Goal: Task Accomplishment & Management: Complete application form

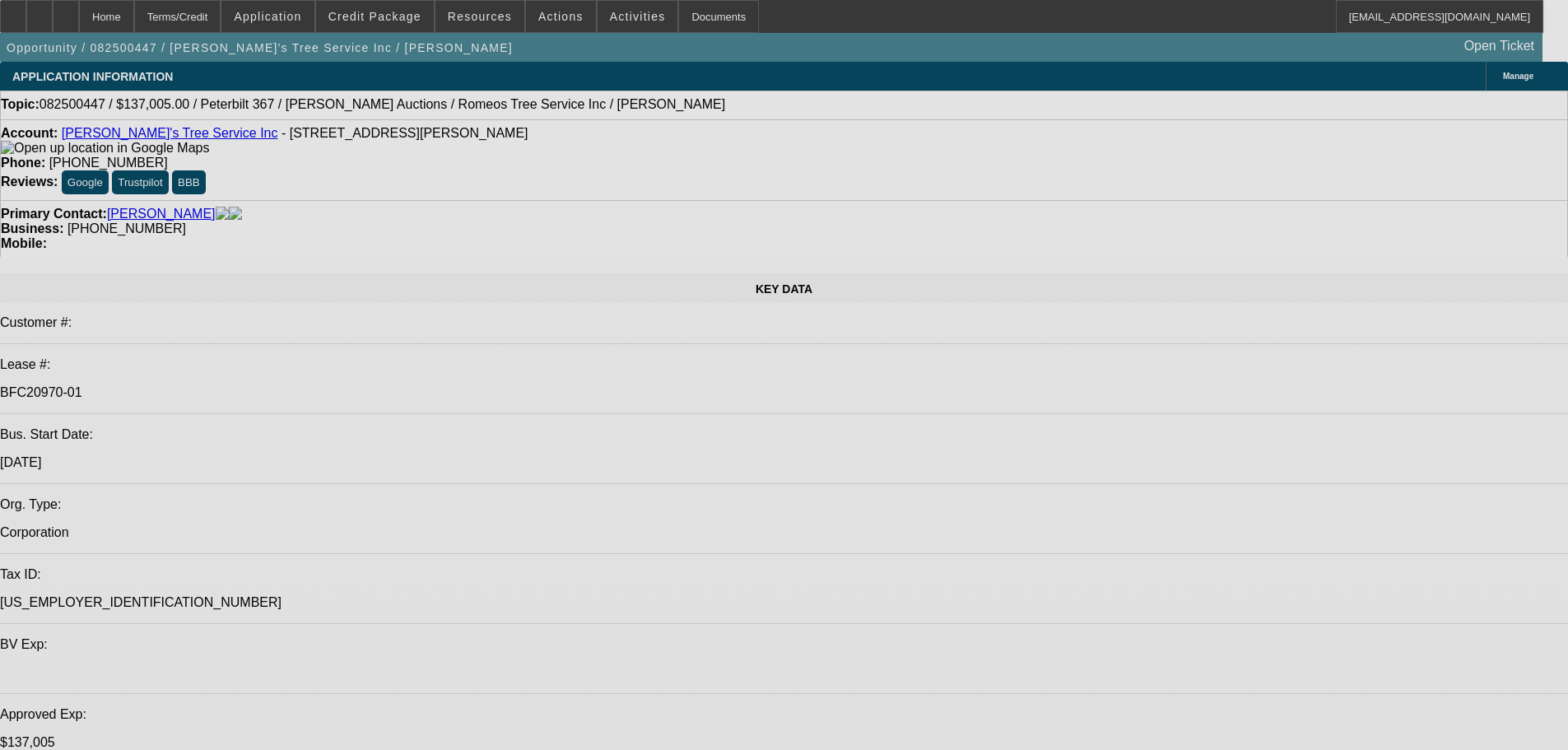
select select "0"
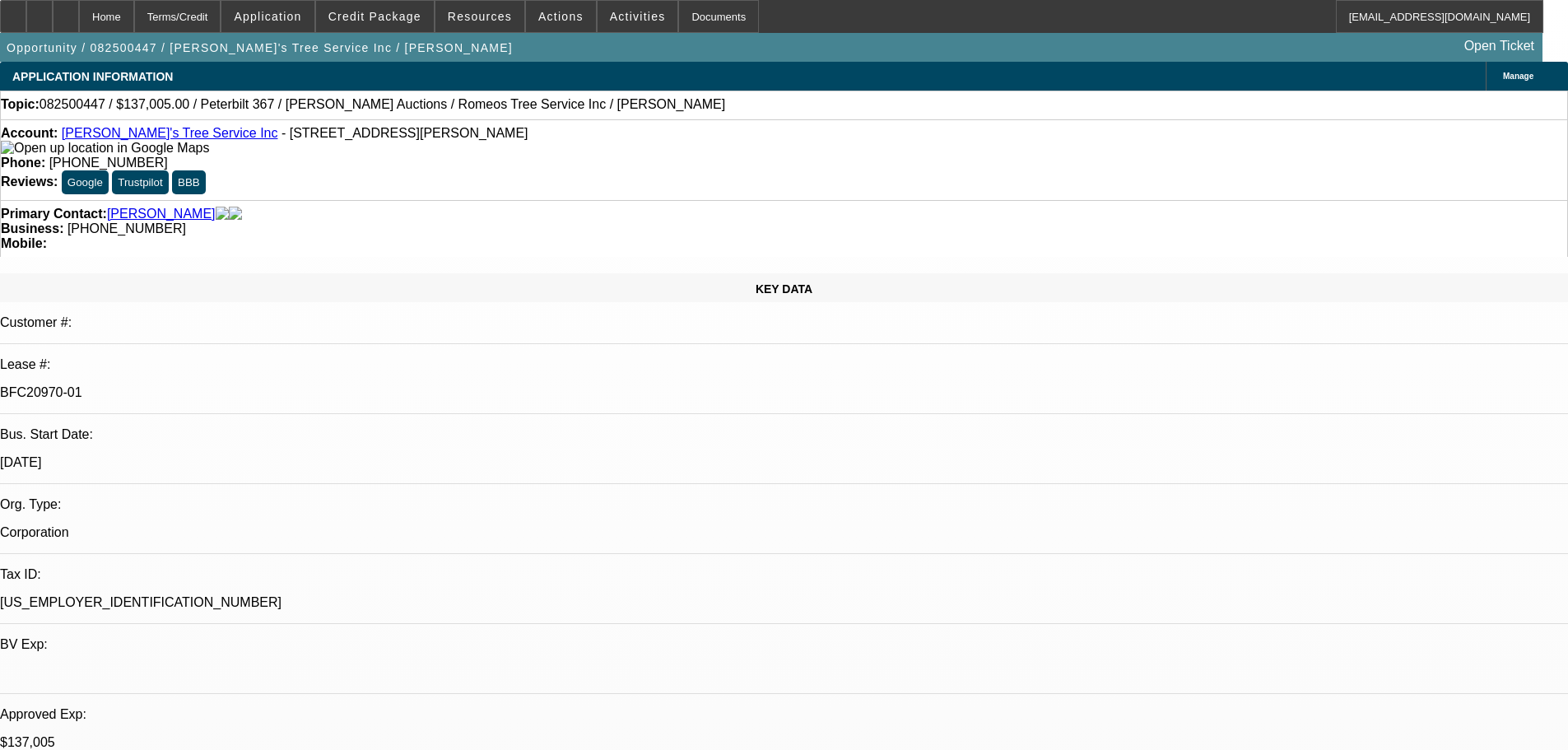
select select "0"
select select "3"
select select "0"
select select "6"
select select "0"
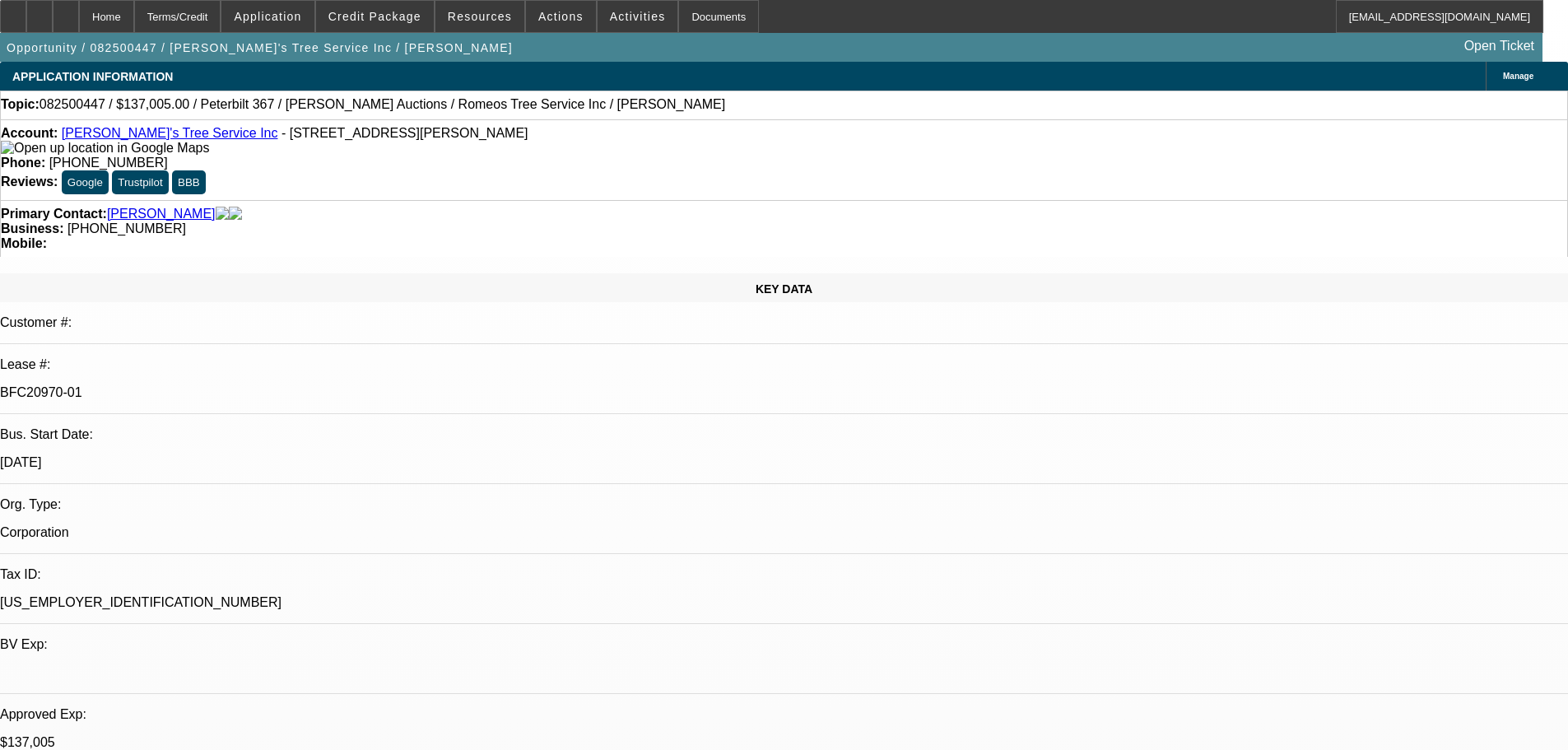
select select "0"
select select "3"
select select "0"
select select "6"
select select "0"
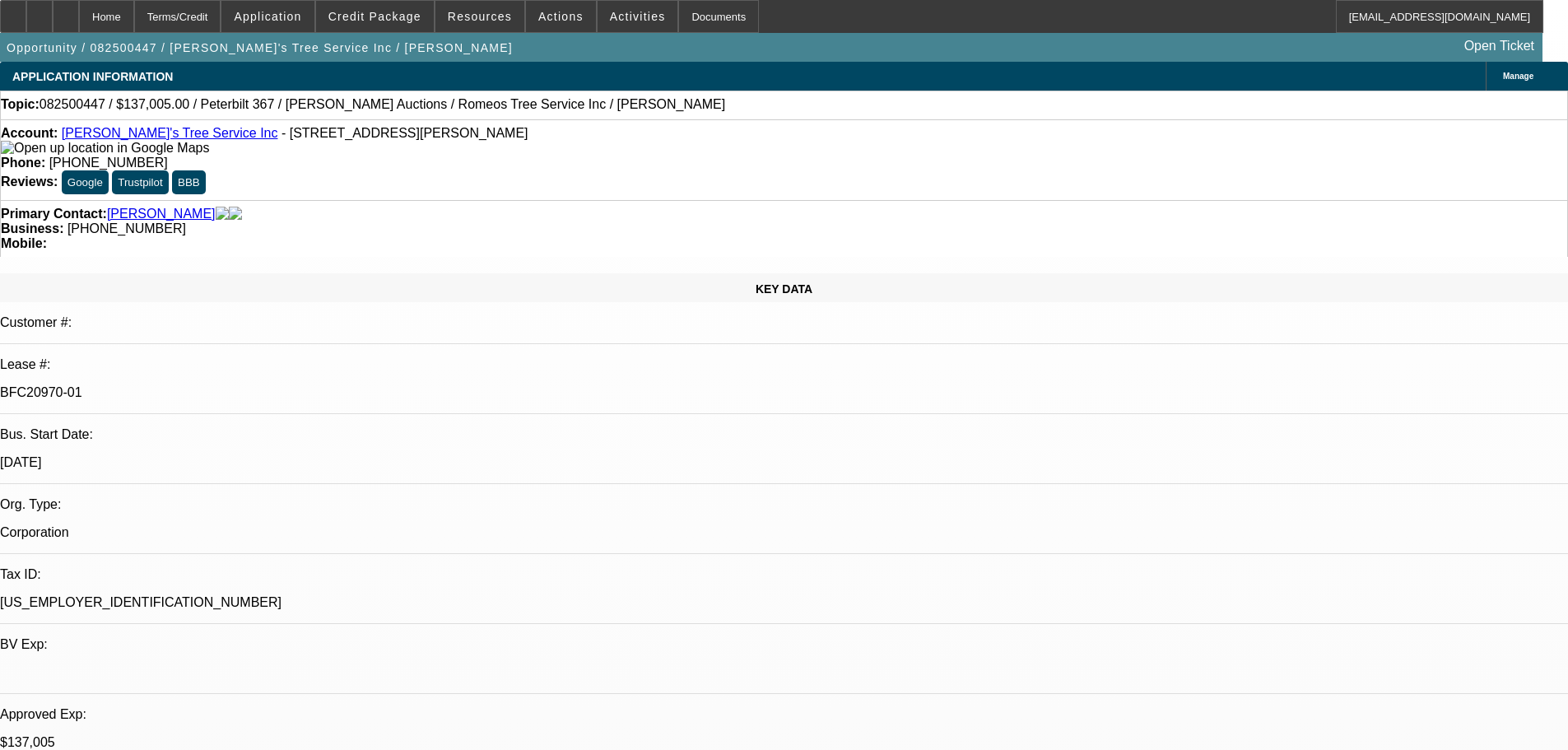
select select "0"
select select "6"
select select "0"
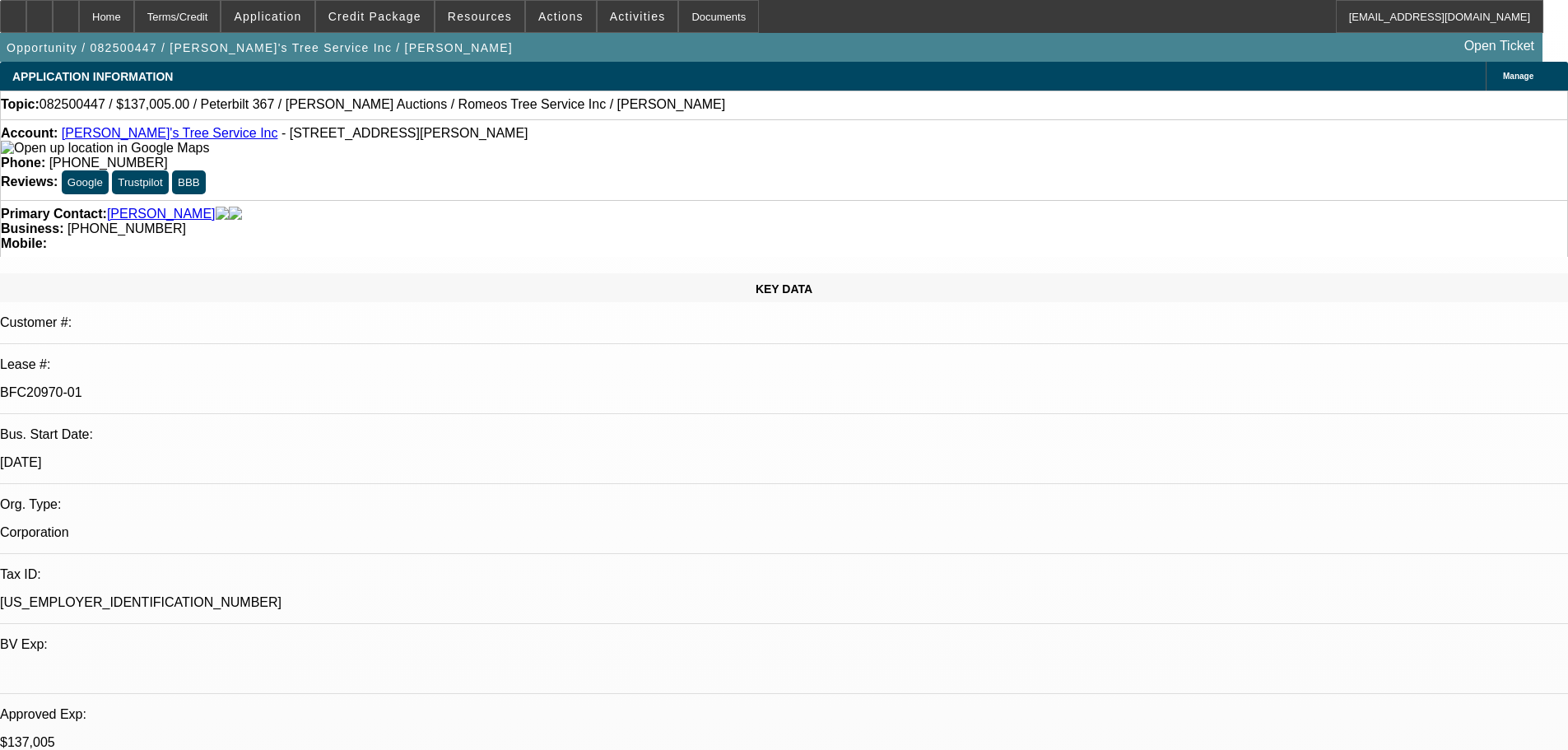
select select "3"
select select "0"
select select "6"
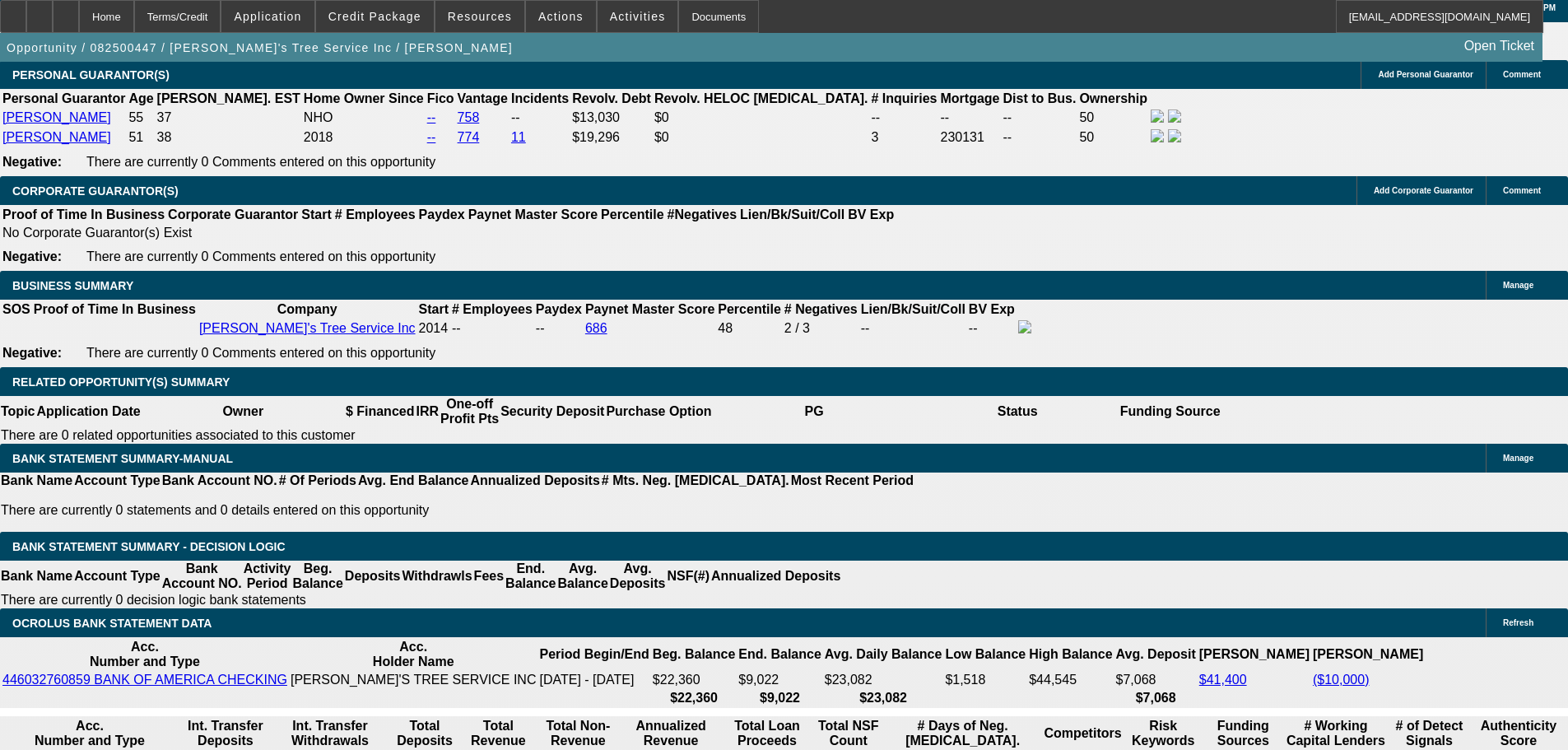
scroll to position [2564, 0]
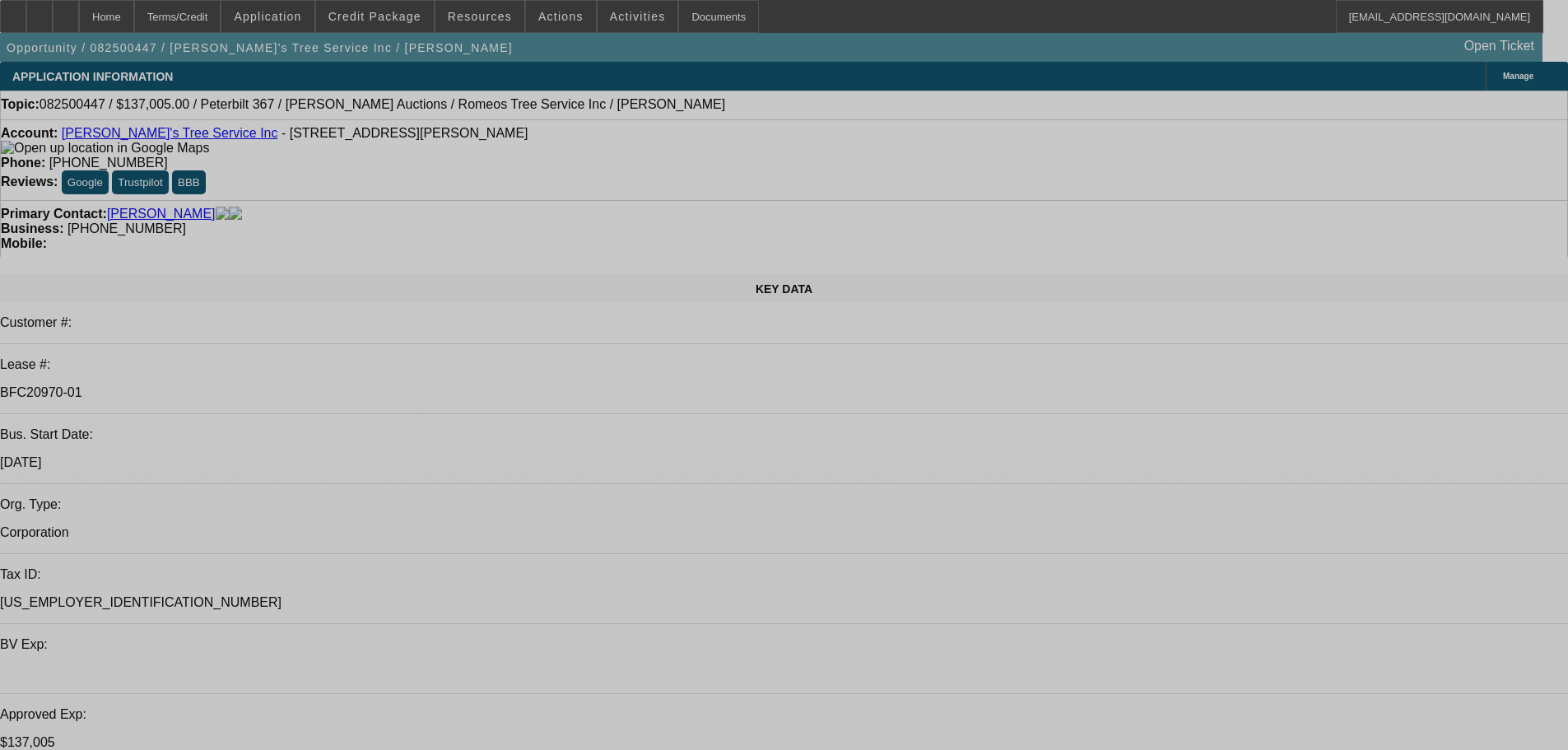
select select "0"
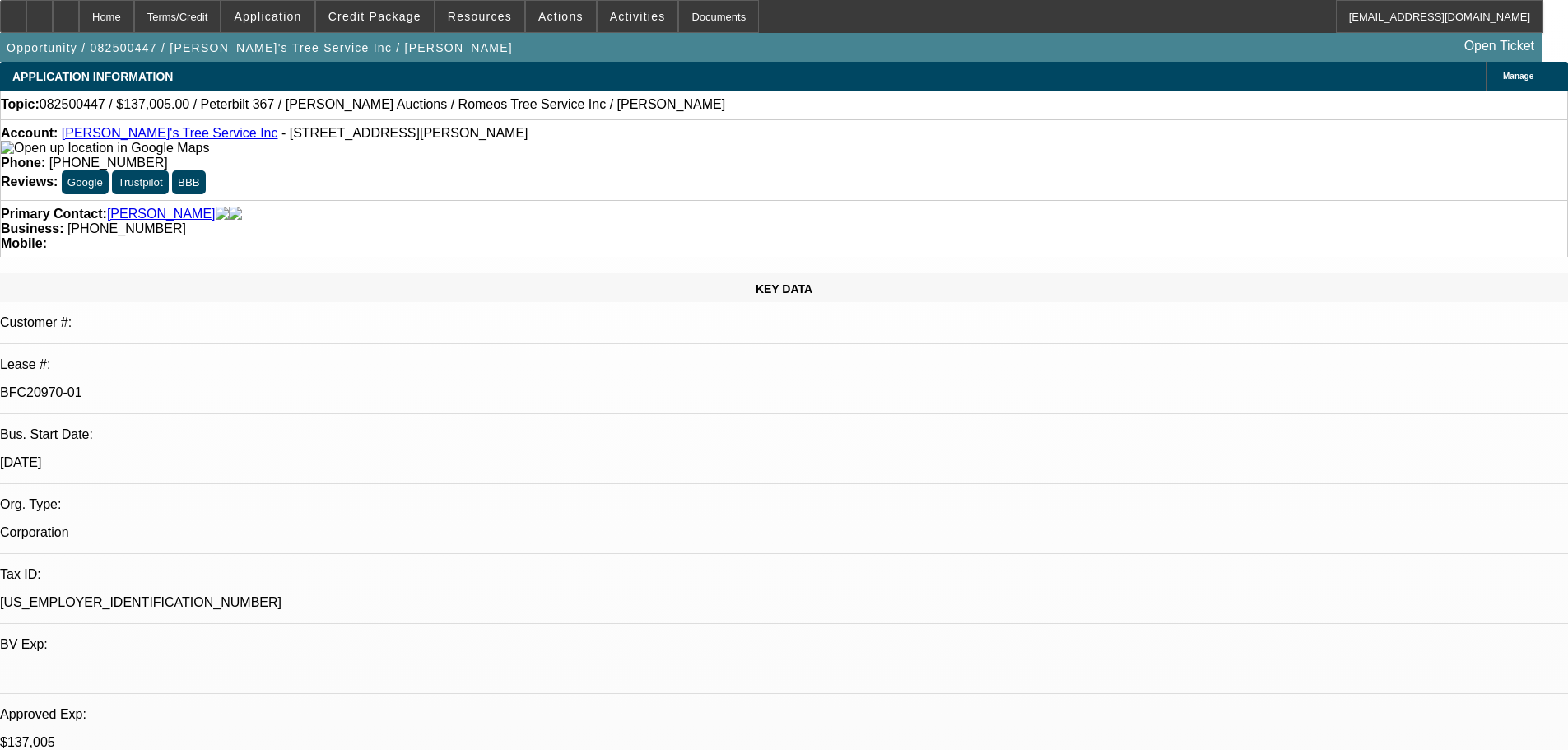
select select "0"
select select "3"
select select "0"
select select "6"
select select "0"
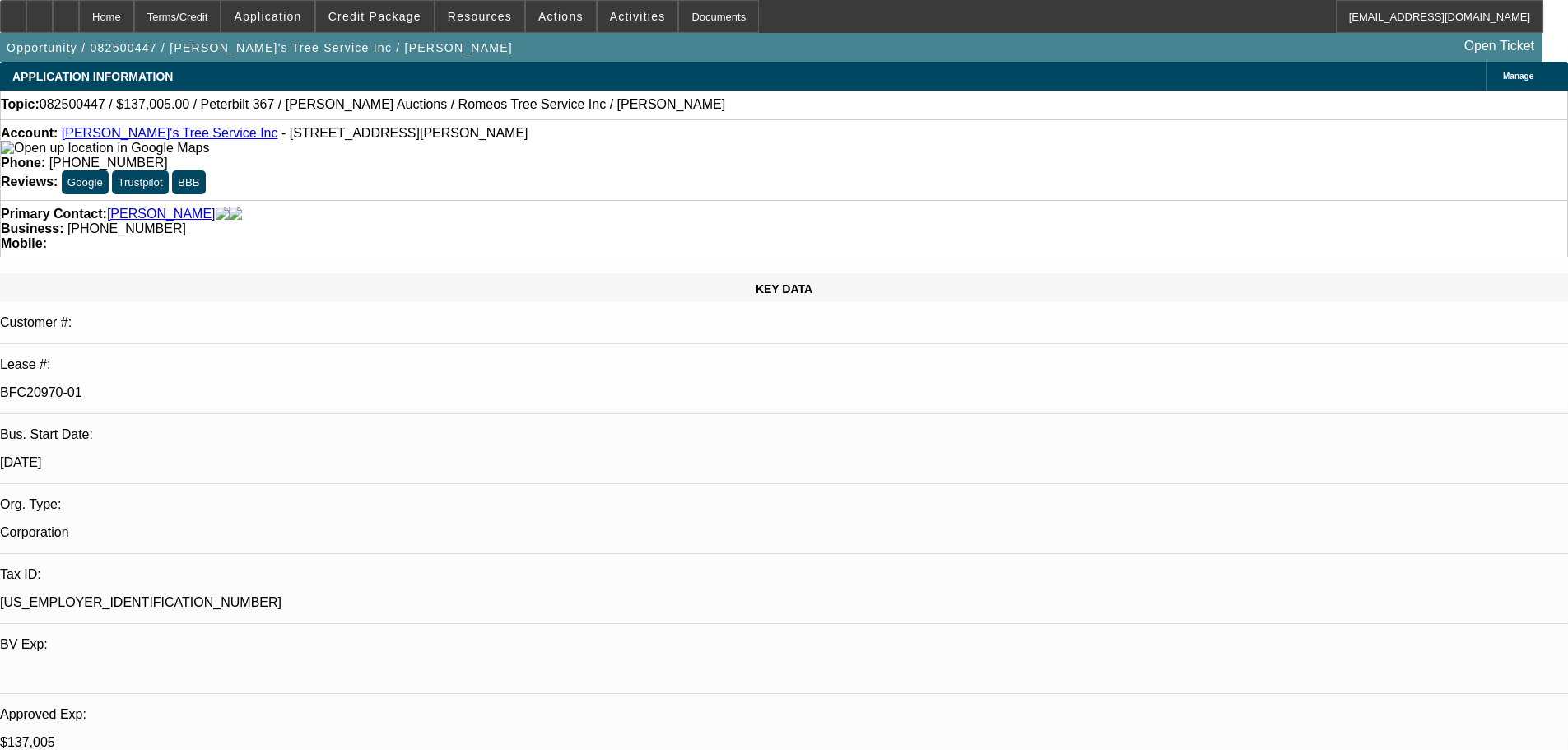
select select "0"
select select "3"
select select "0"
select select "6"
select select "0"
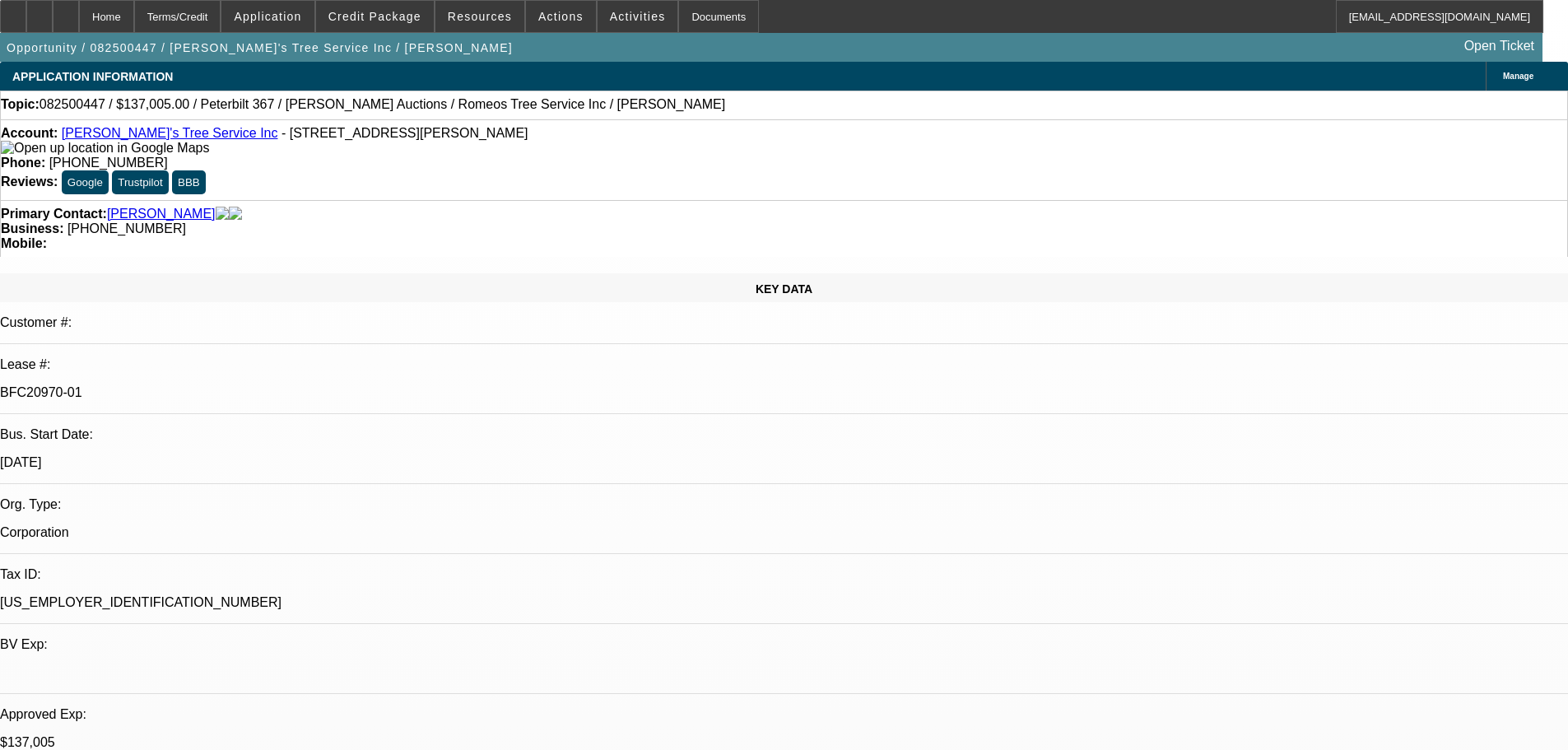
select select "0"
select select "6"
select select "0"
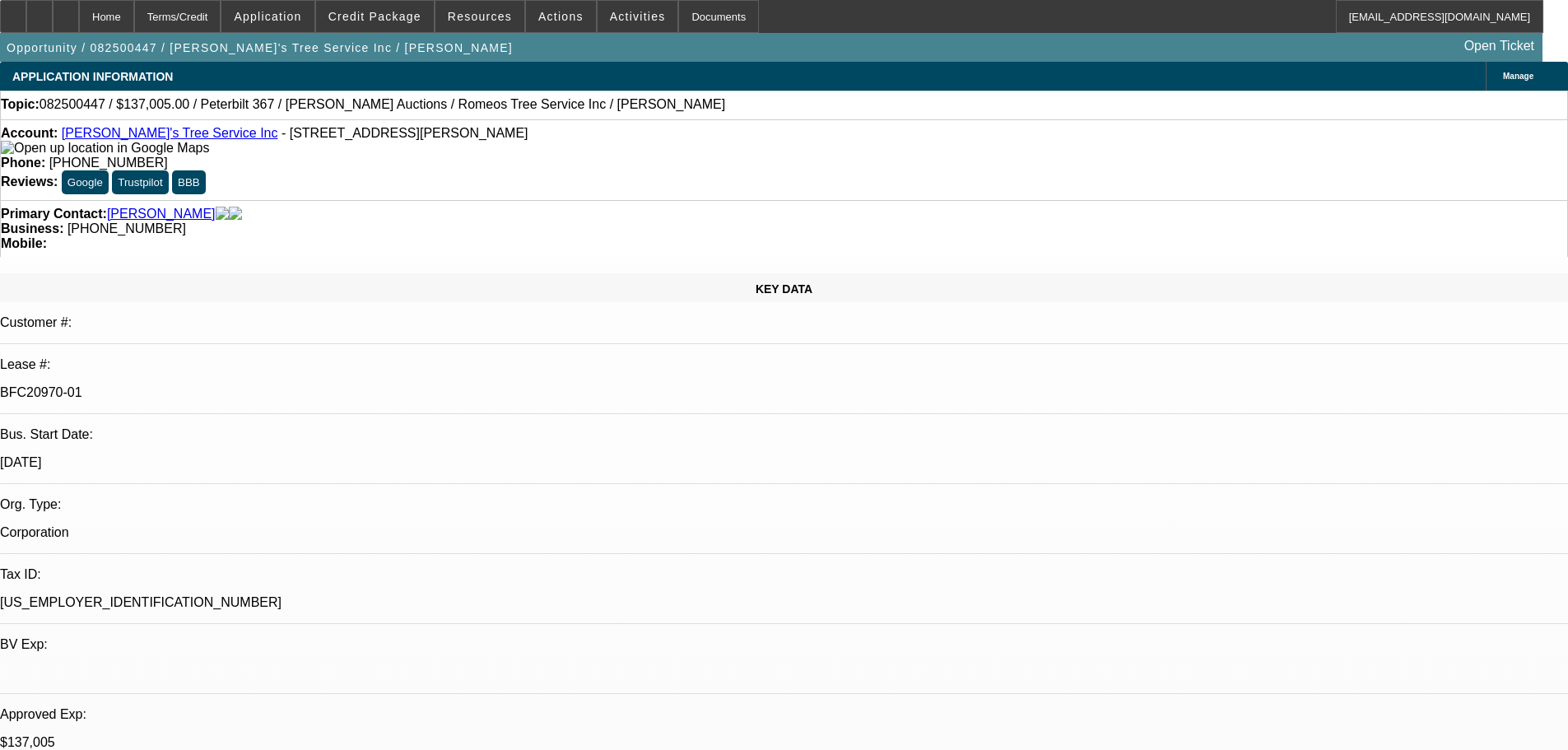
select select "3"
select select "0"
select select "6"
click at [26, 27] on div at bounding box center [13, 16] width 26 height 33
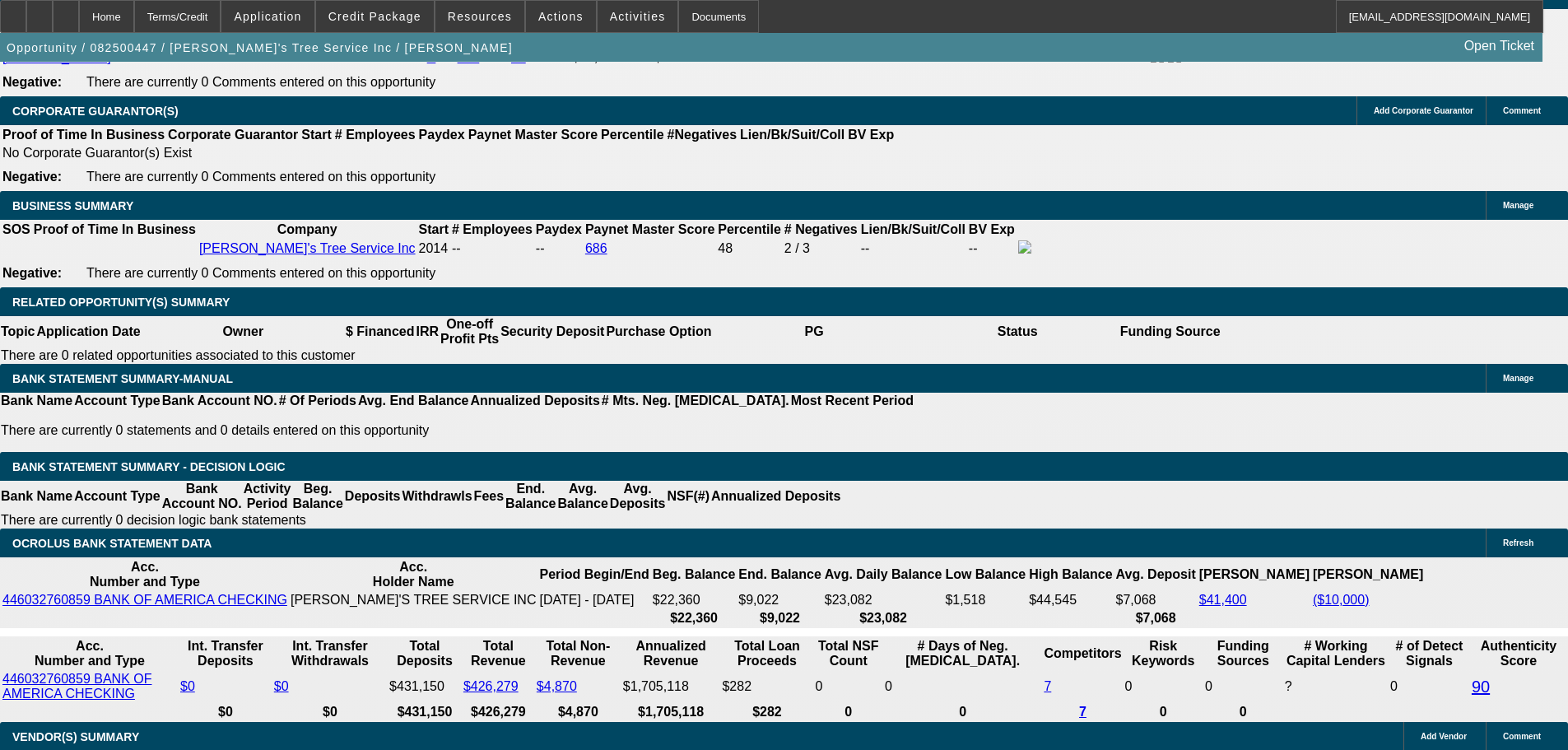
scroll to position [2964, 0]
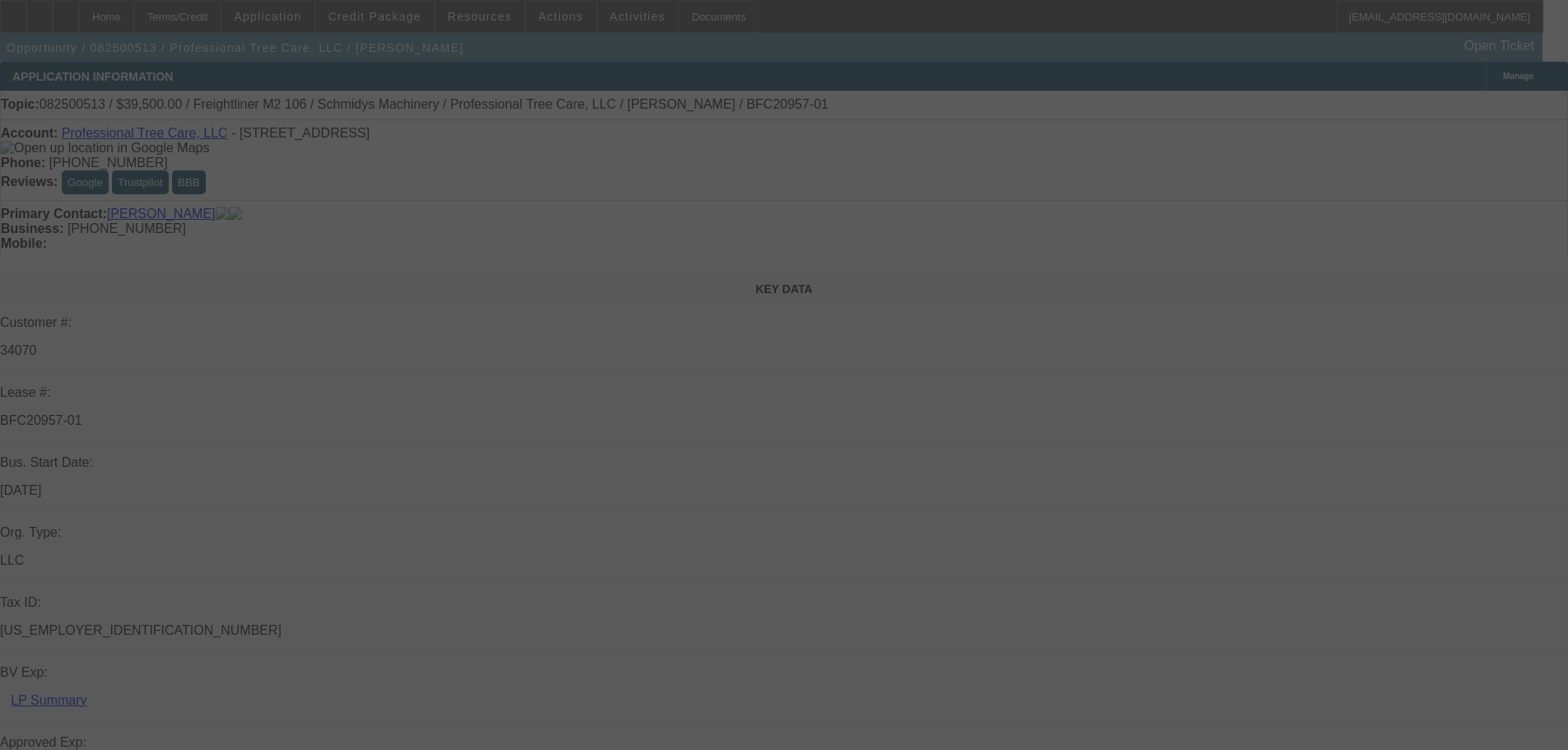
select select "0"
select select "6"
select select "0"
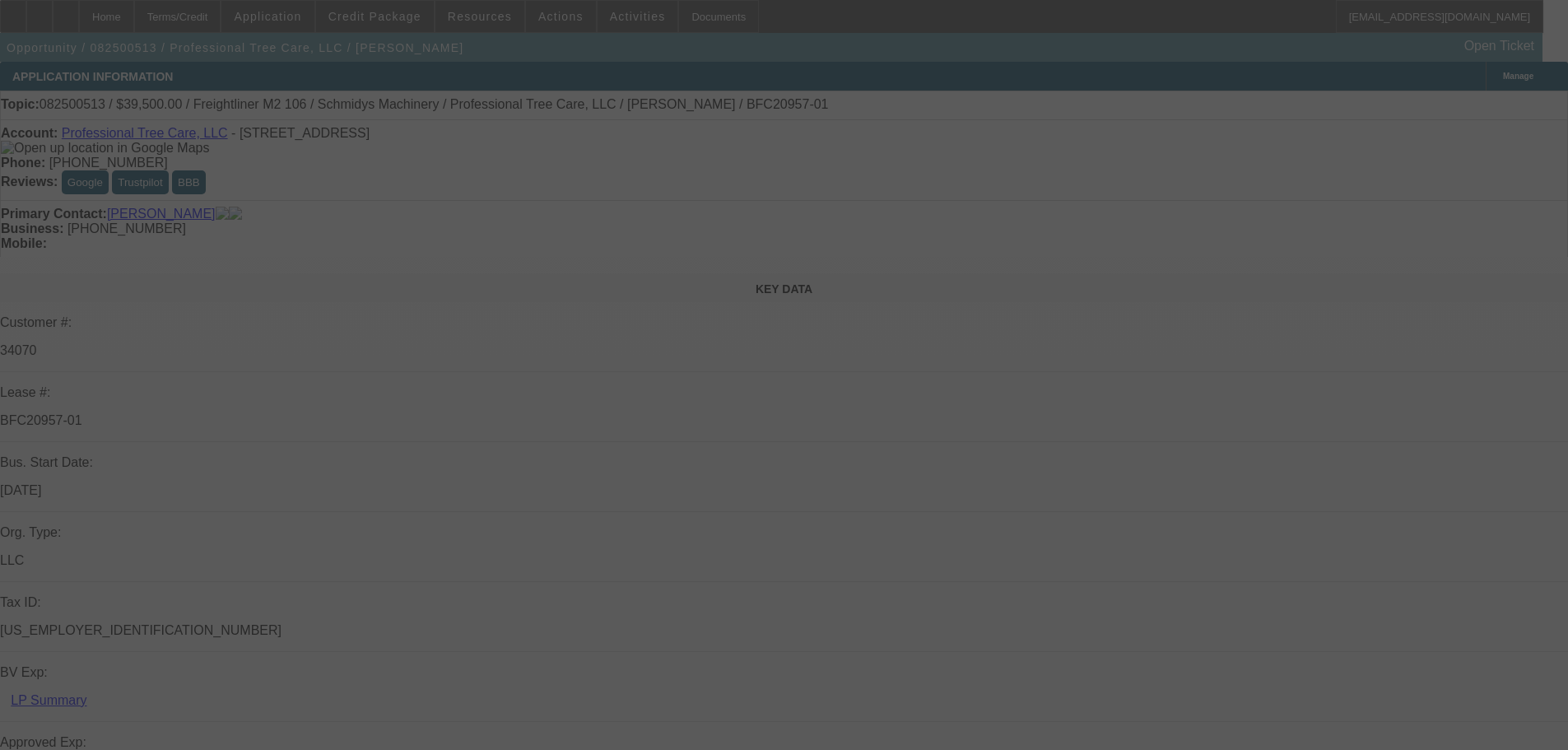
select select "0"
select select "6"
select select "0"
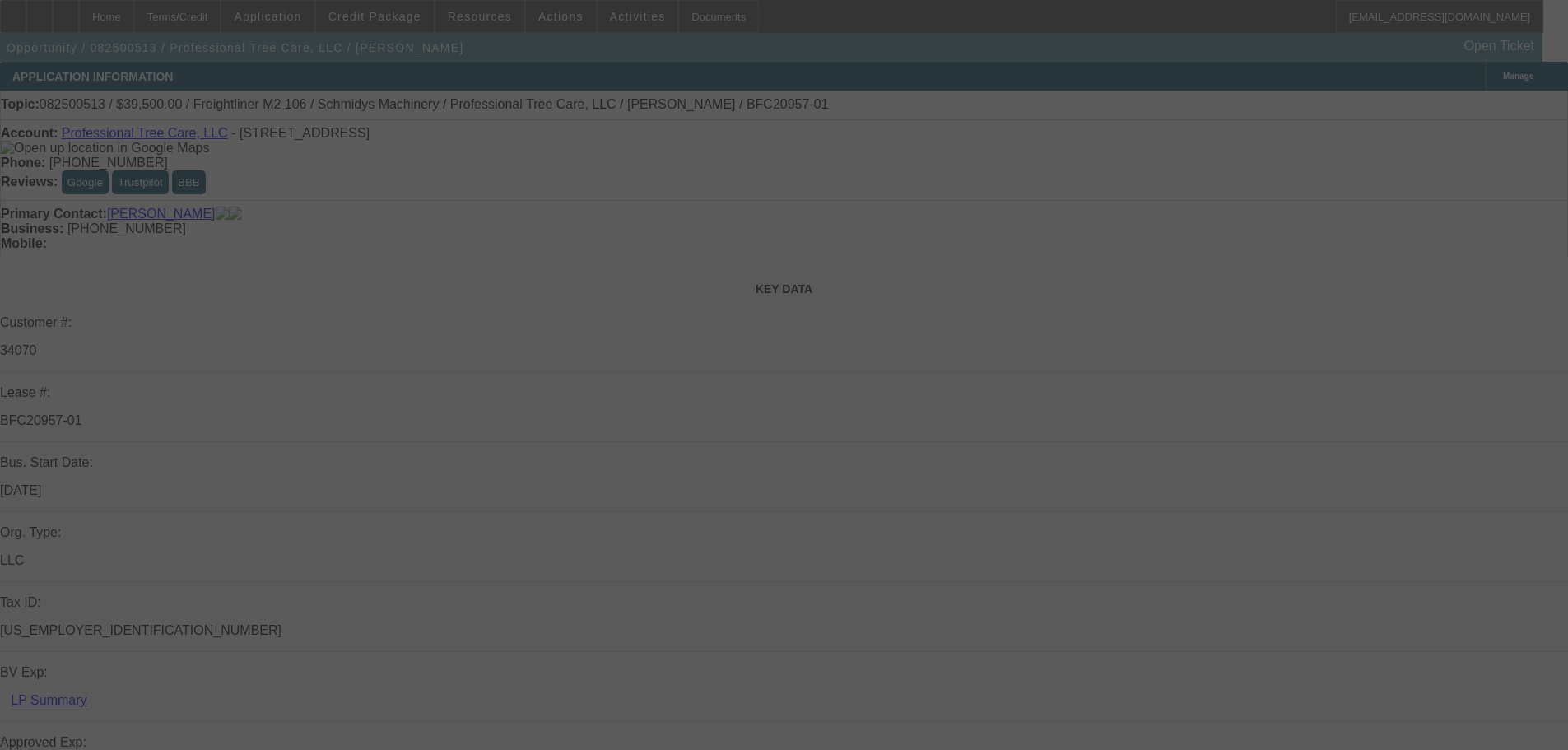
select select "0"
select select "6"
select select "0"
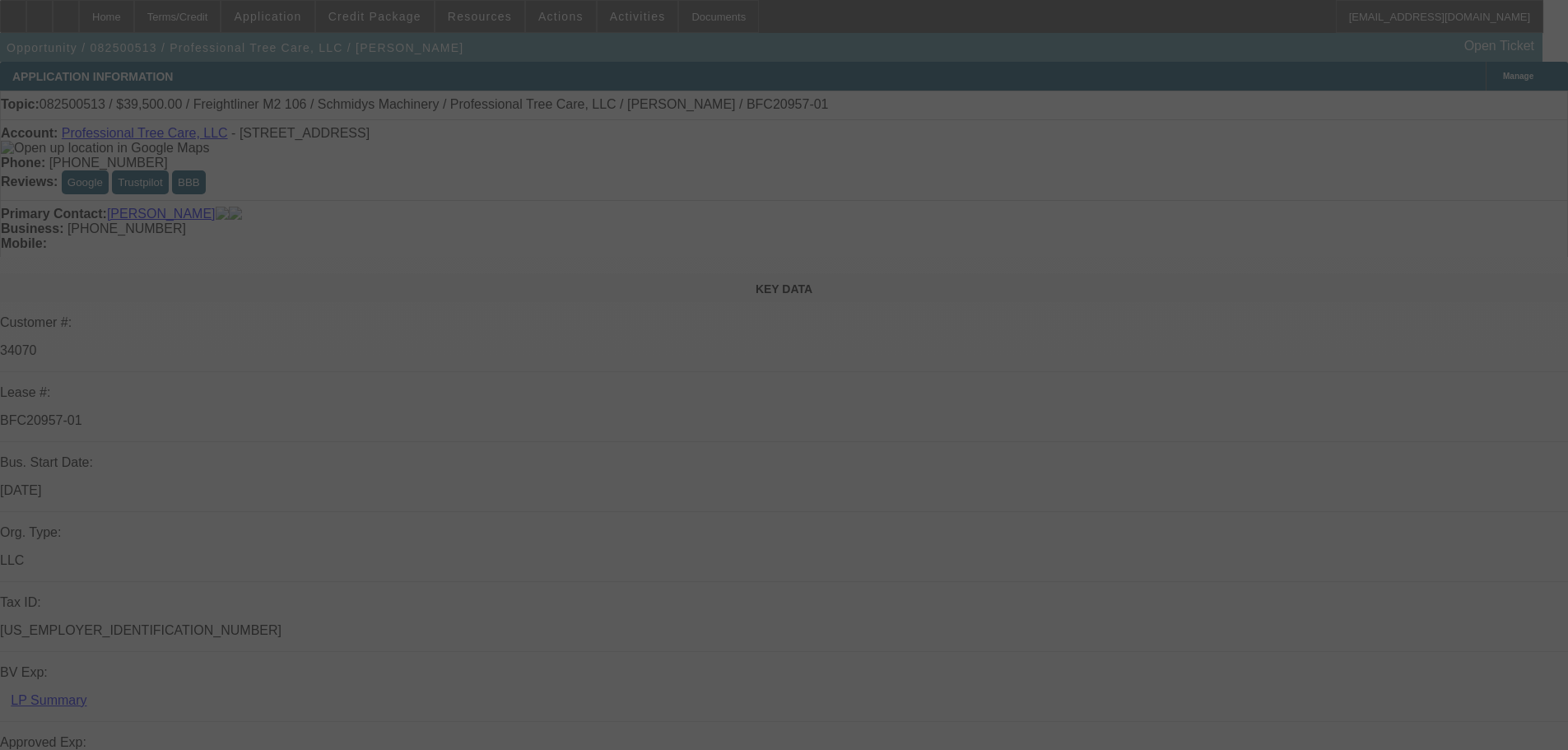
select select "6"
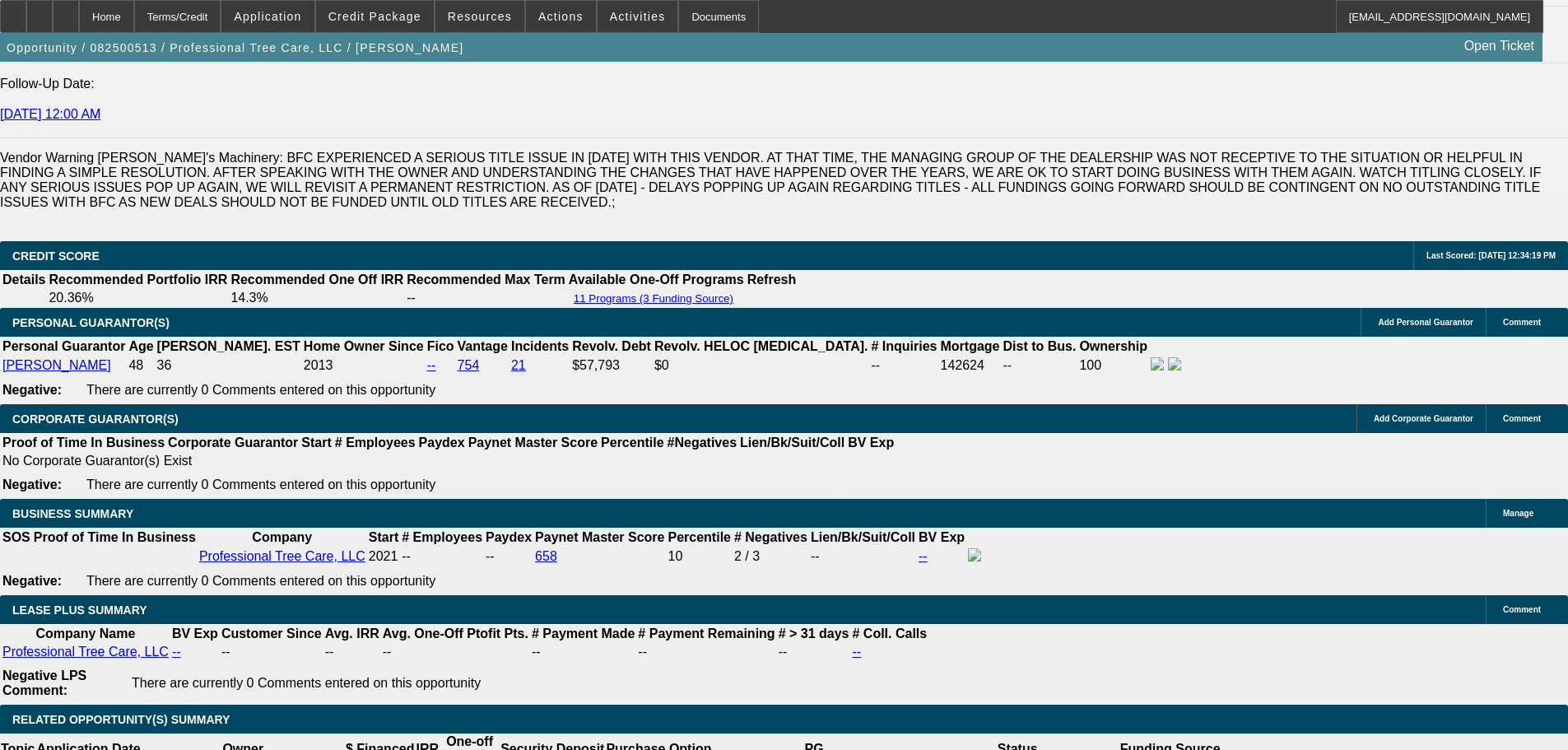
scroll to position [2414, 0]
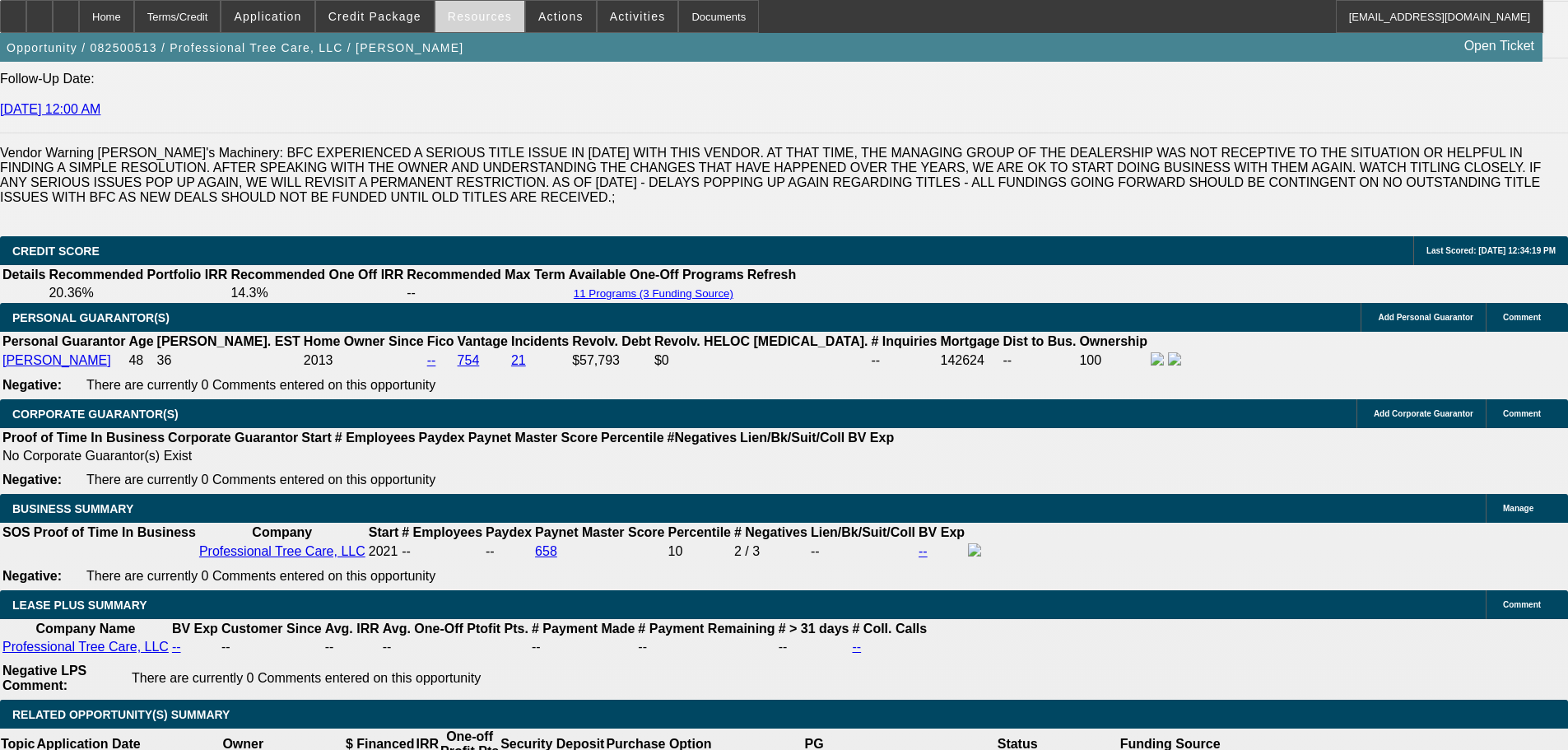
click at [468, 14] on span "Resources" at bounding box center [480, 17] width 64 height 13
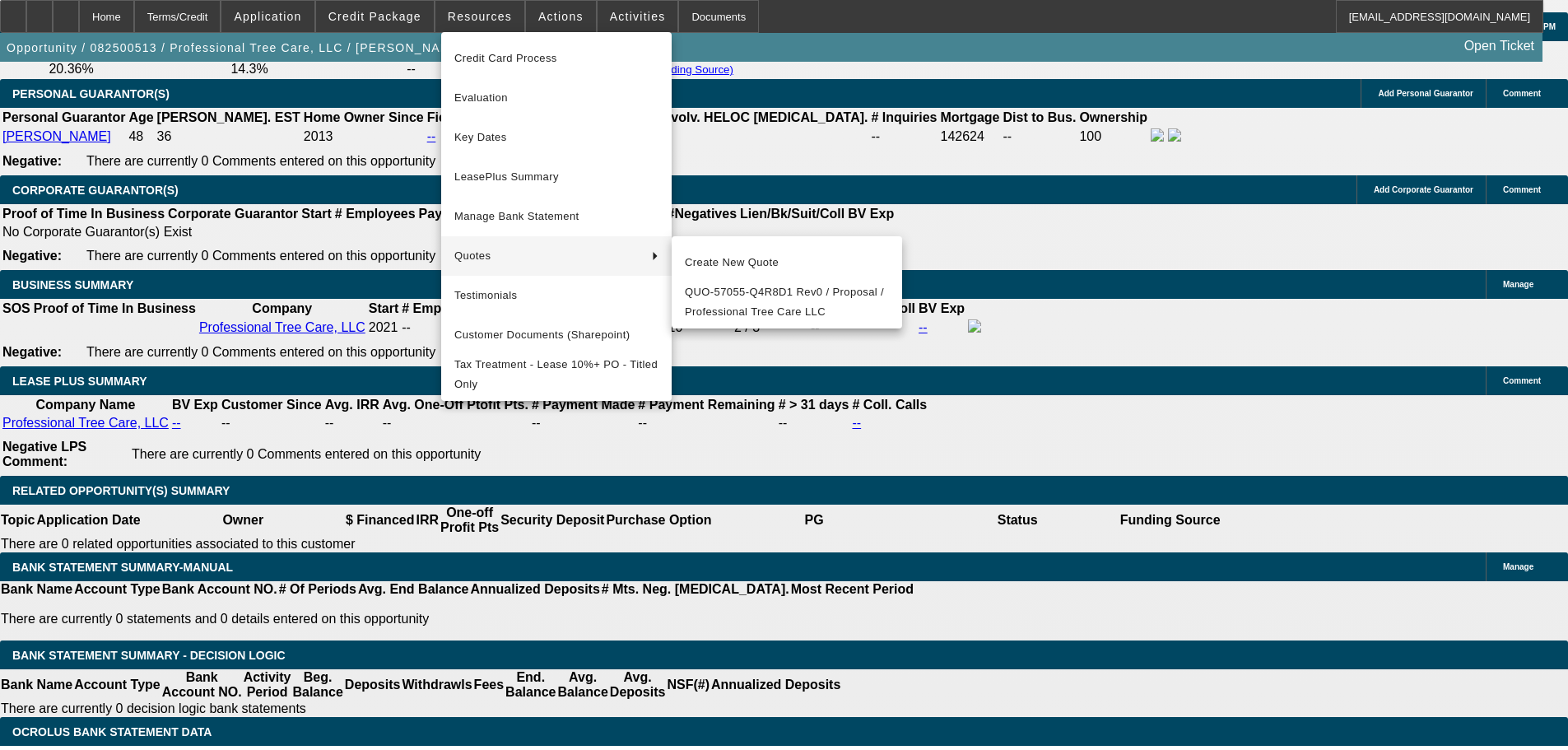
scroll to position [2661, 0]
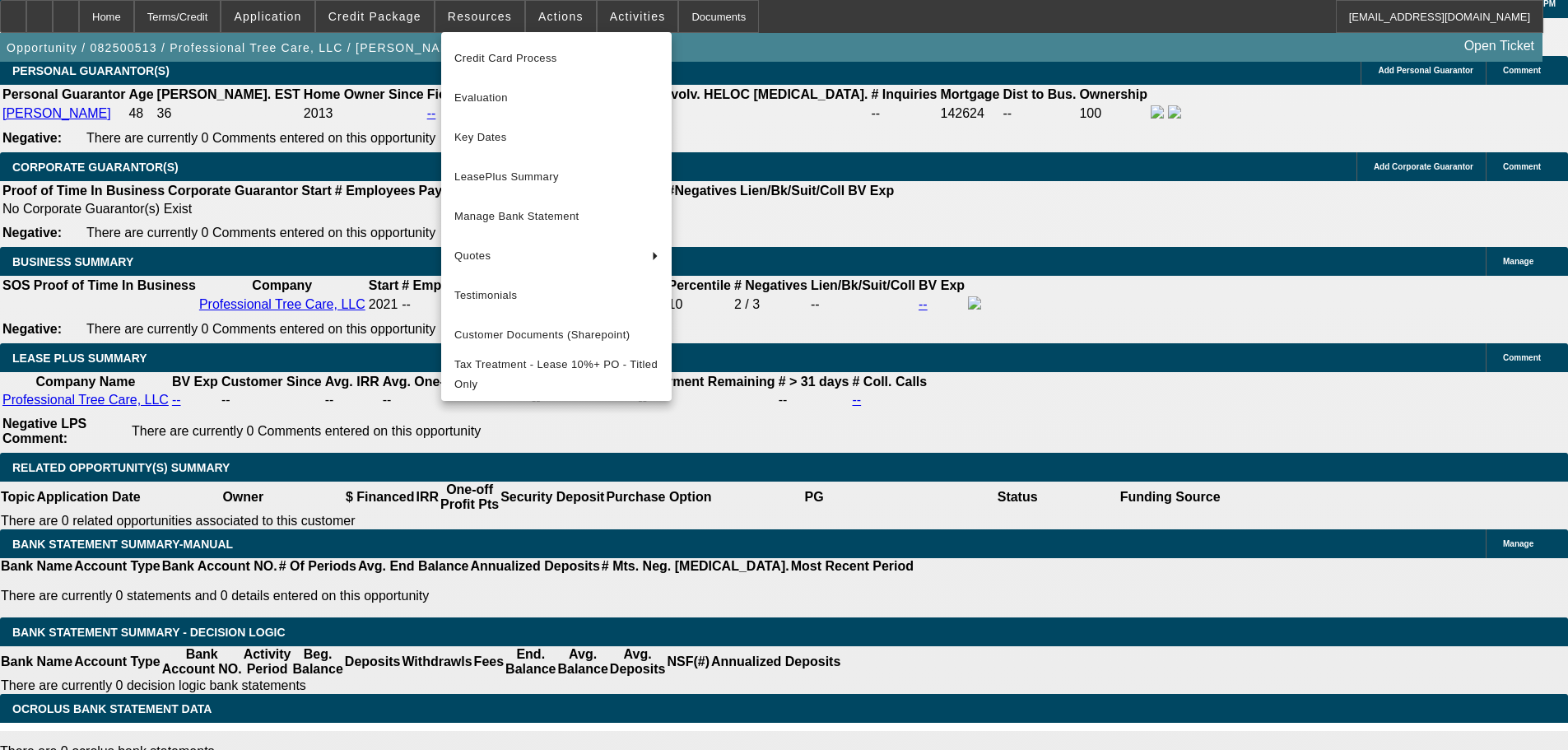
click at [373, 21] on div at bounding box center [784, 375] width 1568 height 750
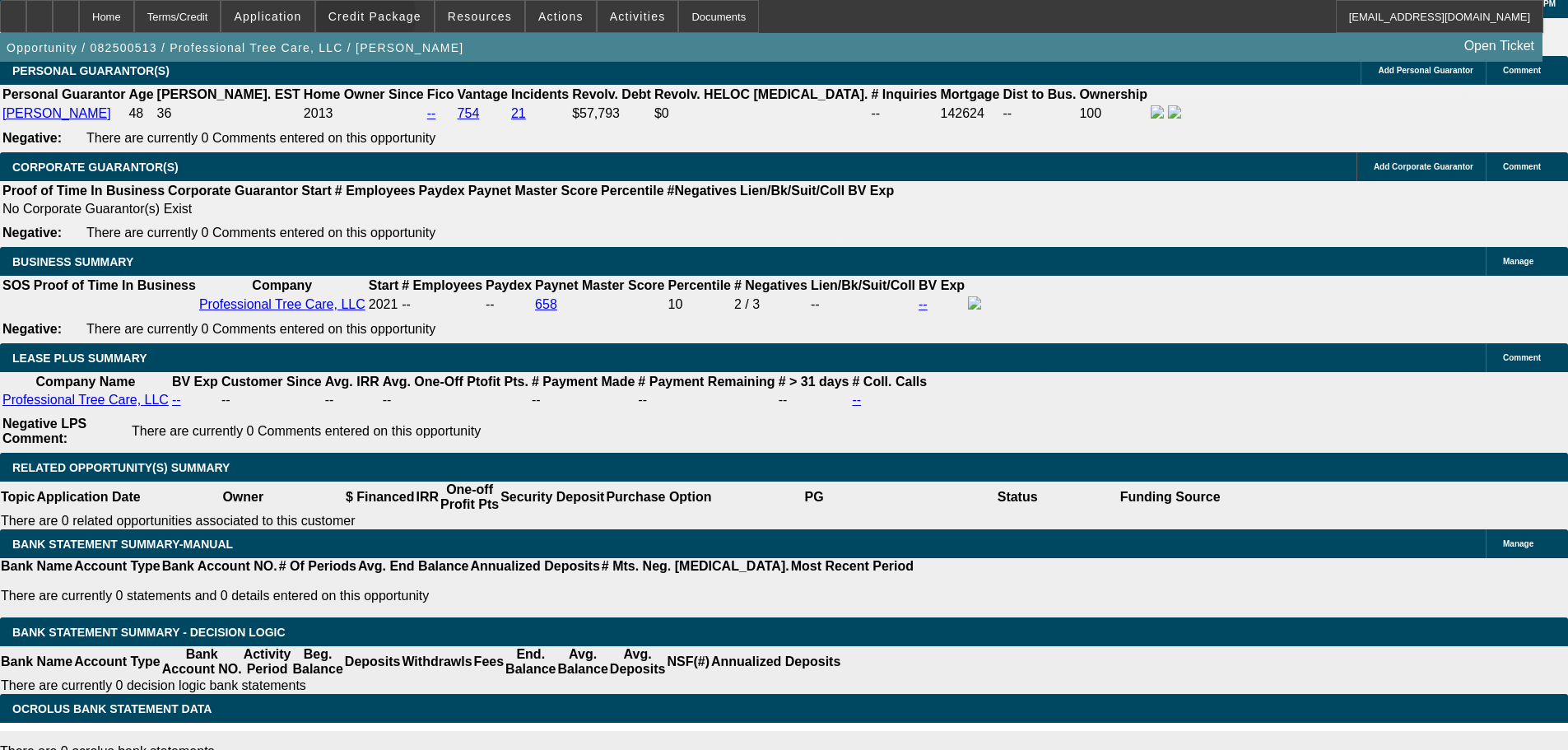
click at [373, 21] on span "Credit Package" at bounding box center [375, 17] width 93 height 13
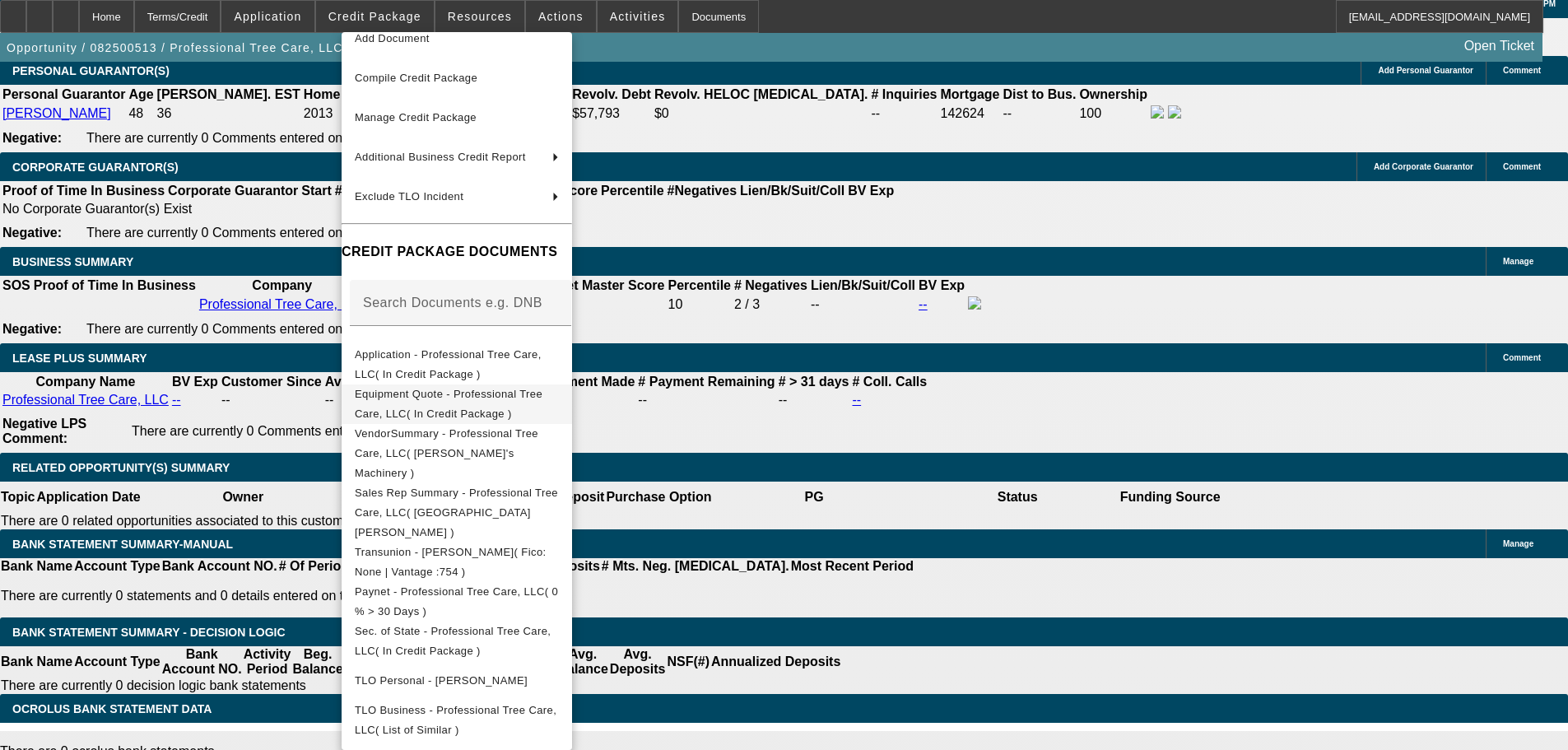
scroll to position [138, 0]
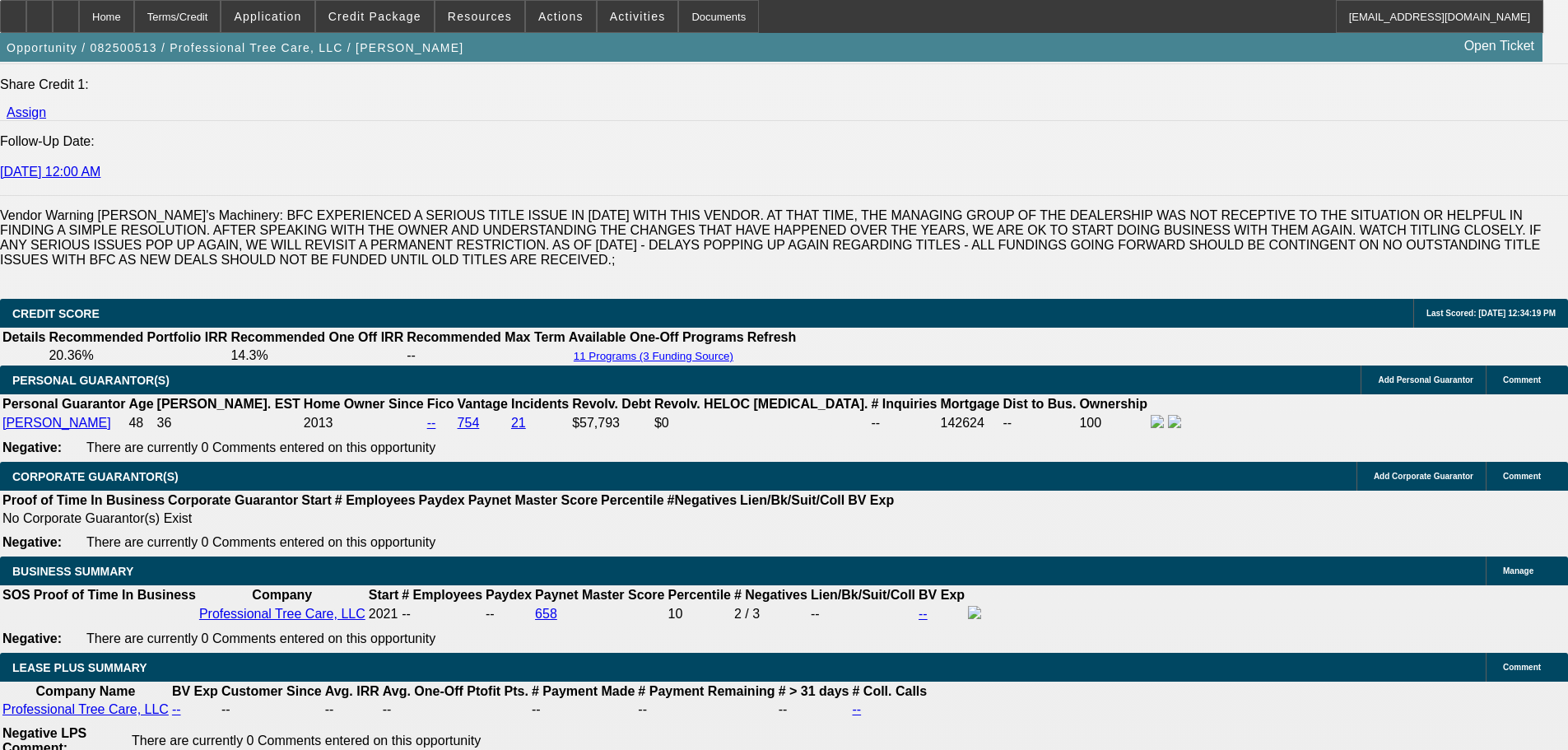
scroll to position [2166, 0]
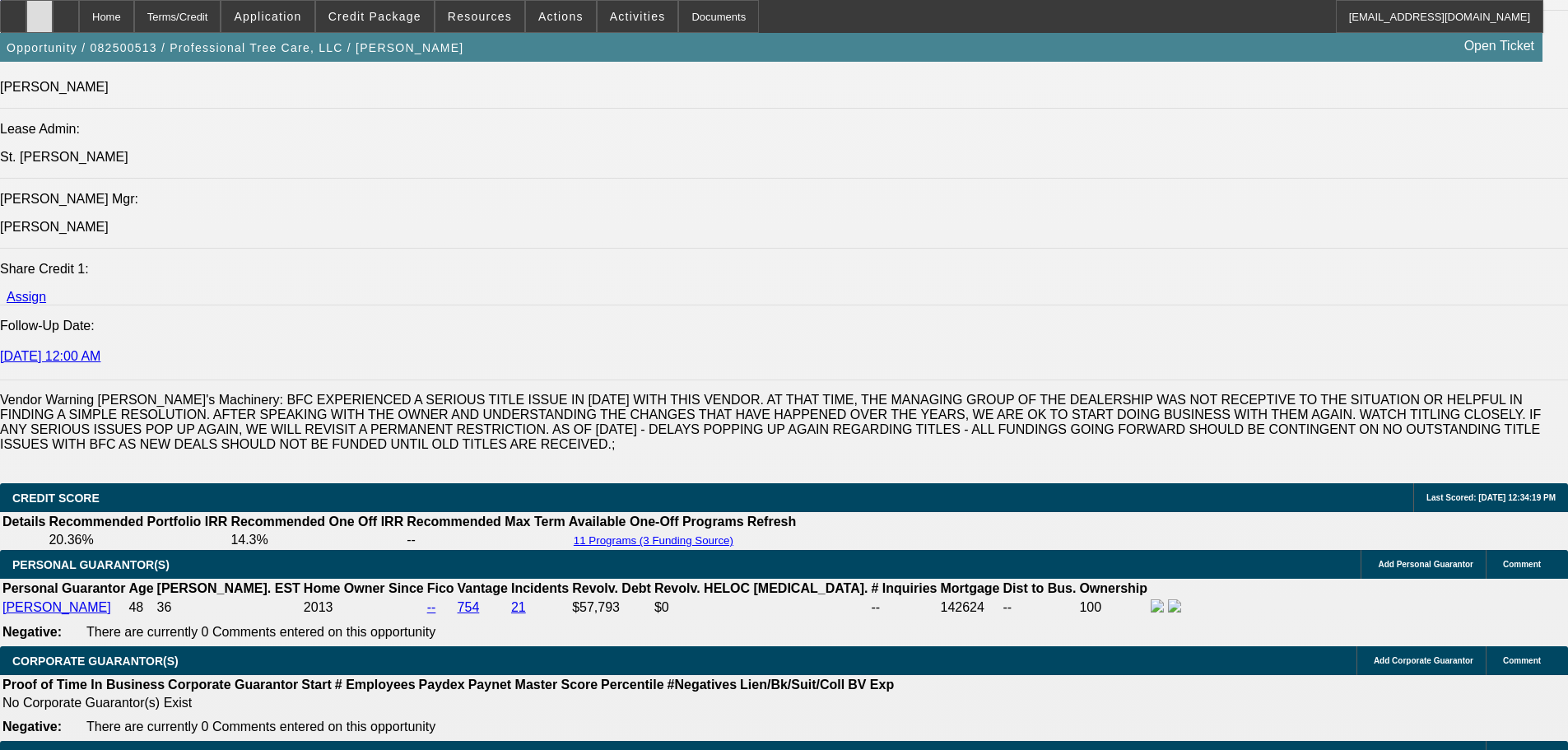
click at [53, 20] on div at bounding box center [39, 16] width 26 height 33
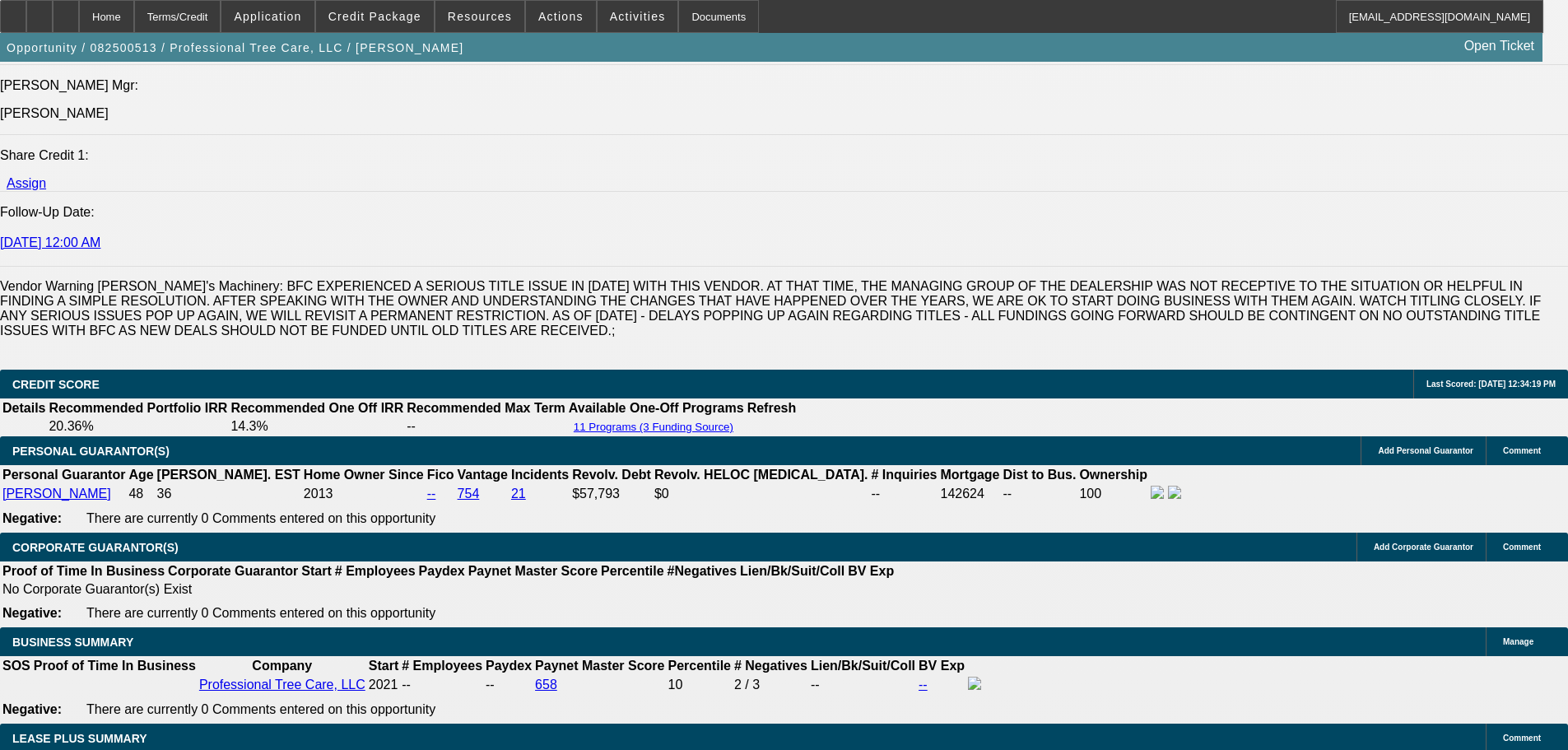
scroll to position [2331, 0]
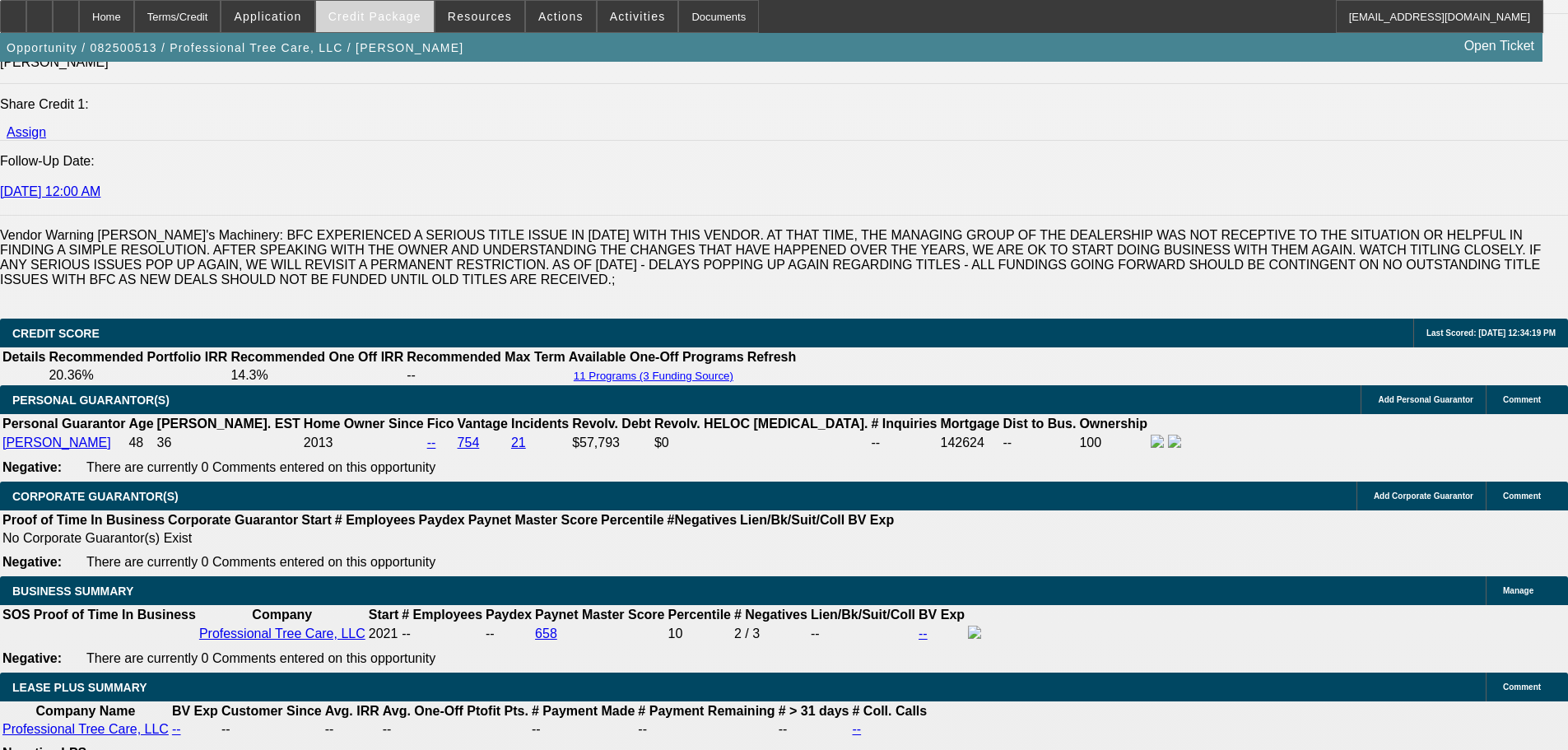
click at [408, 23] on span at bounding box center [375, 16] width 118 height 40
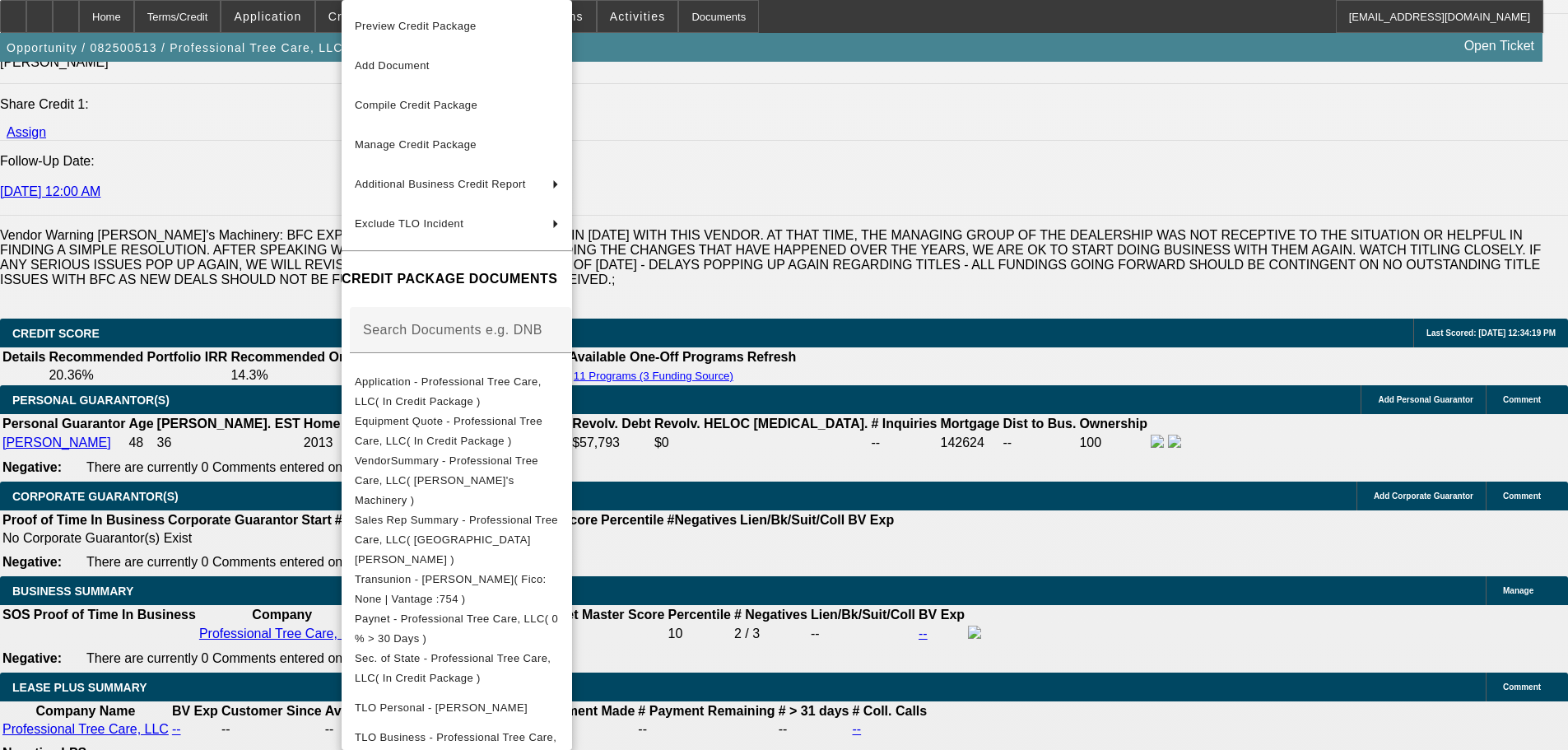
click at [879, 13] on div at bounding box center [784, 375] width 1568 height 750
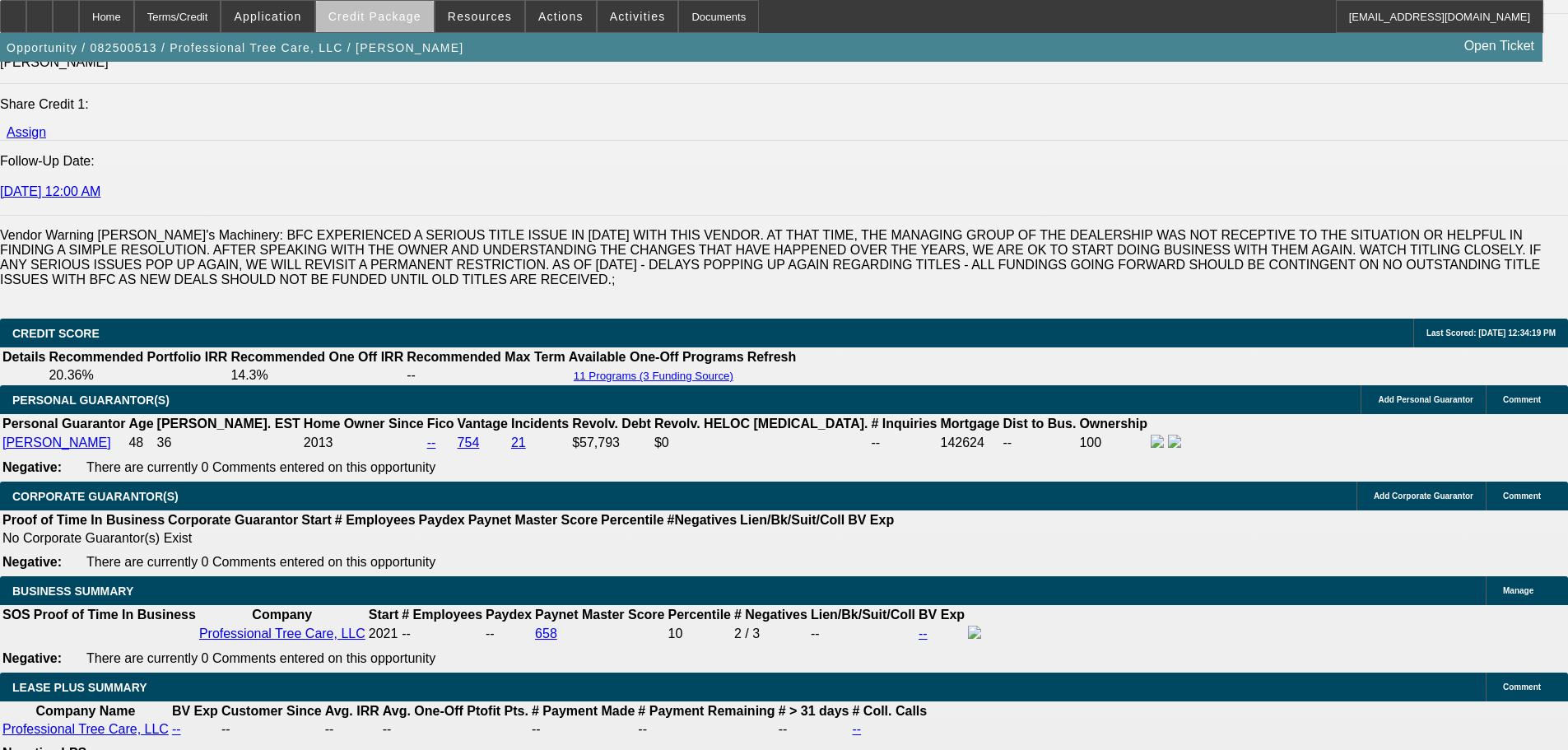
click at [417, 21] on span "Credit Package" at bounding box center [375, 17] width 93 height 13
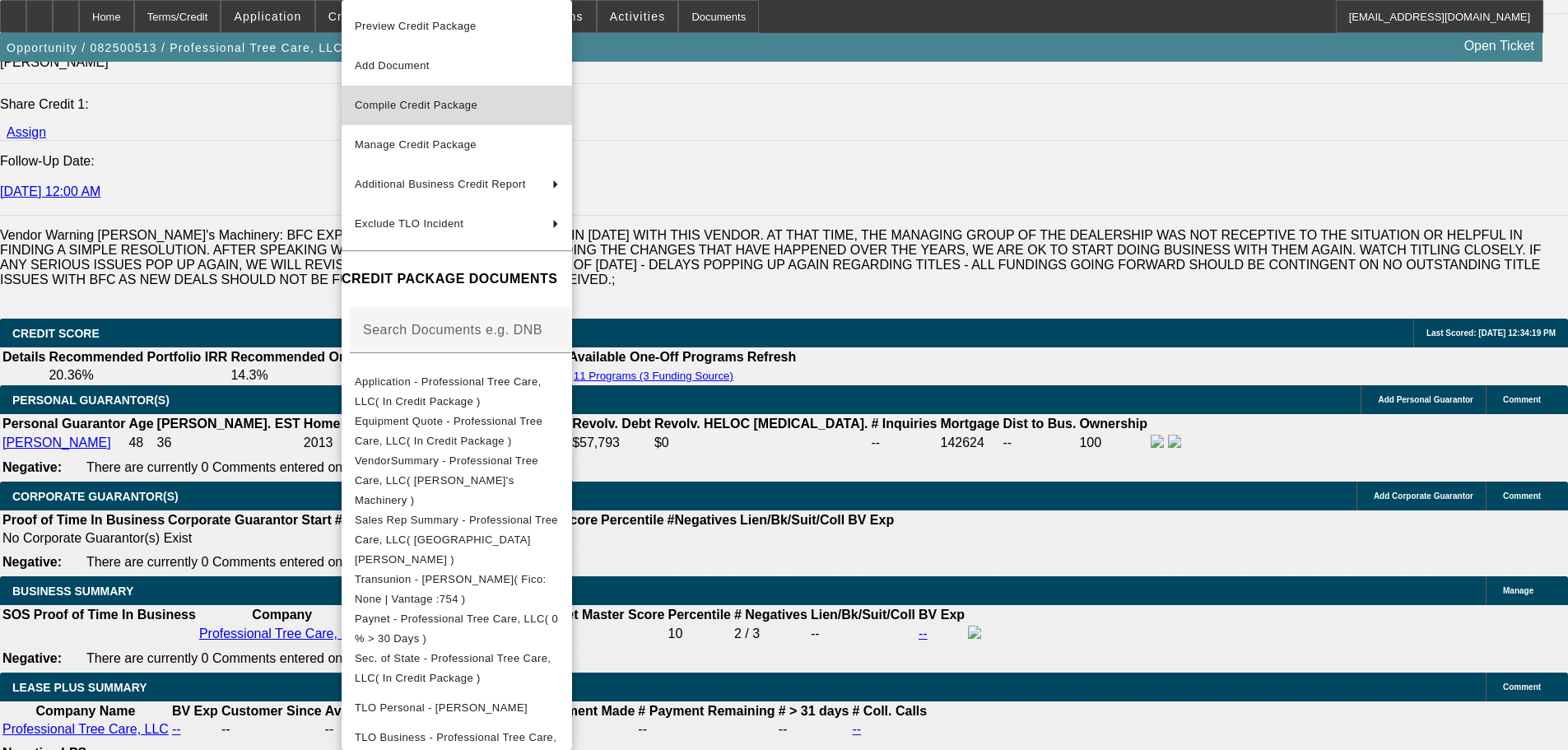
click at [468, 100] on span "Compile Credit Package" at bounding box center [416, 104] width 123 height 12
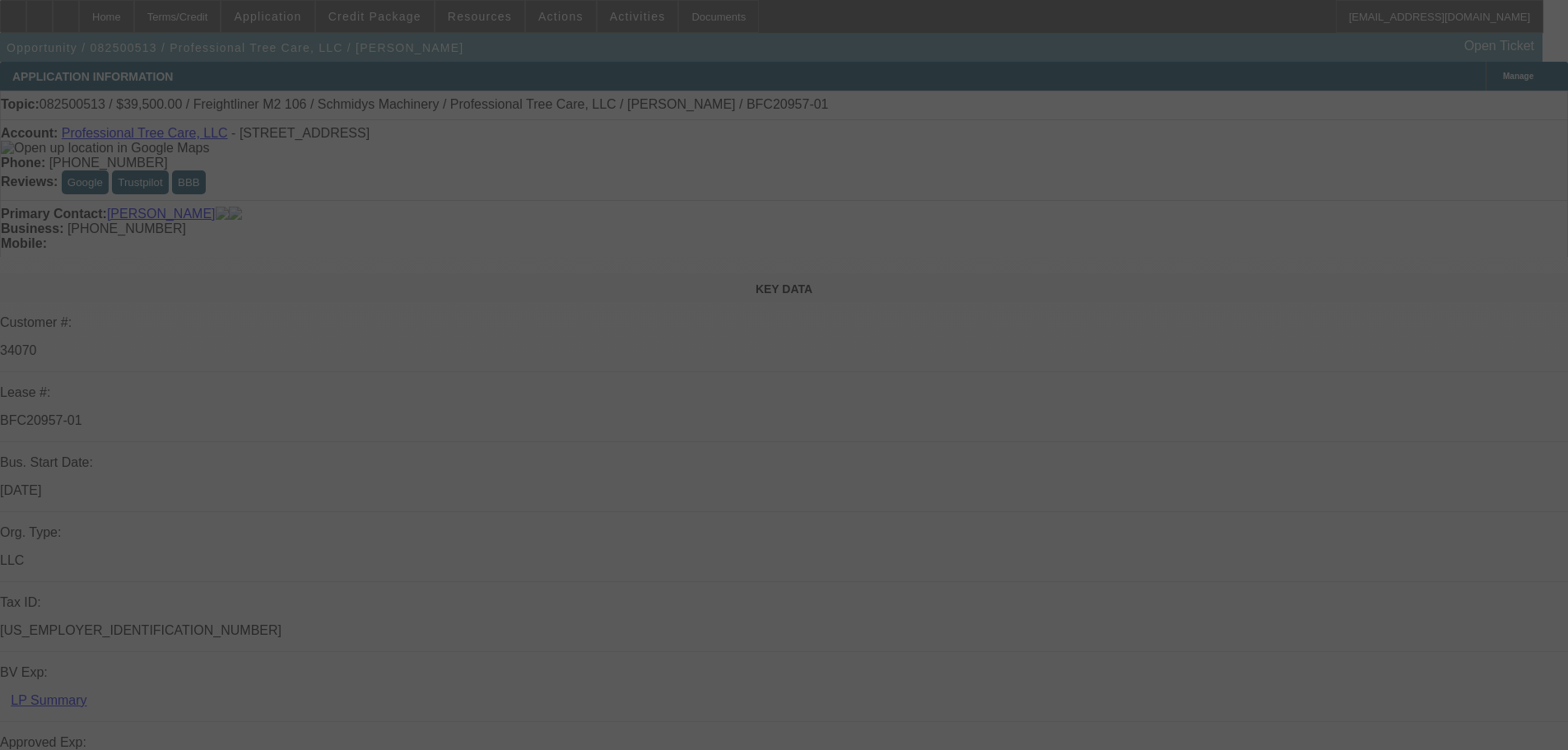
select select "0"
select select "6"
select select "0"
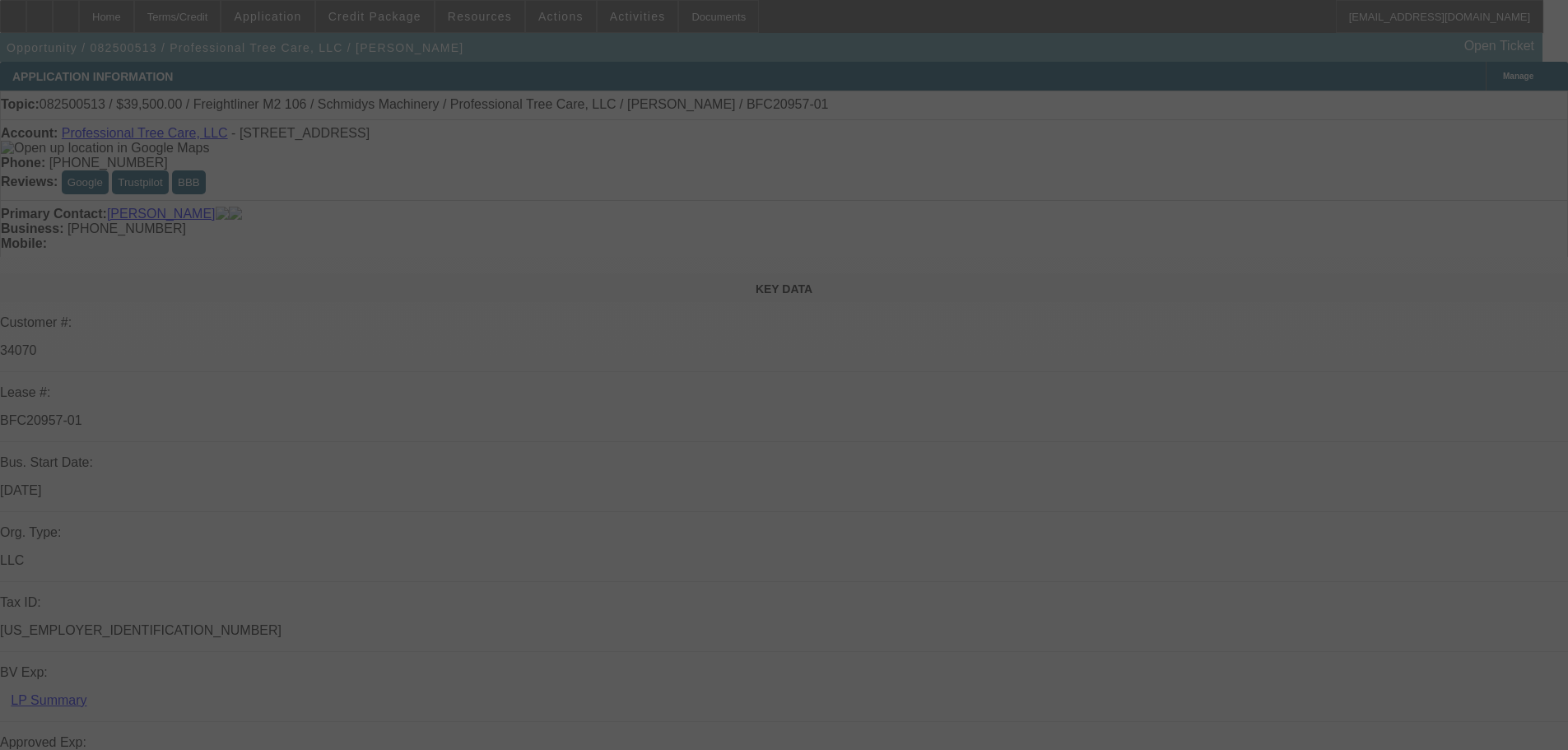
select select "0"
select select "6"
select select "0"
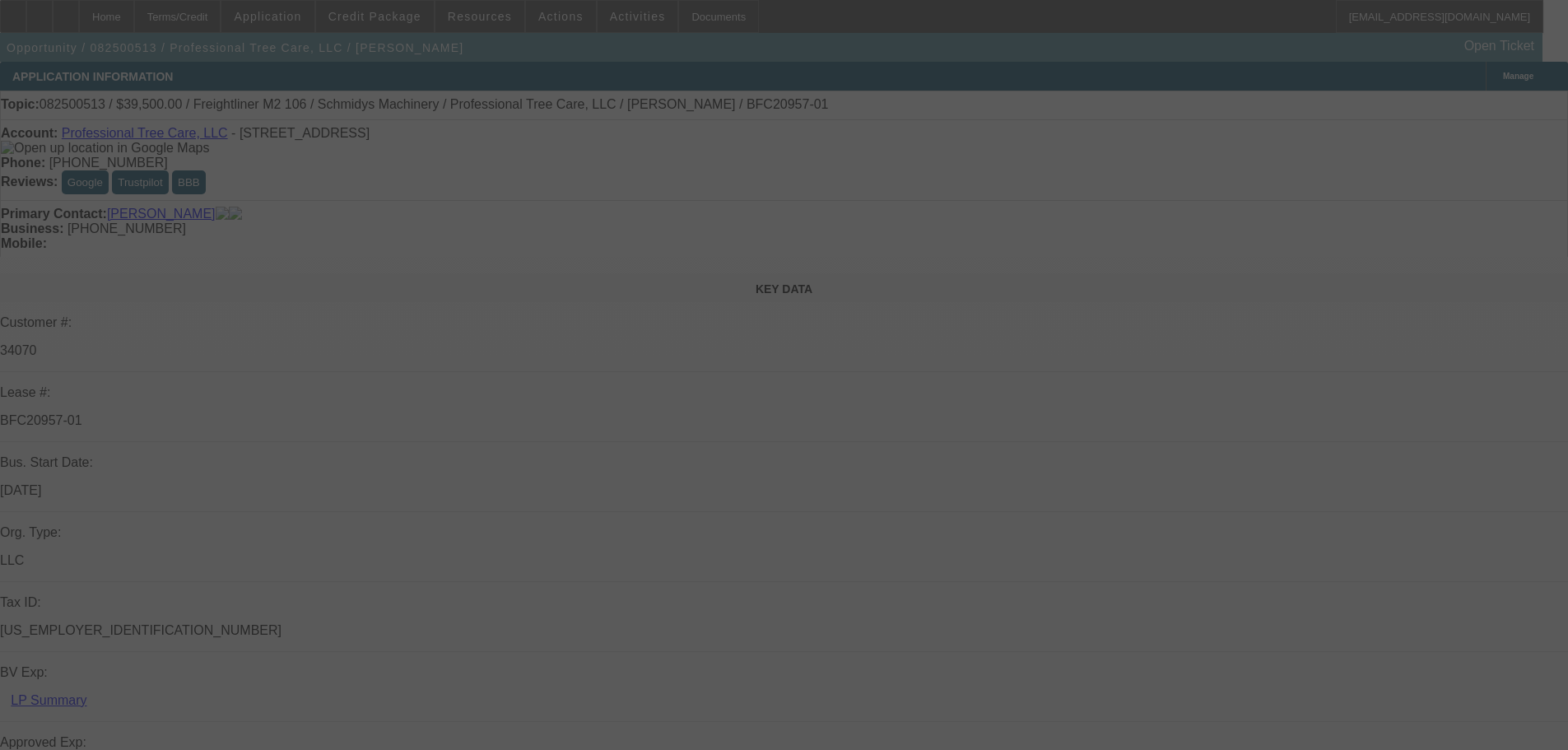
select select "0"
select select "6"
select select "0"
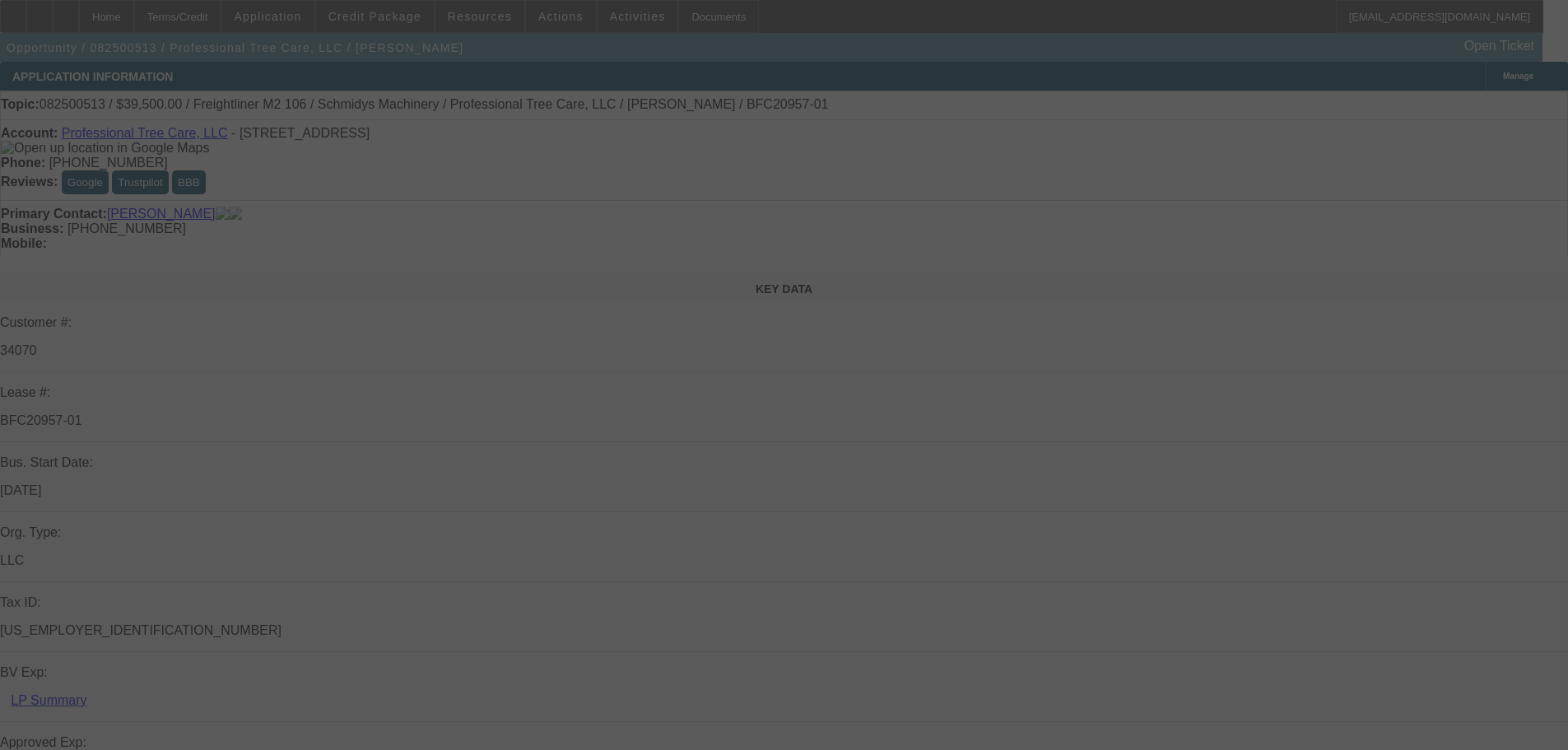
select select "6"
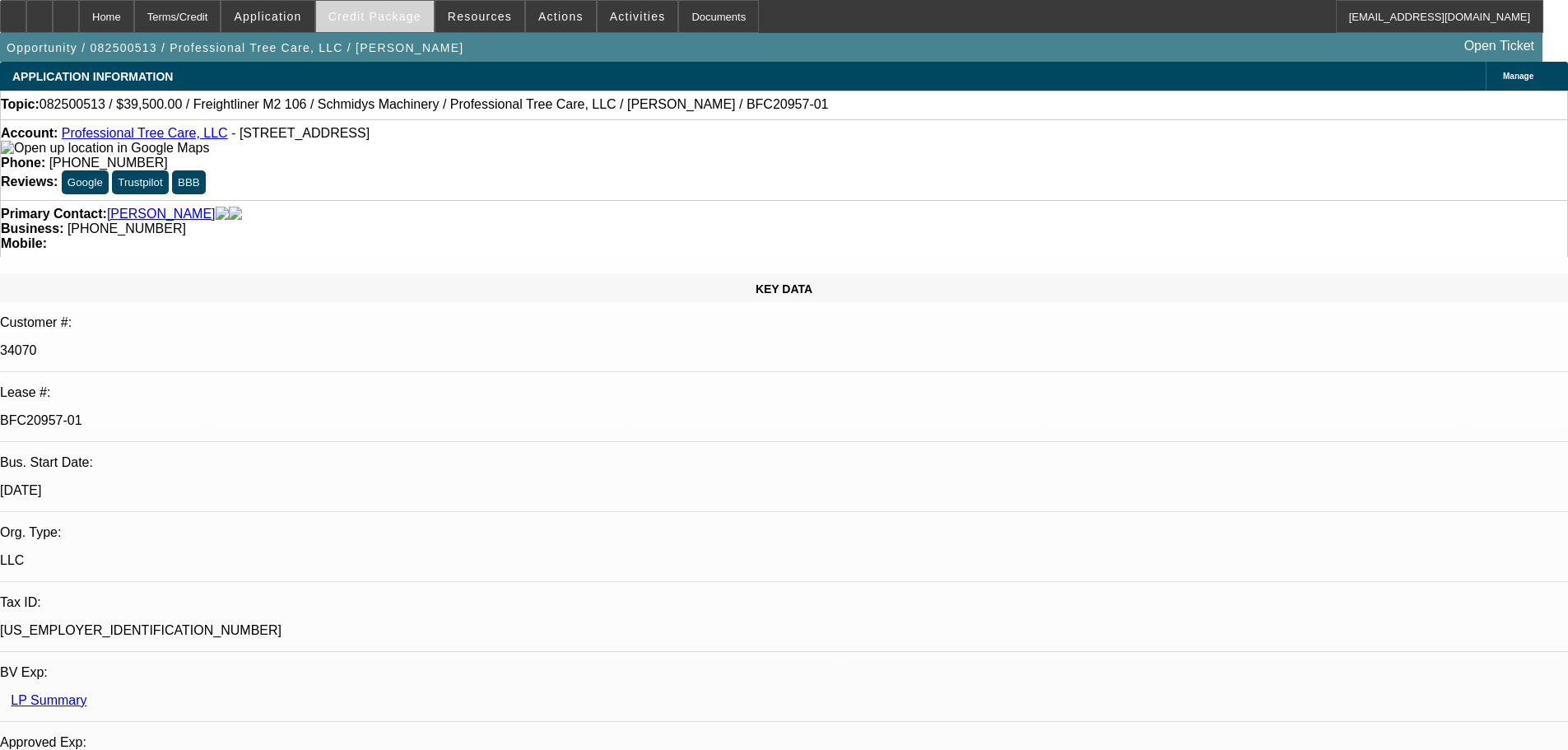
click at [412, 17] on span "Credit Package" at bounding box center [375, 17] width 93 height 13
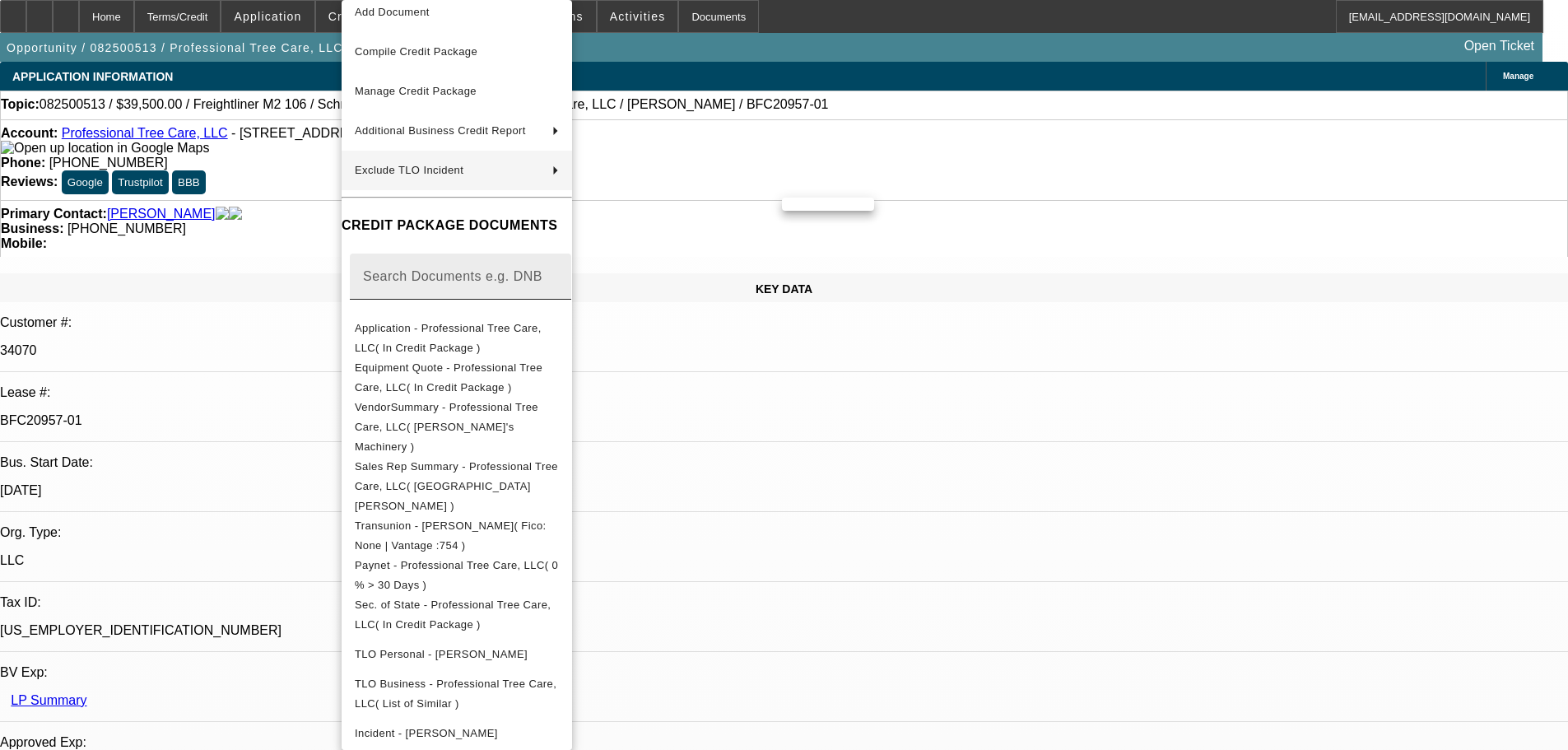
scroll to position [105, 0]
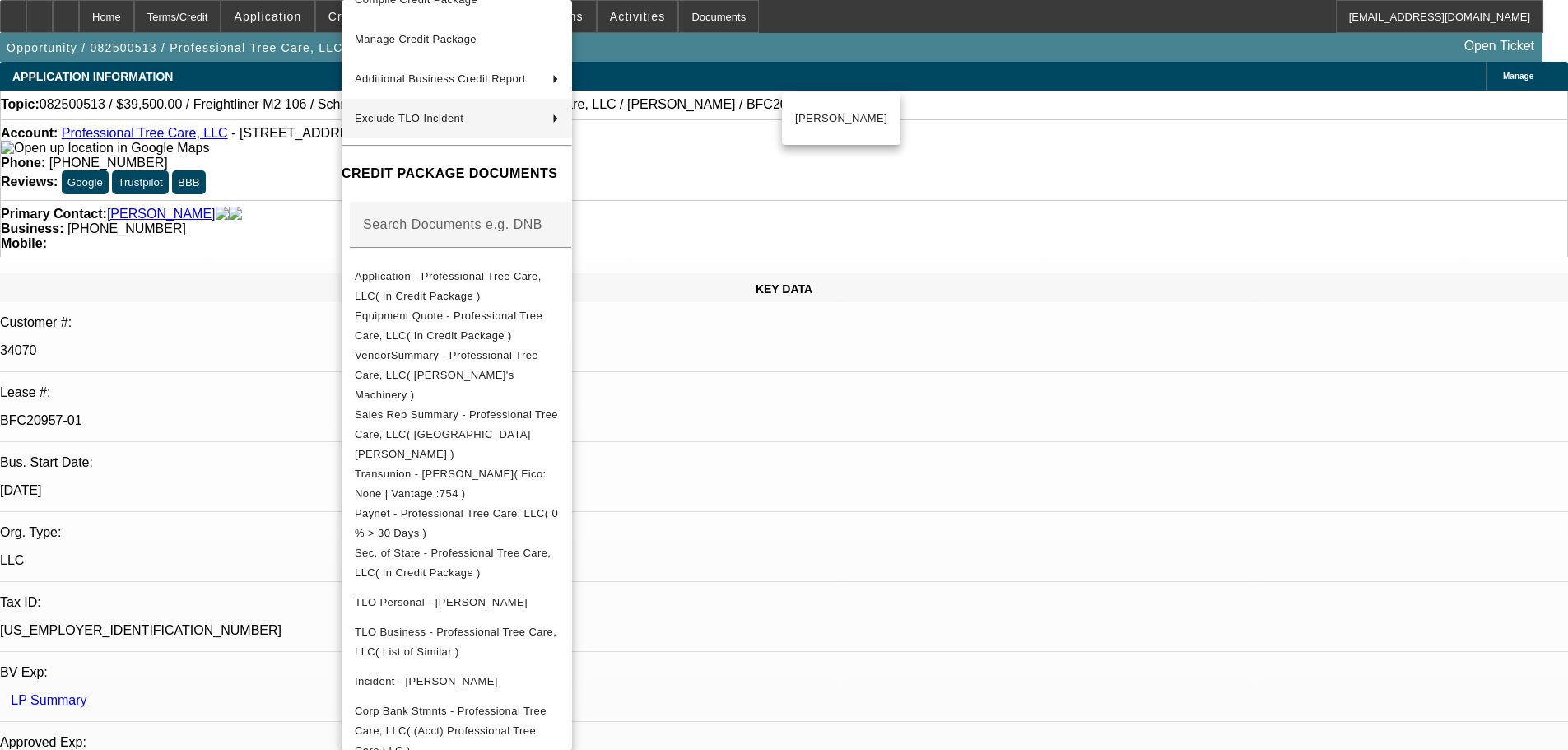
click at [267, 224] on div at bounding box center [784, 375] width 1568 height 750
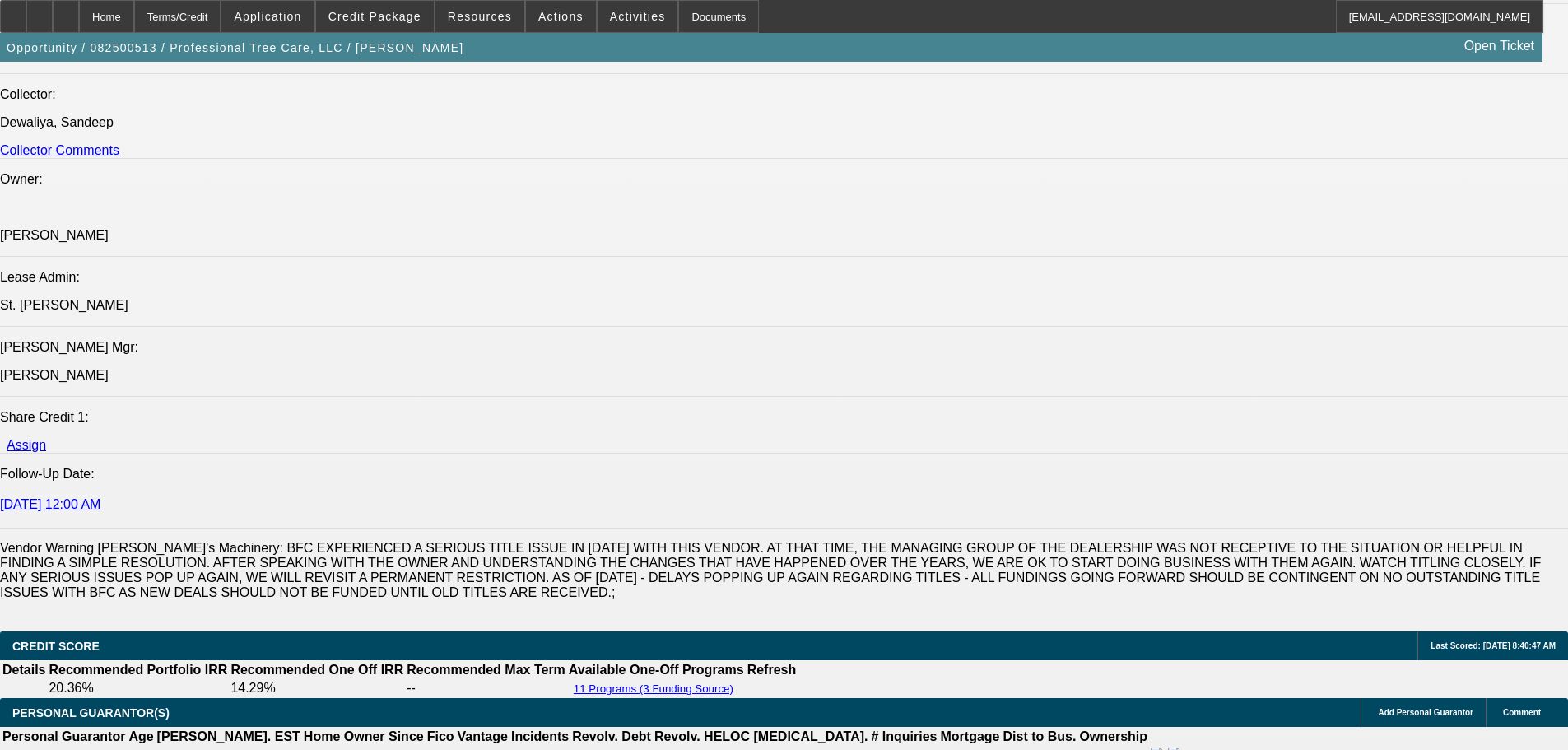
scroll to position [2305, 0]
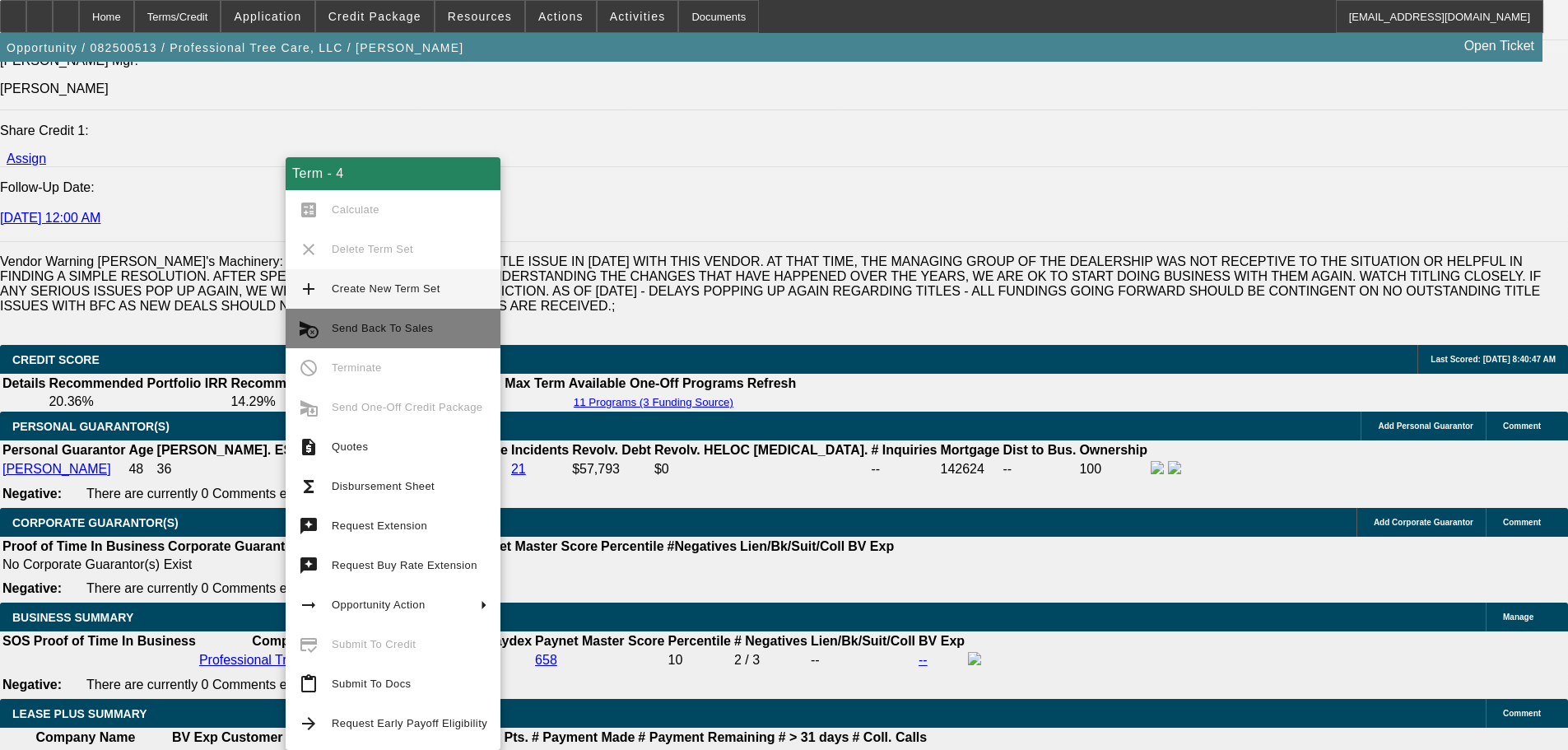
click at [427, 321] on span "Send Back To Sales" at bounding box center [409, 328] width 155 height 20
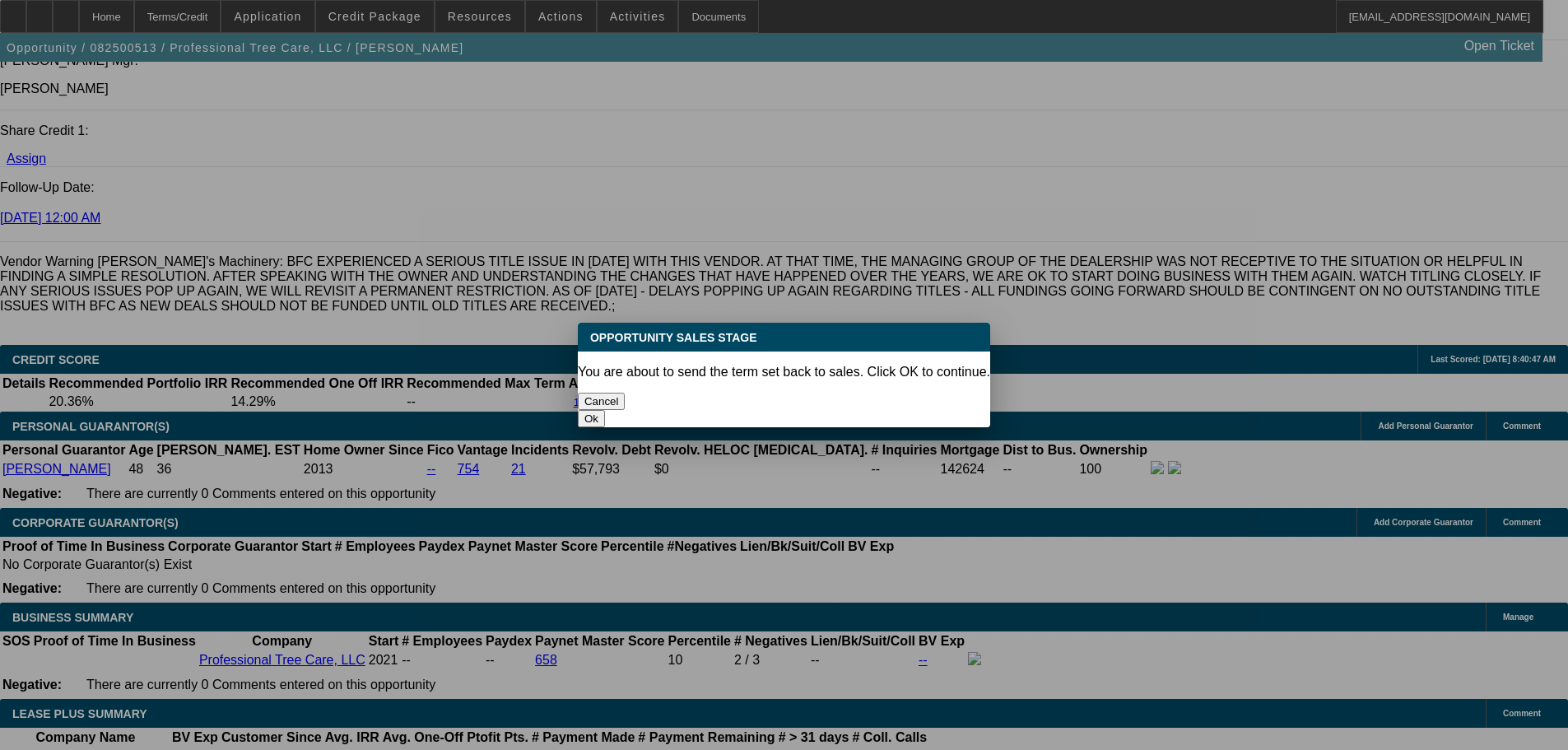
scroll to position [0, 0]
click at [605, 410] on button "Ok" at bounding box center [591, 418] width 27 height 18
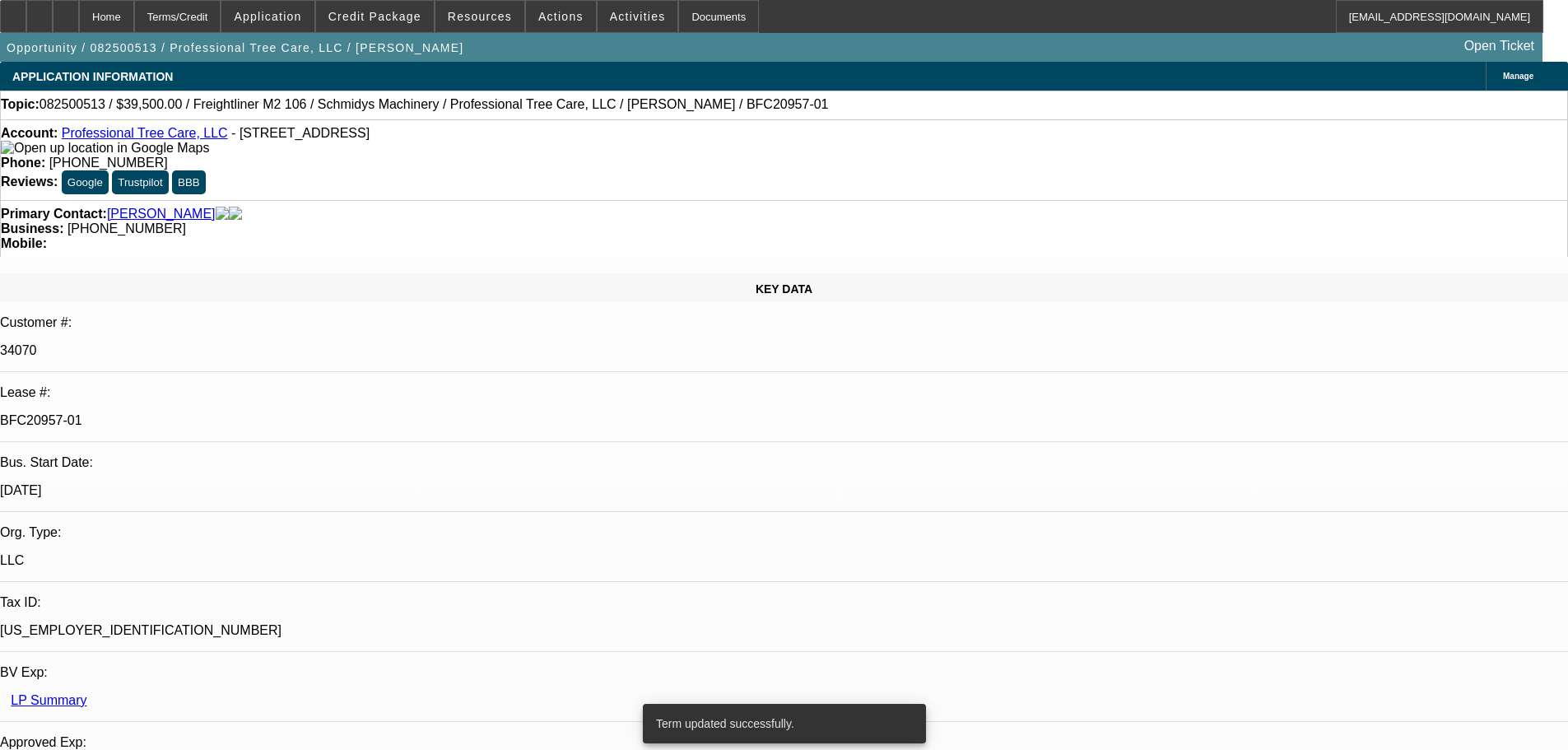
select select "0"
select select "6"
select select "0"
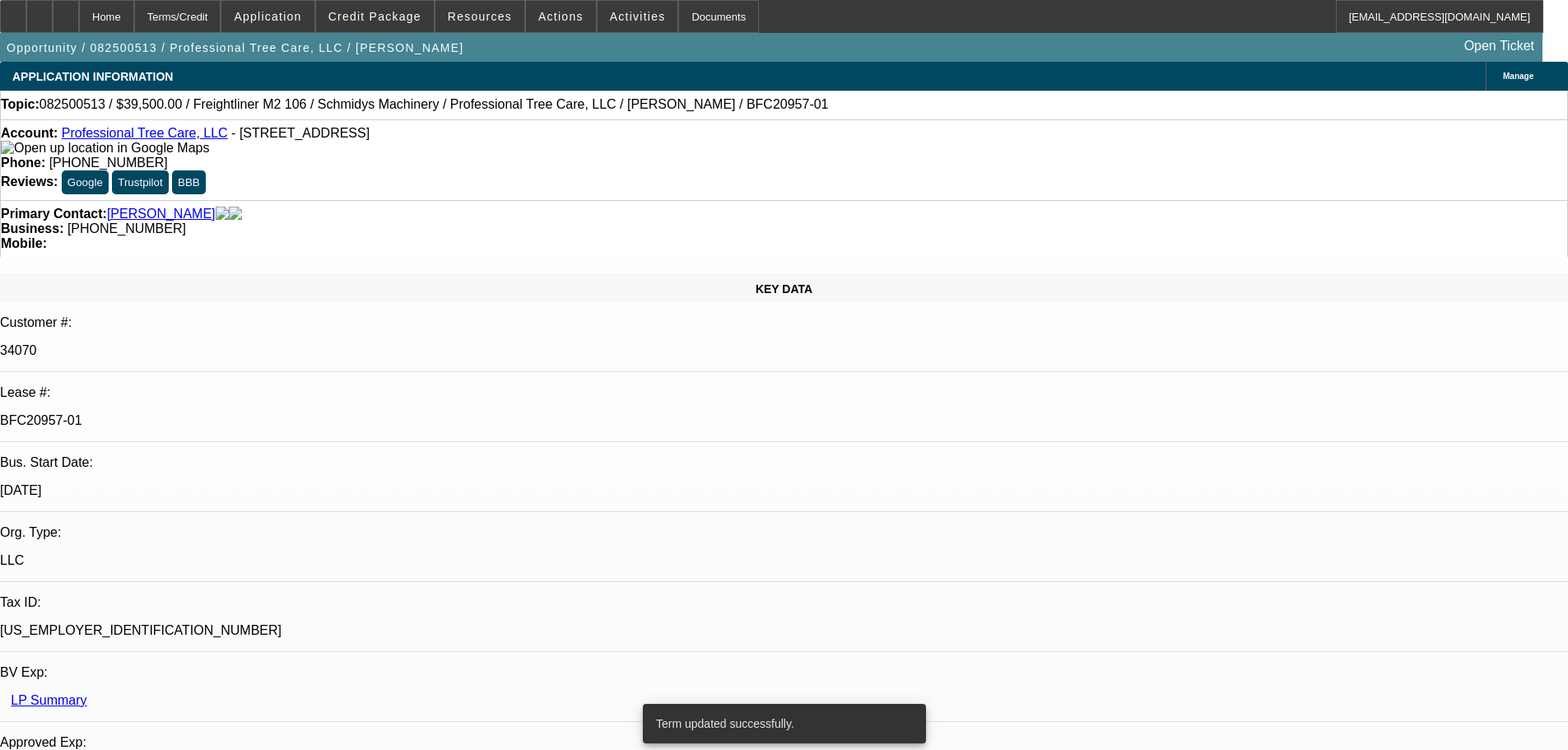
select select "0"
select select "6"
select select "0"
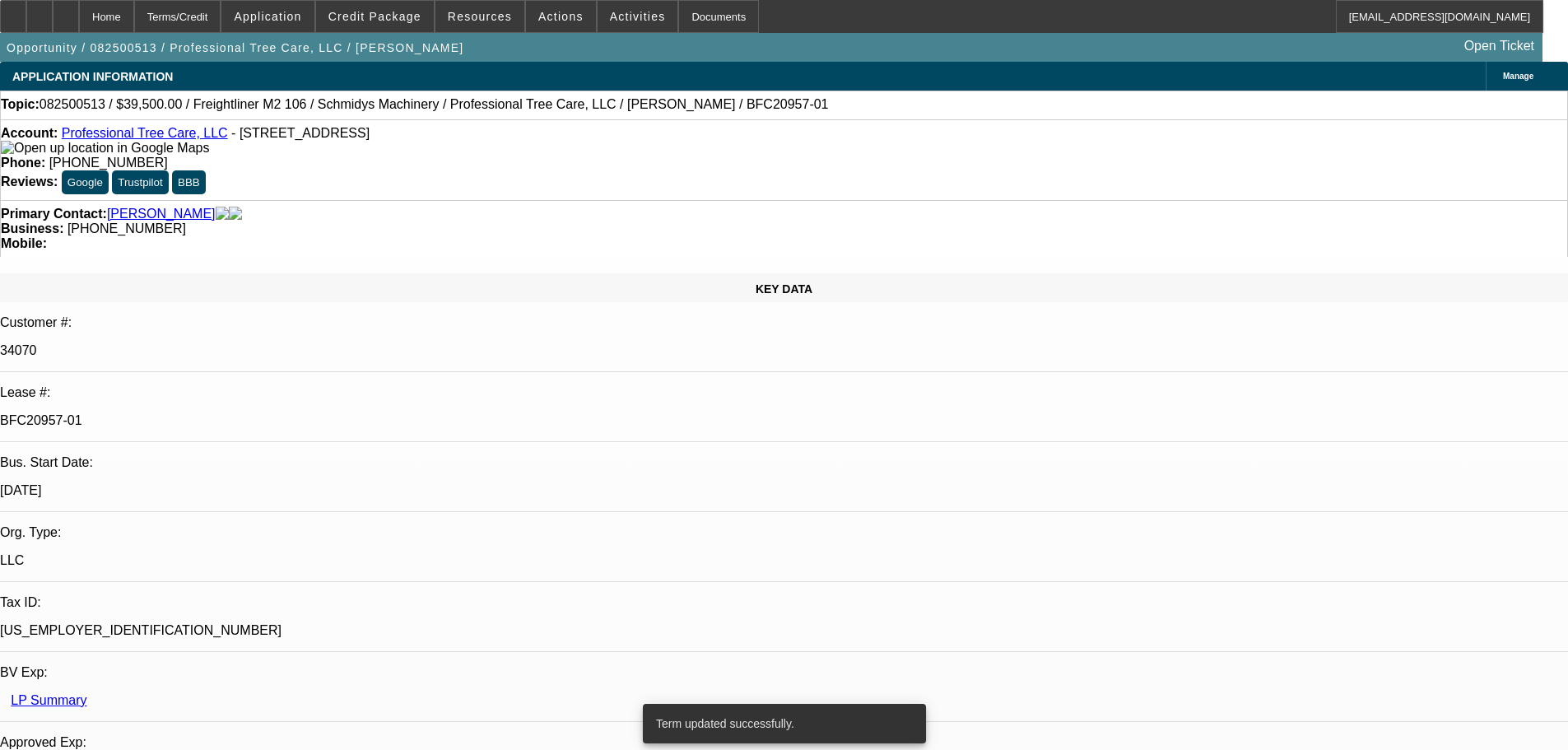
select select "0"
select select "6"
select select "0"
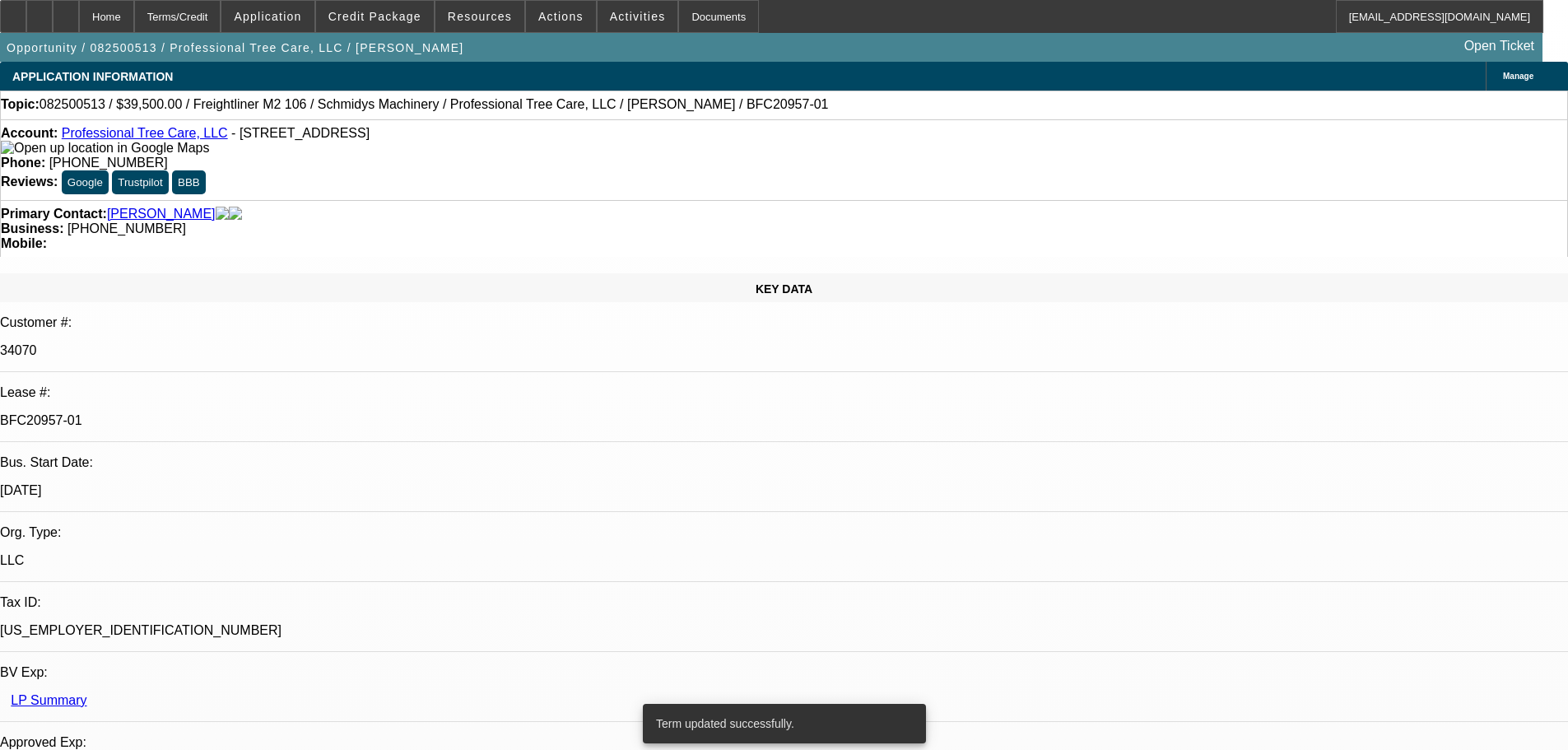
select select "6"
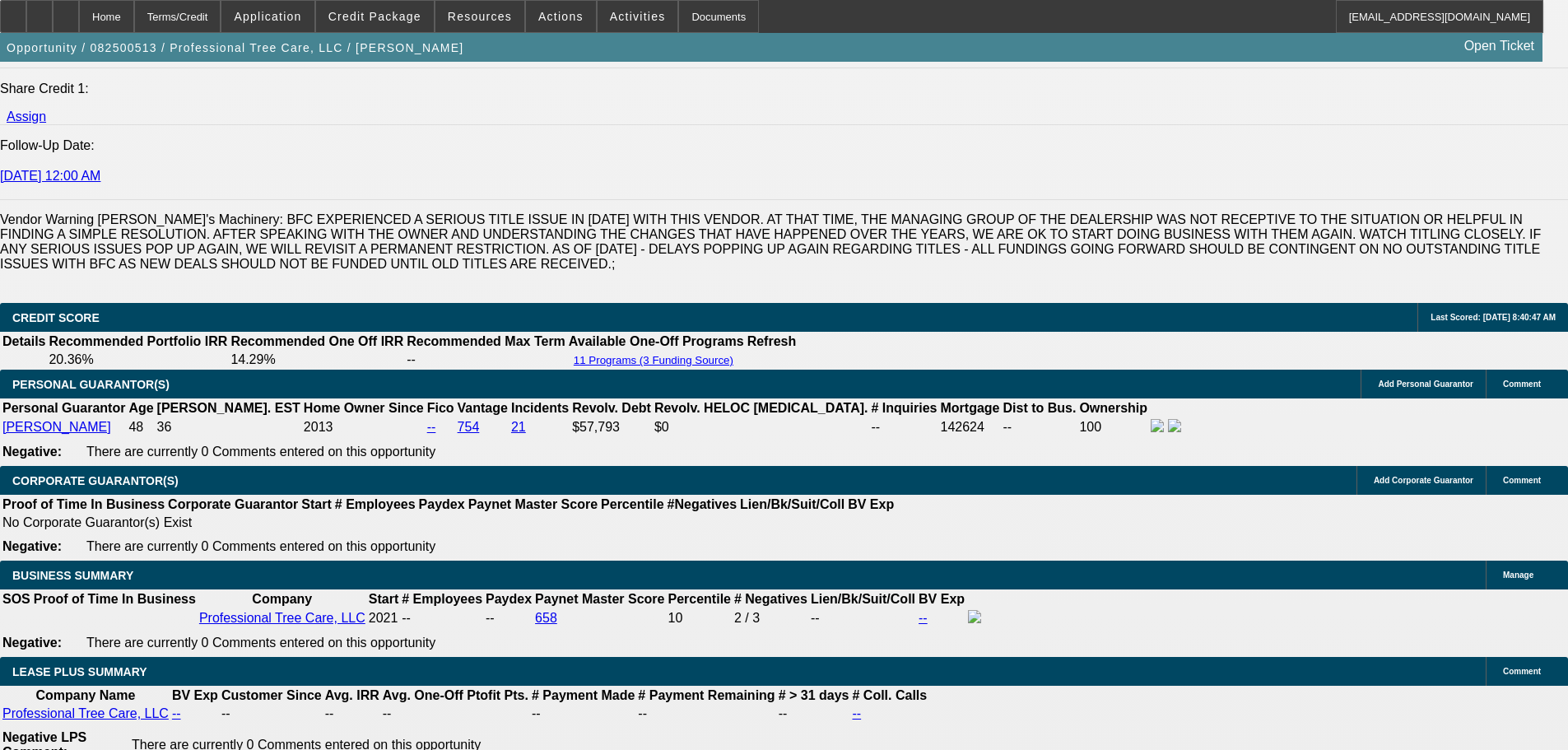
scroll to position [2552, 0]
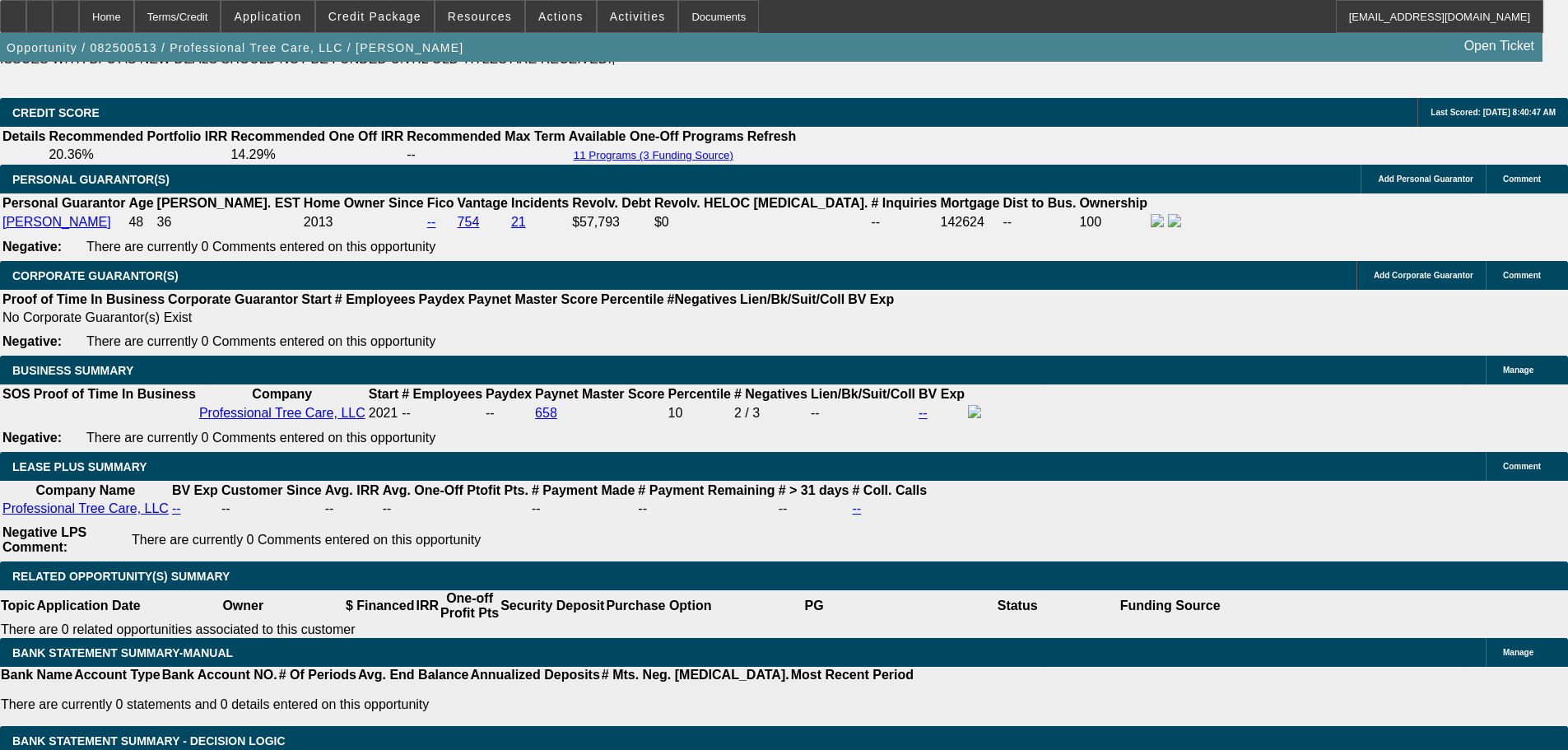
type input "30000"
drag, startPoint x: 280, startPoint y: 146, endPoint x: 447, endPoint y: 145, distance: 167.0
type input "$0.00"
type input "UNKNOWN"
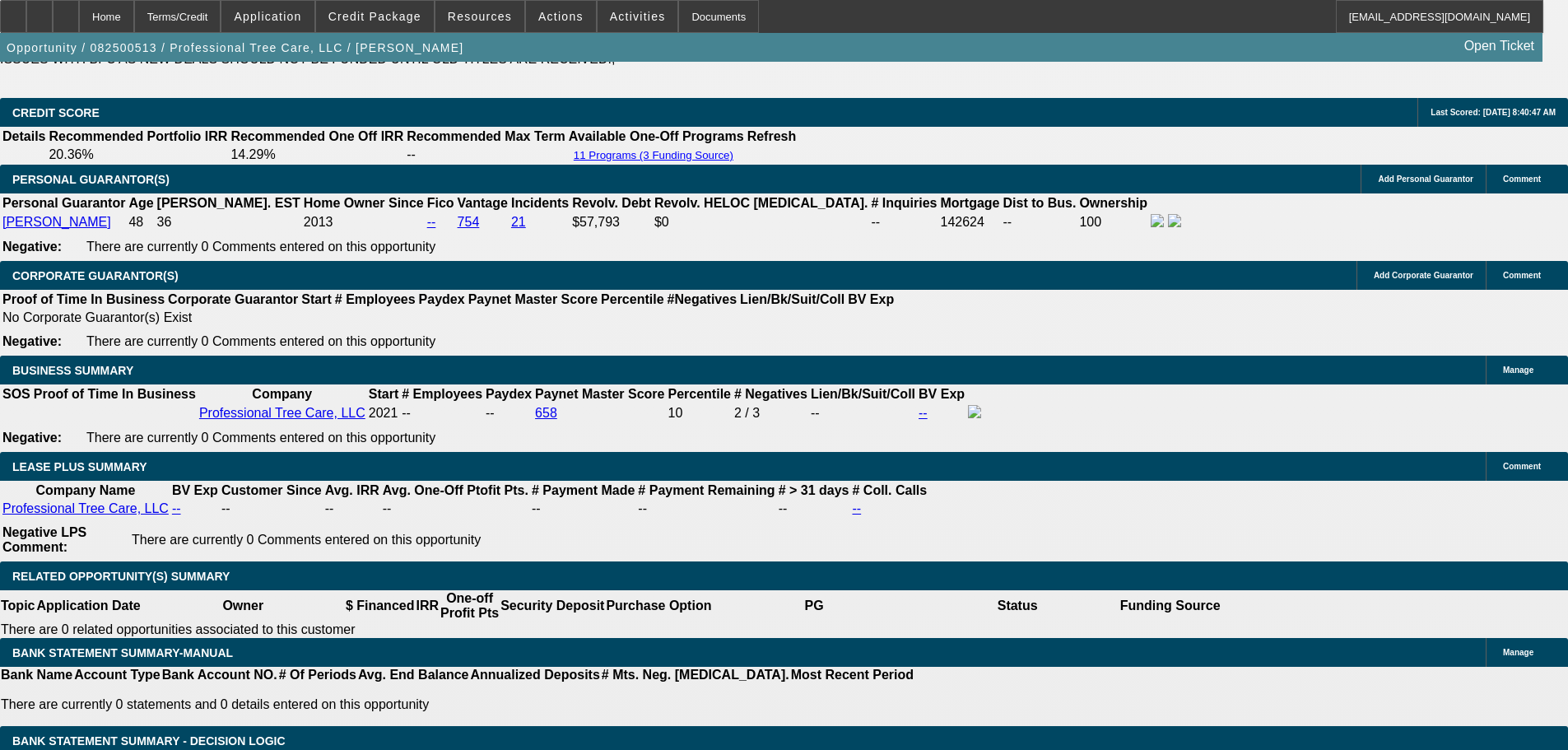
type input "$1,809.93"
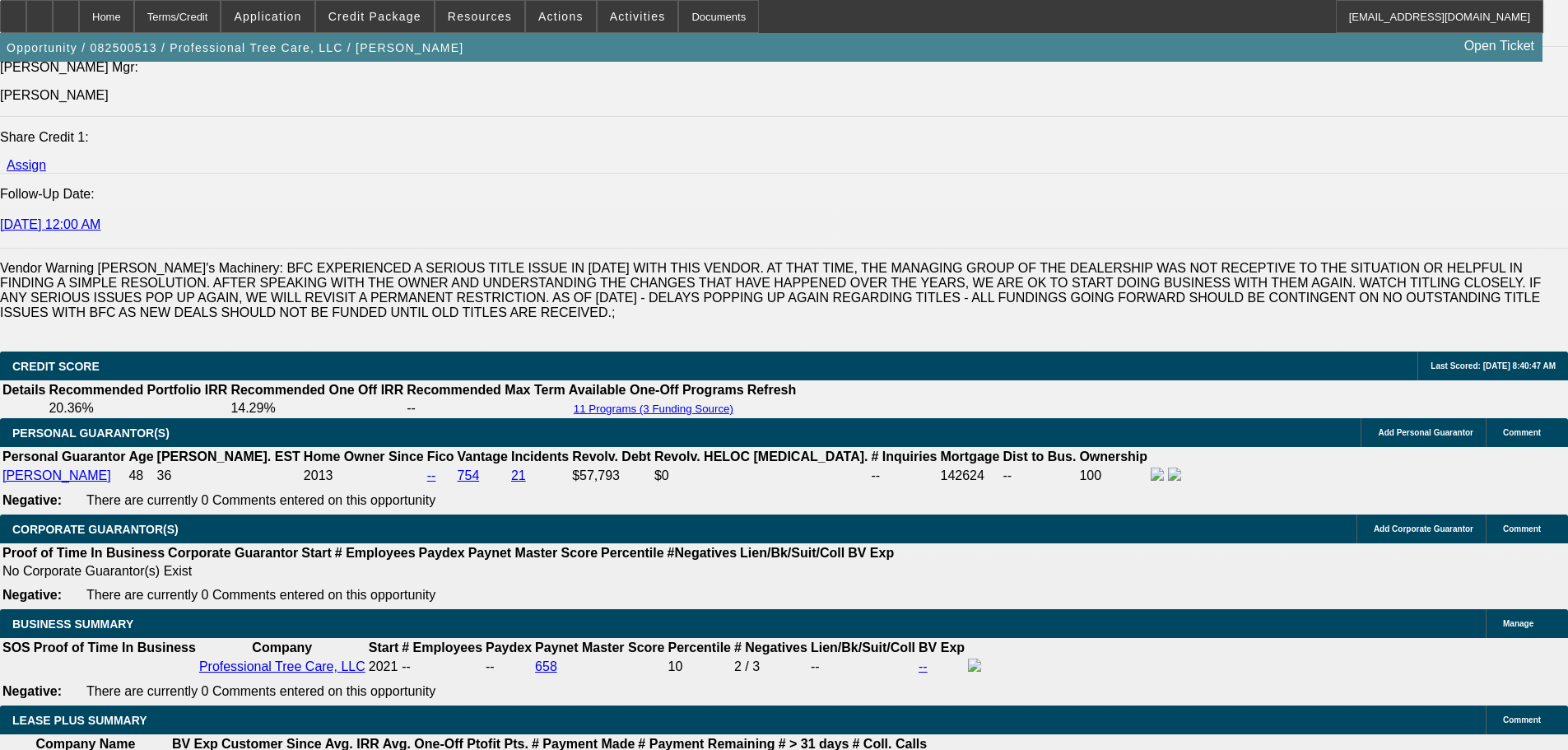
scroll to position [2140, 0]
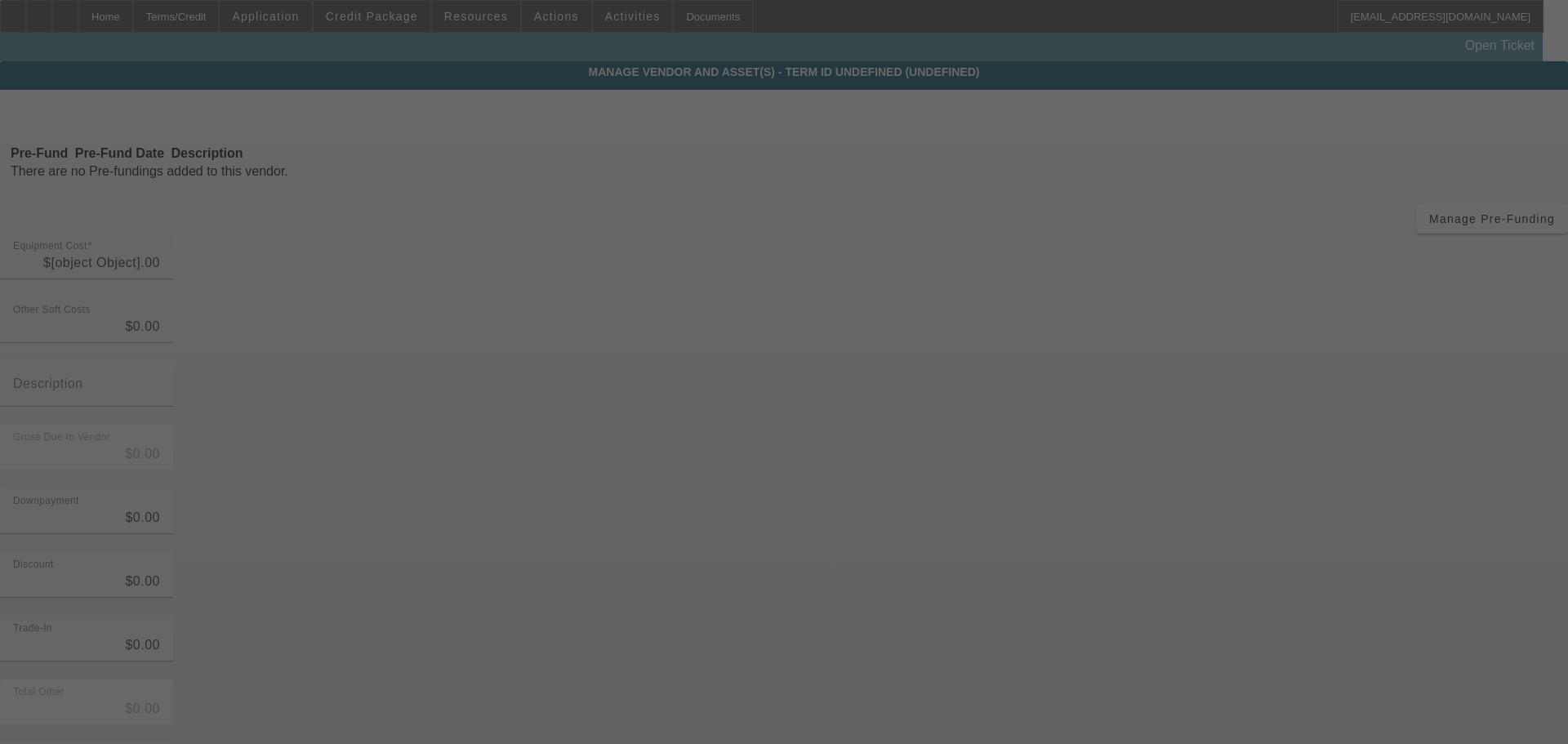
type input "$69,500.00"
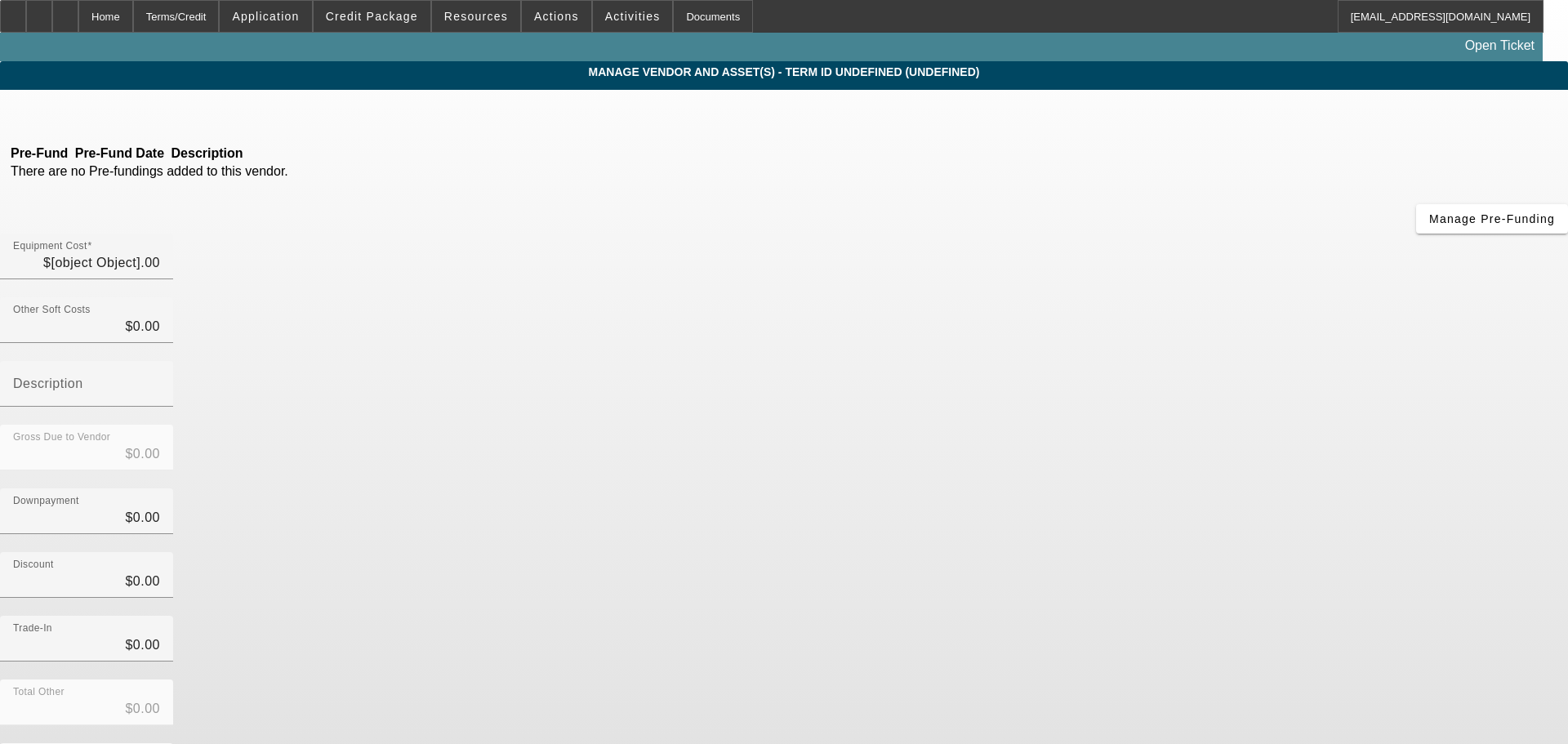
type input "$69,500.00"
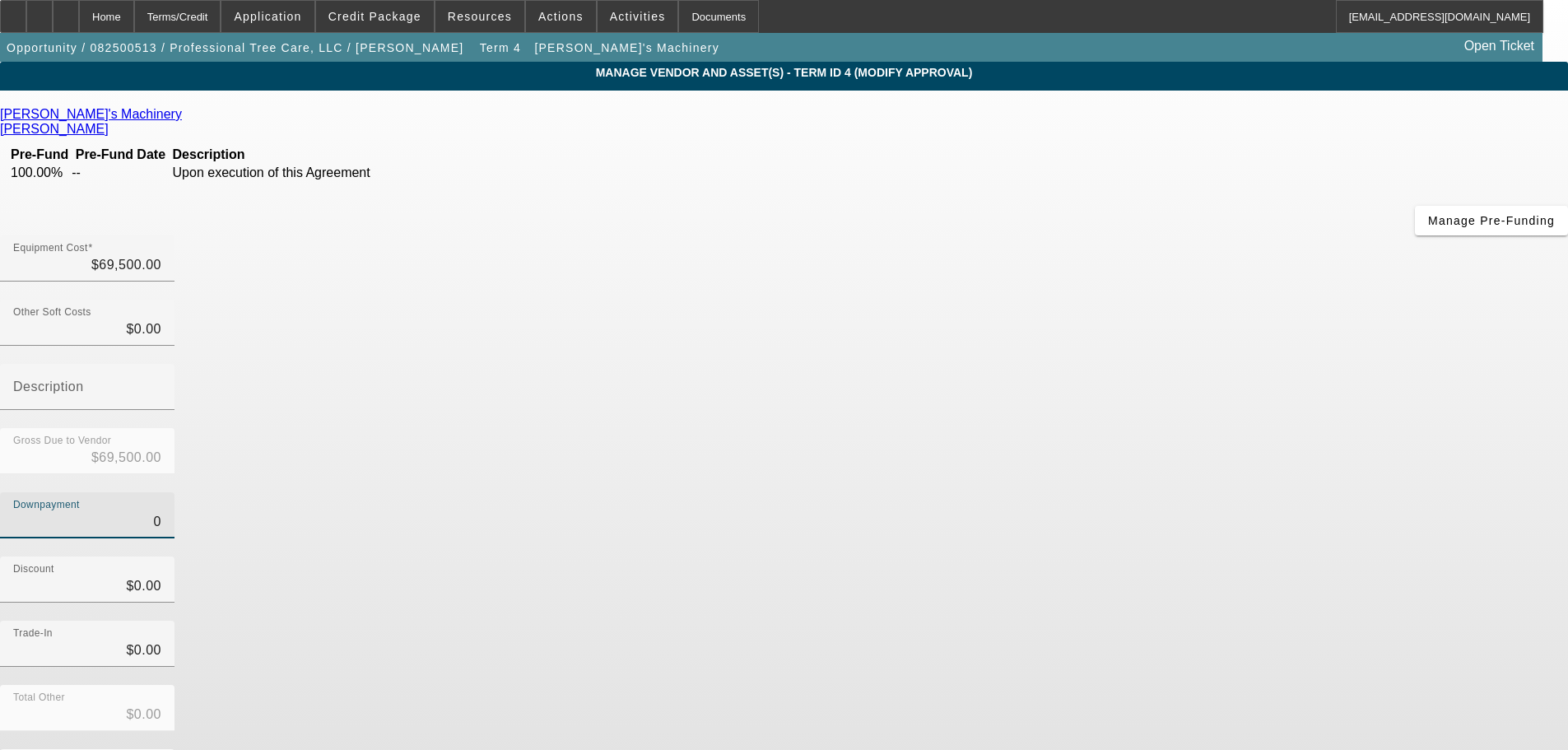
drag, startPoint x: 963, startPoint y: 335, endPoint x: 1118, endPoint y: 297, distance: 159.6
click at [1089, 493] on div "Downpayment 0" at bounding box center [784, 524] width 1568 height 64
type input "3"
type input "$3.00"
type input "$69,497.00"
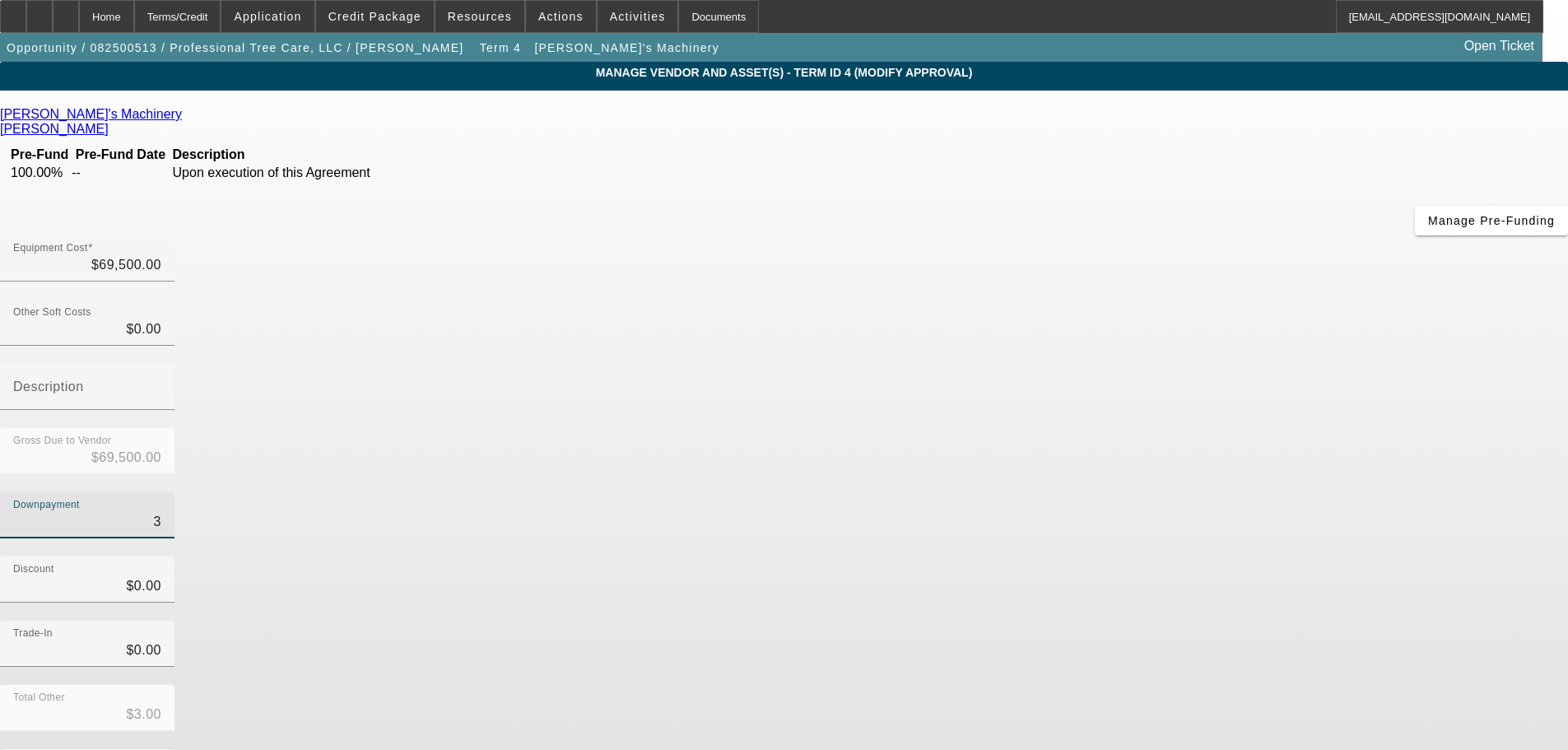
type input "30"
type input "$30.00"
type input "$69,470.00"
type input "300"
type input "$300.00"
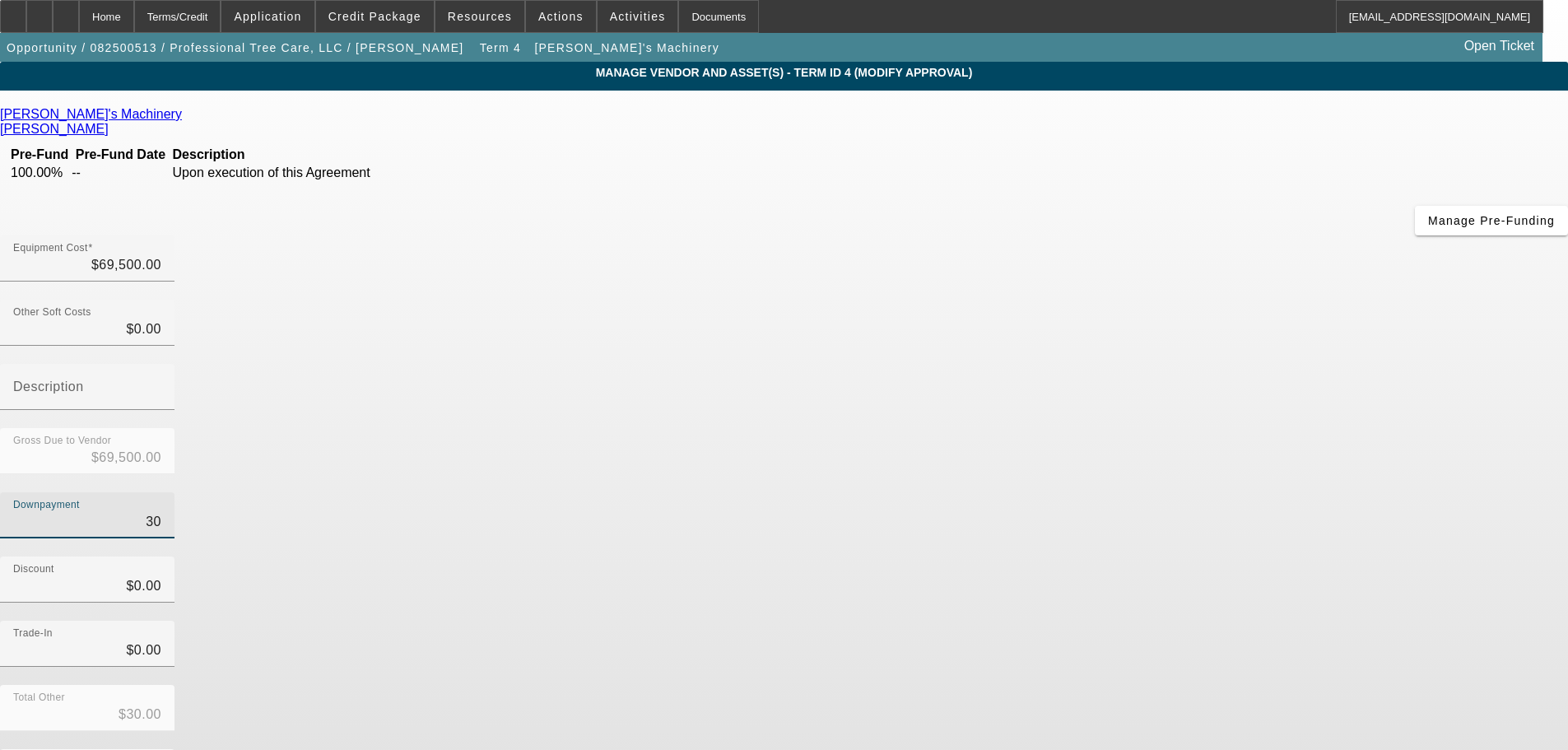
type input "$69,200.00"
type input "3000"
type input "$3,000.00"
type input "$66,500.00"
type input "30000"
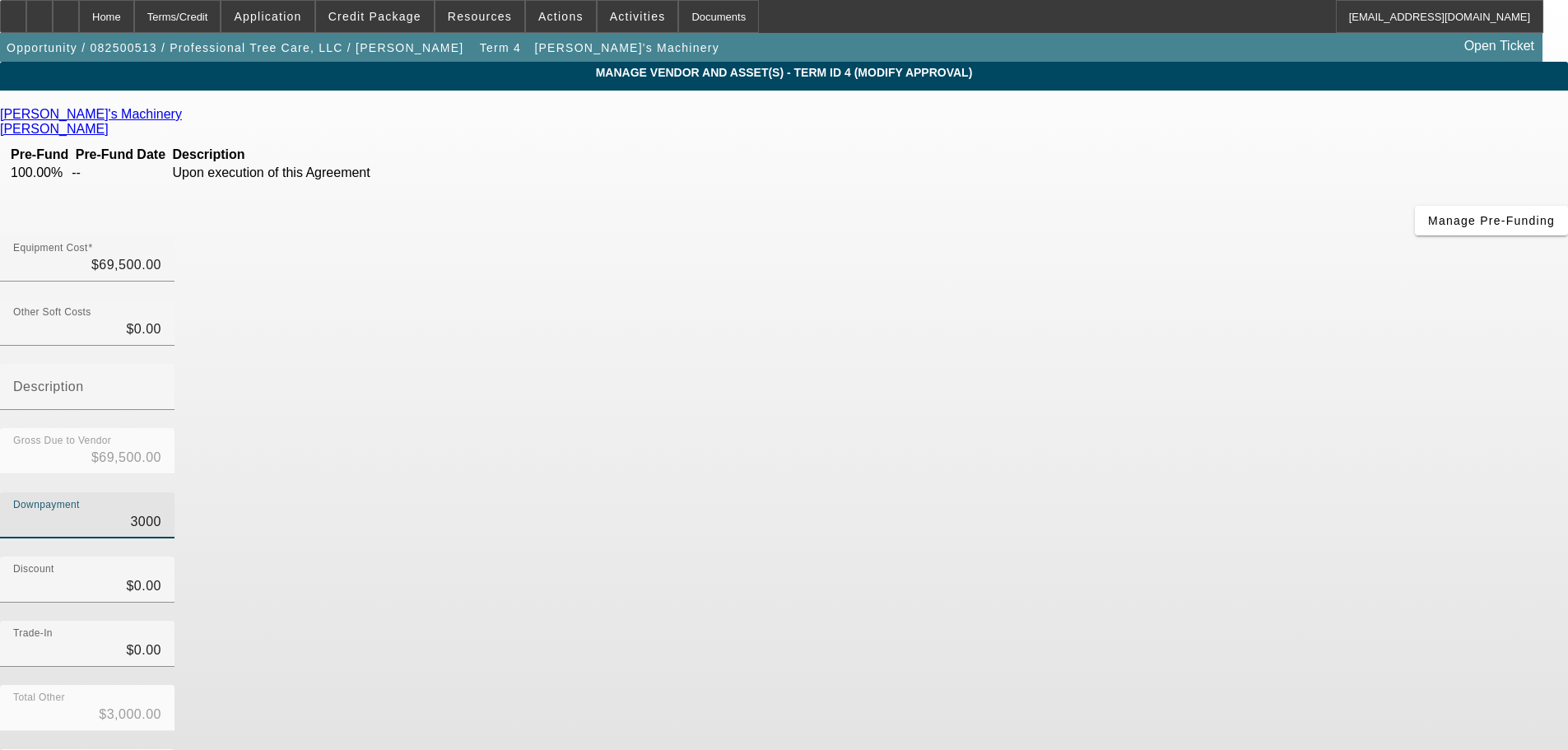
type input "$30,000.00"
type input "$39,500.00"
type input "$30,000.00"
click at [1128, 428] on div "Gross Due to Vendor $69,500.00" at bounding box center [784, 460] width 1568 height 64
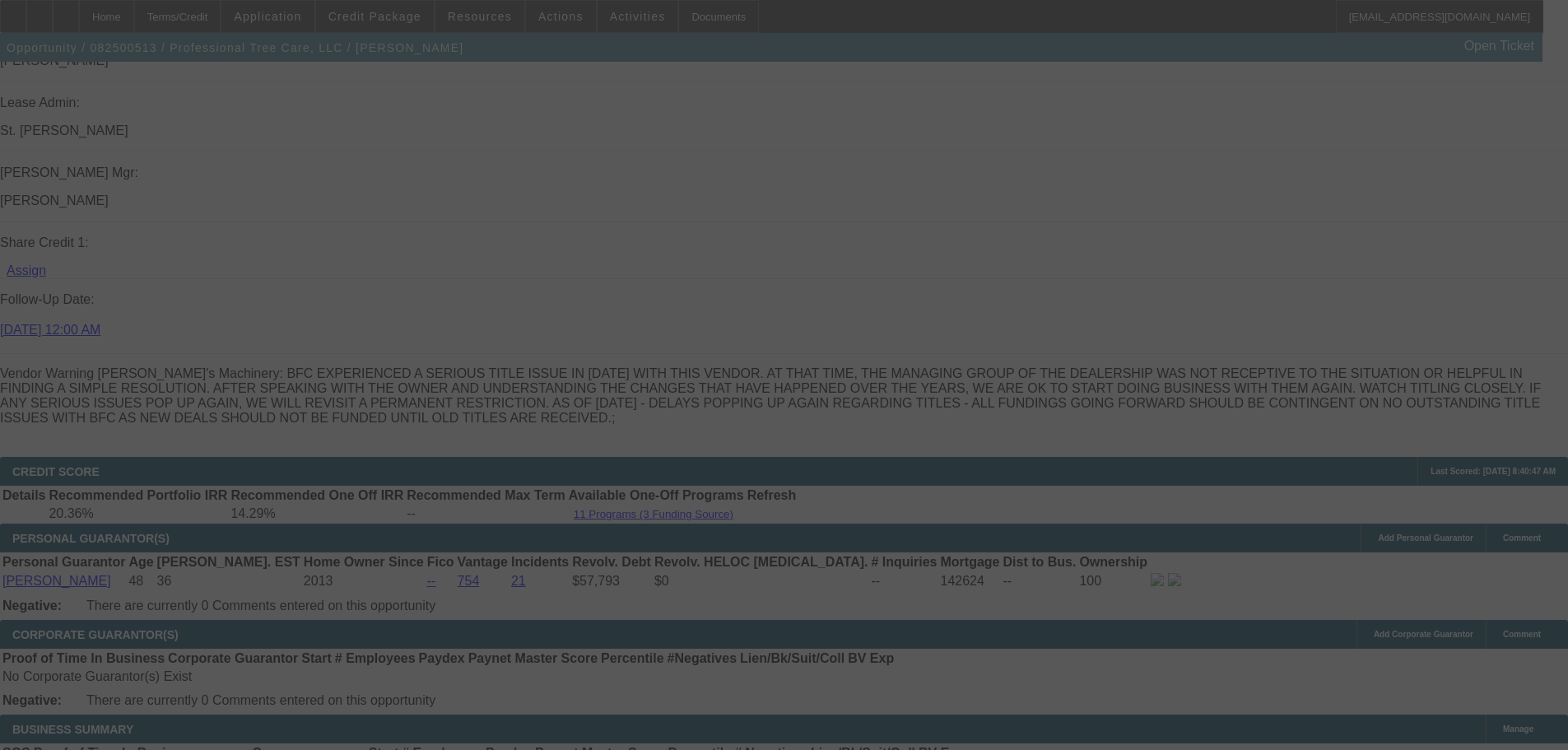
scroll to position [2388, 0]
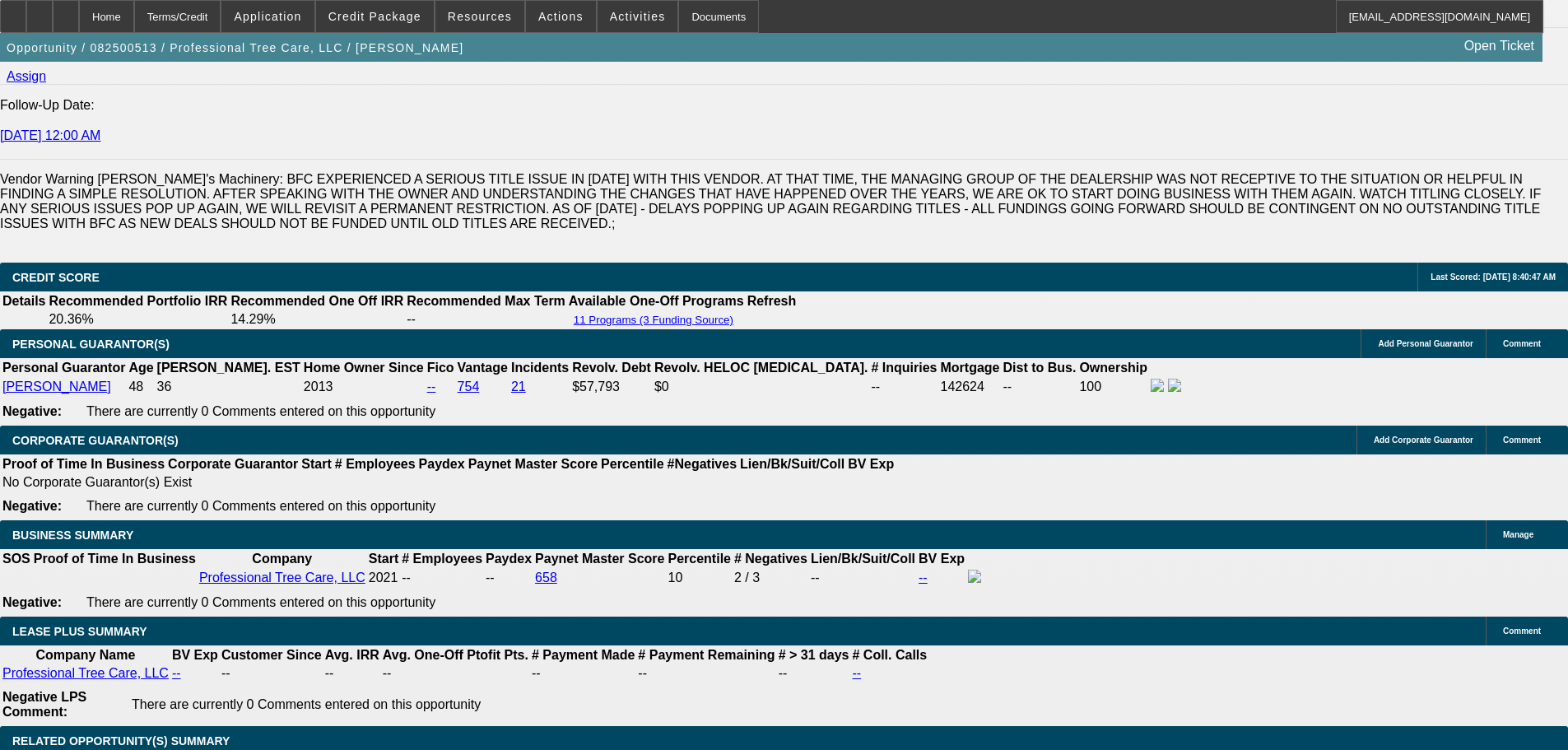
select select "0"
select select "6"
select select "0"
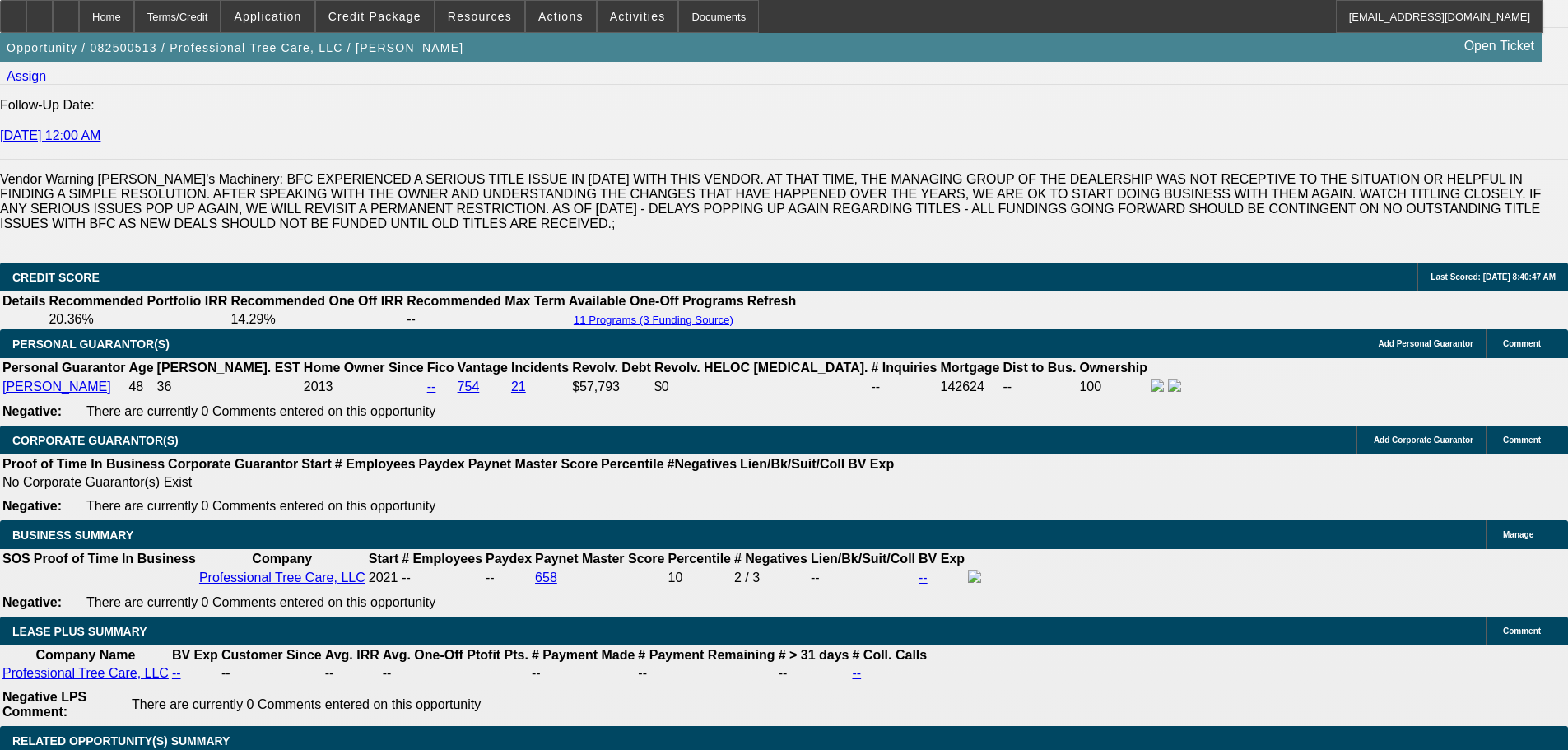
select select "0"
select select "6"
select select "0"
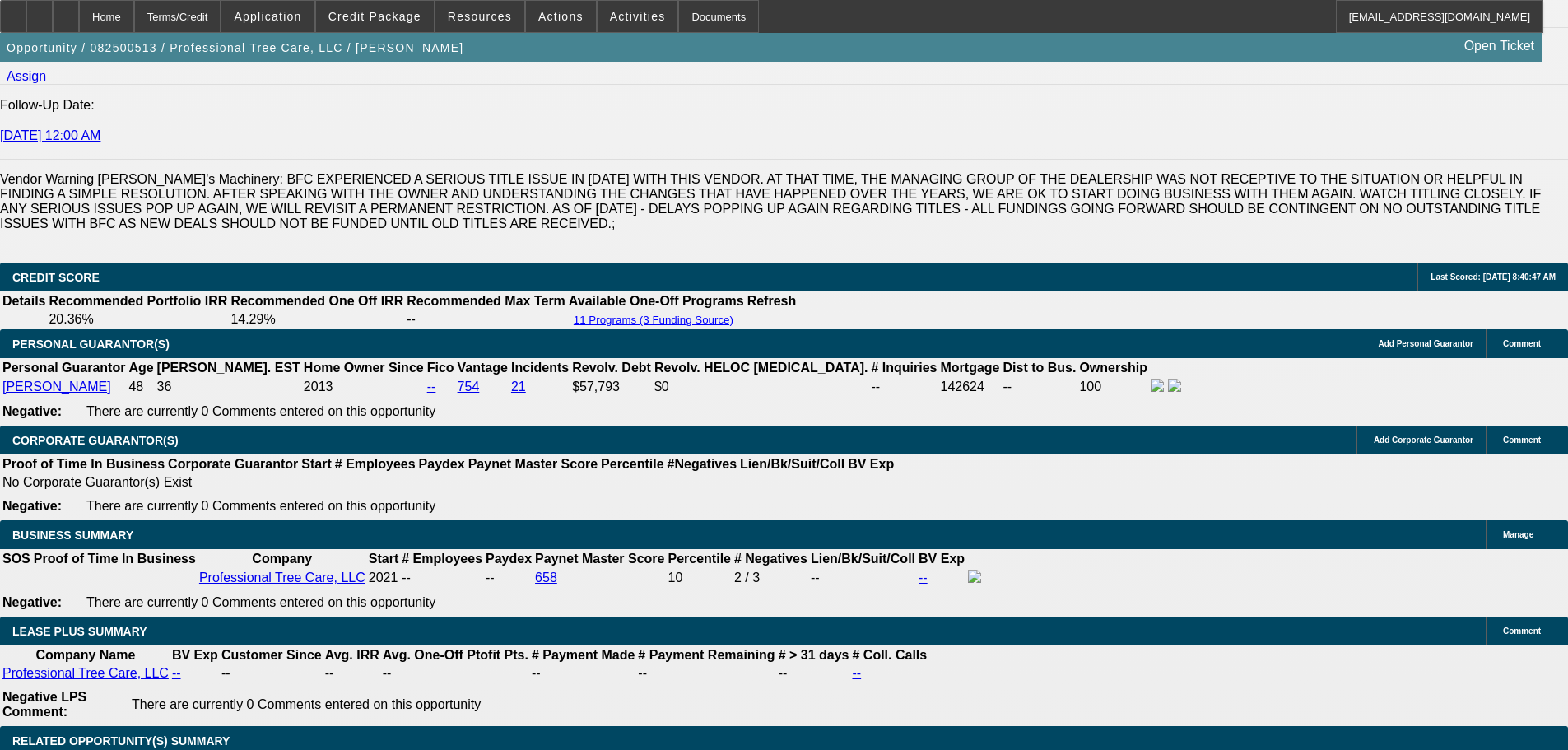
select select "0"
select select "6"
select select "0"
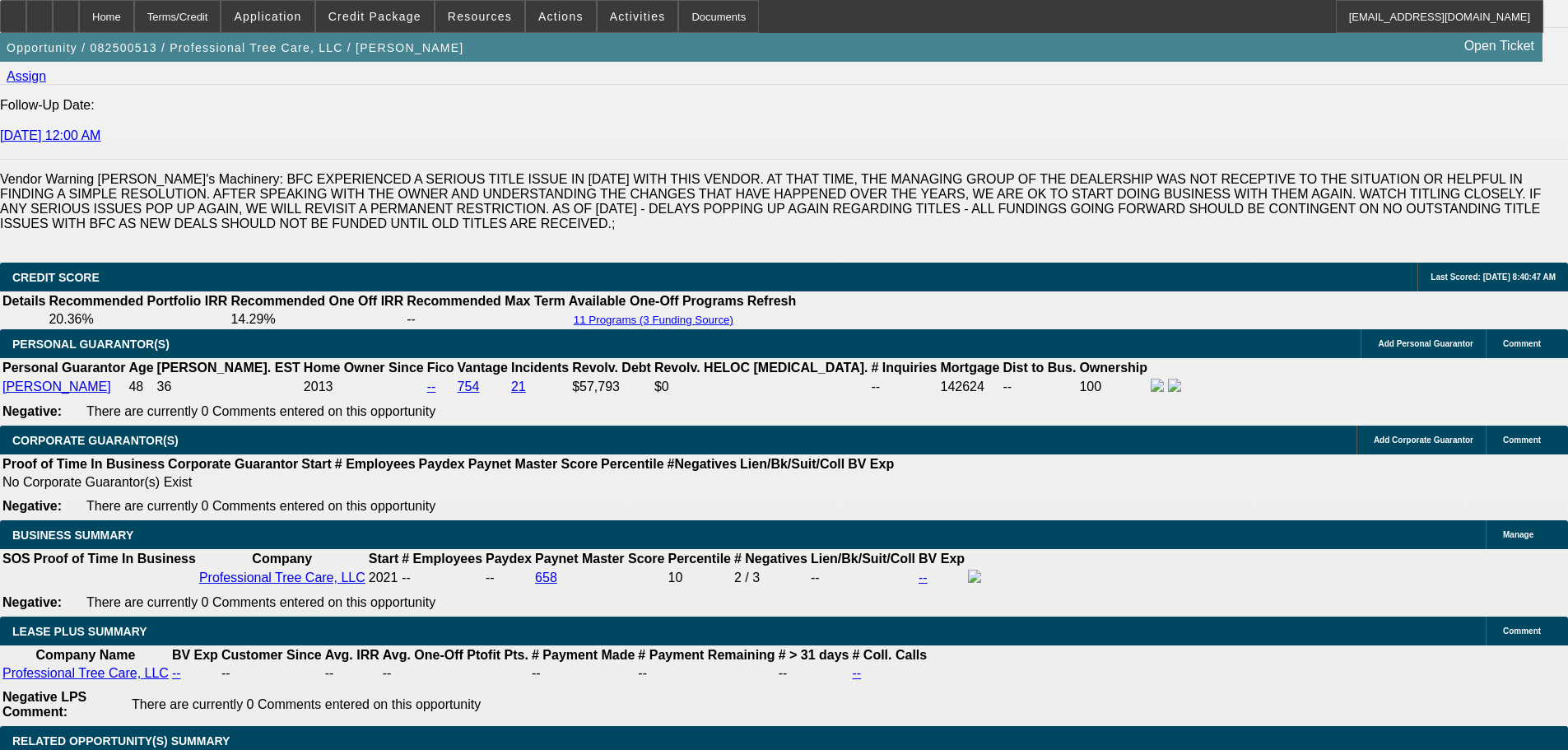
select select "6"
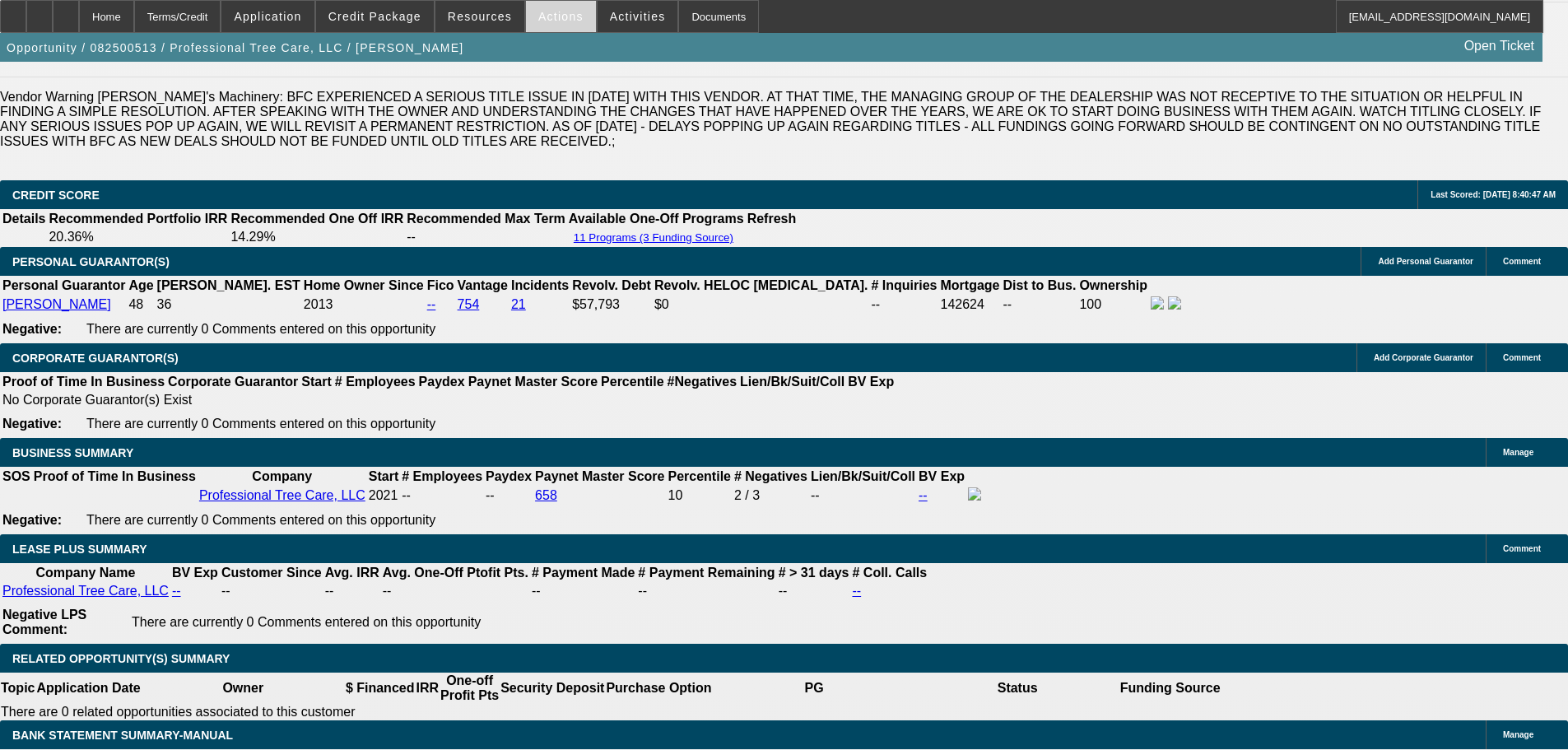
click at [539, 19] on span "Actions" at bounding box center [560, 17] width 46 height 13
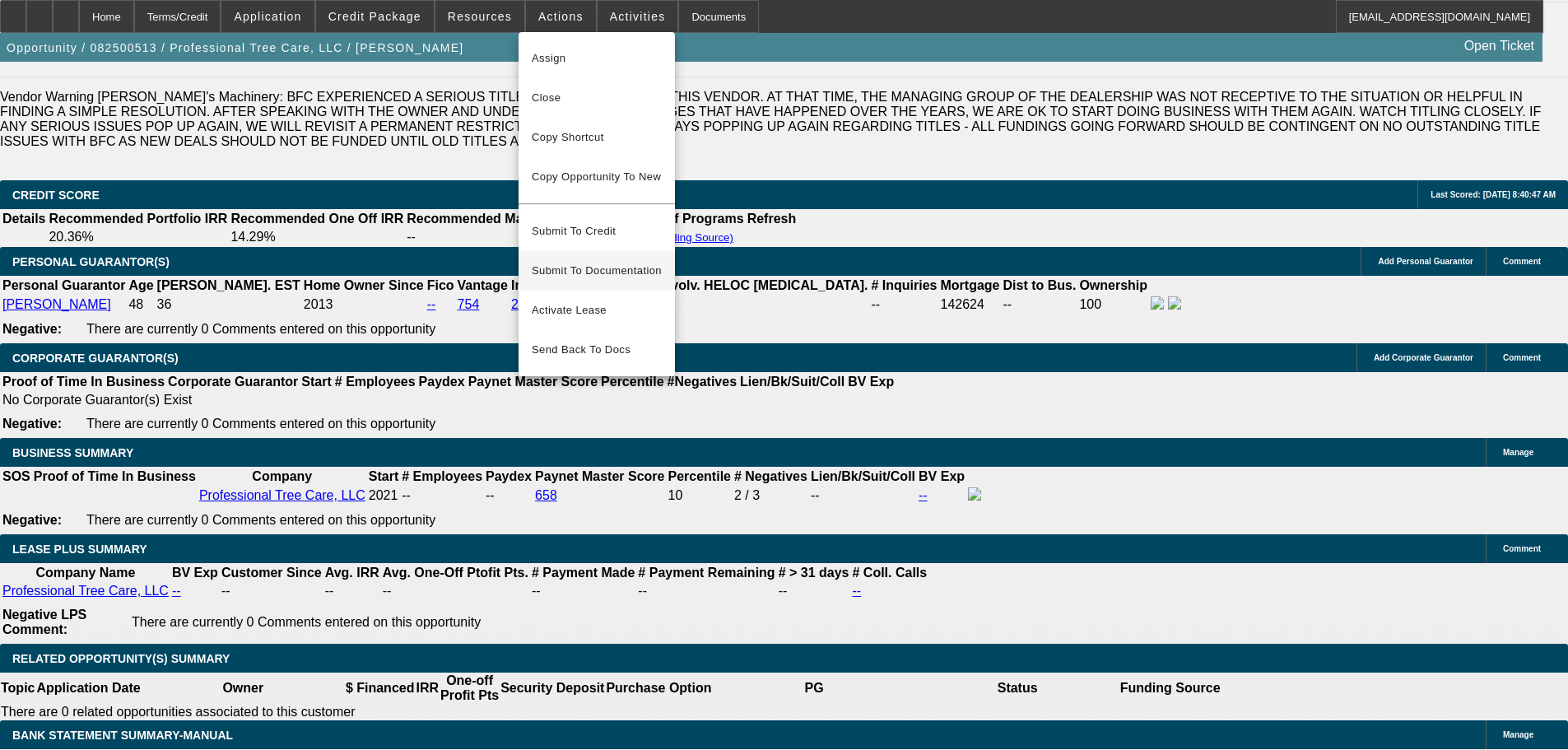
scroll to position [2305, 0]
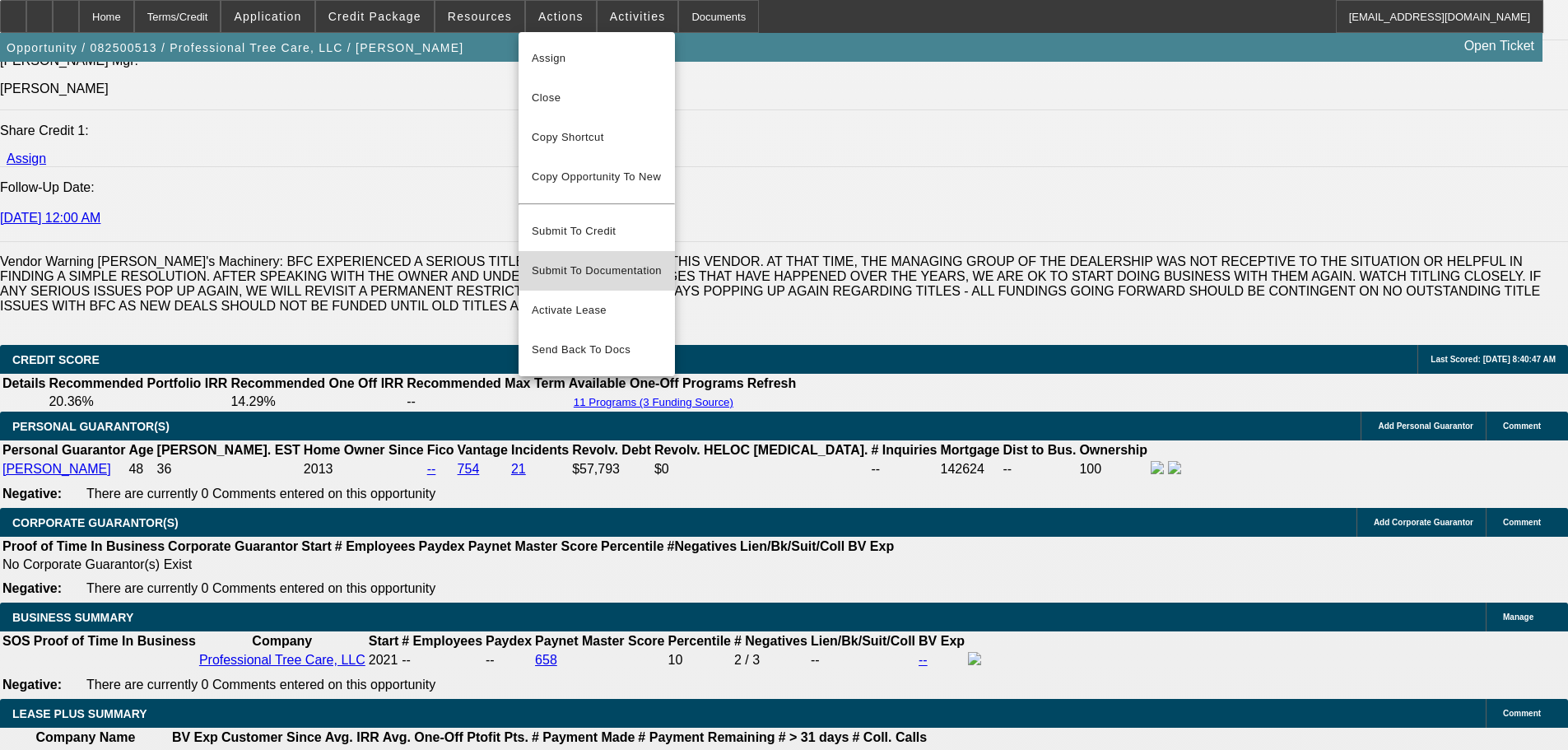
click at [609, 261] on span "Submit To Documentation" at bounding box center [597, 270] width 130 height 20
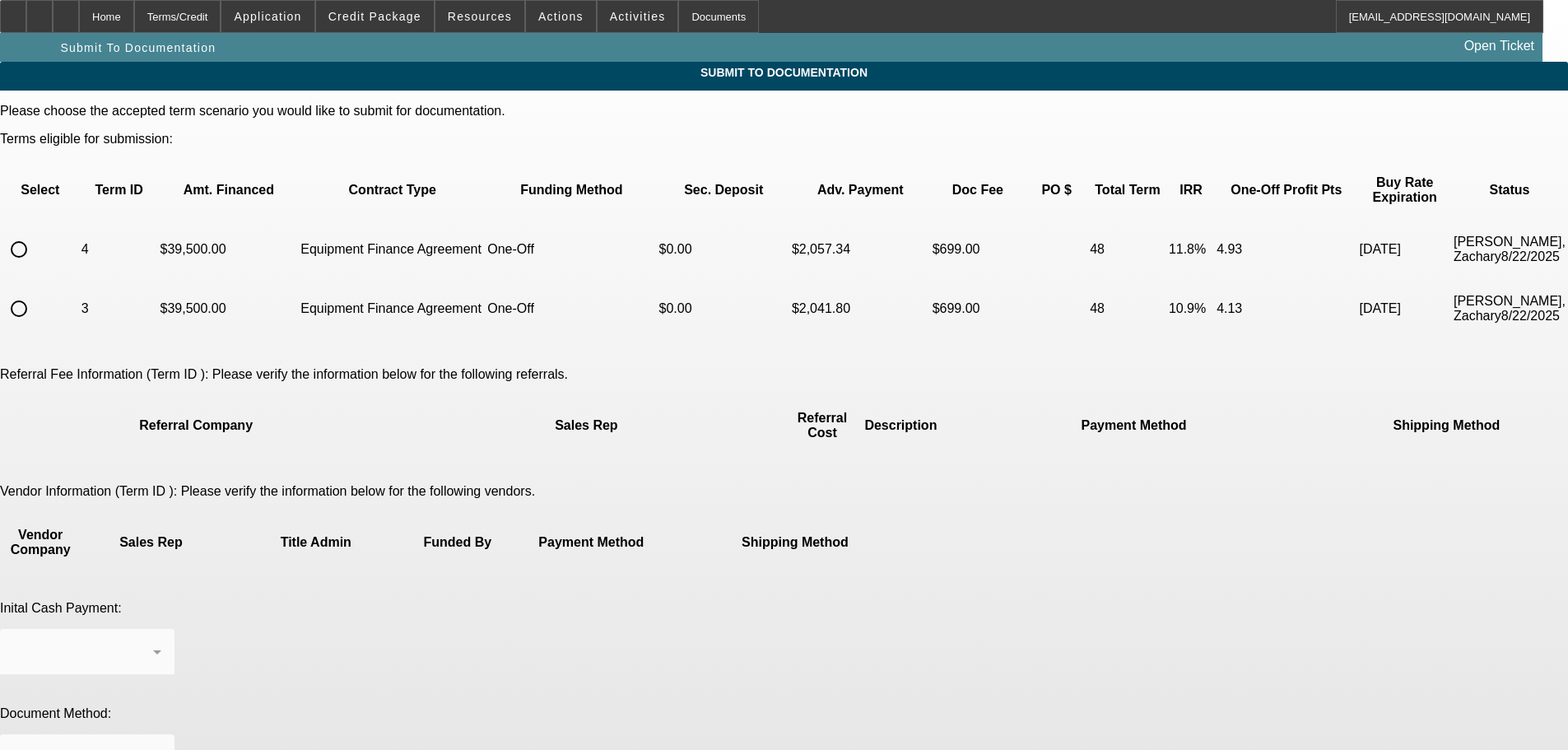
click at [35, 237] on input "radio" at bounding box center [19, 249] width 33 height 33
radio input "true"
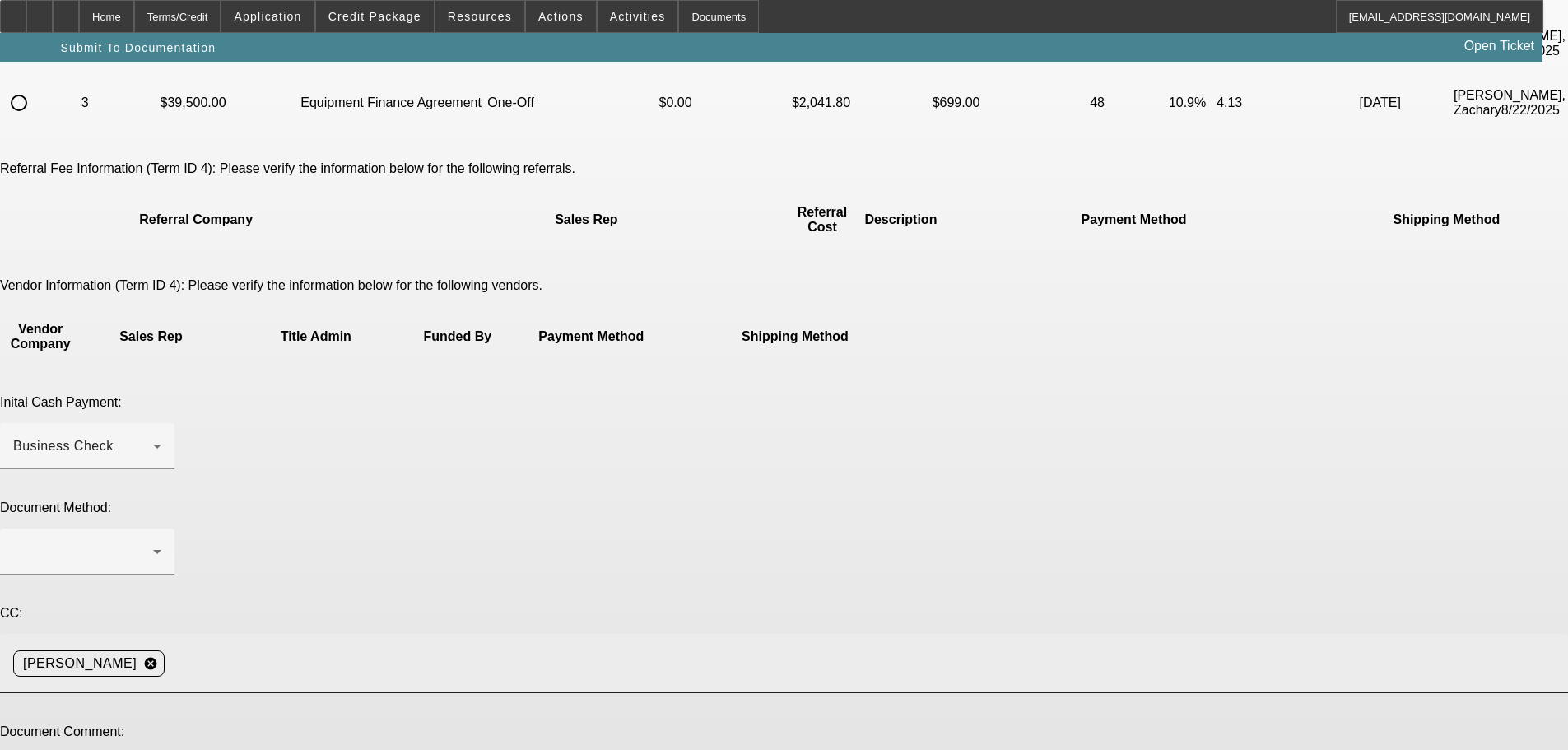
scroll to position [215, 0]
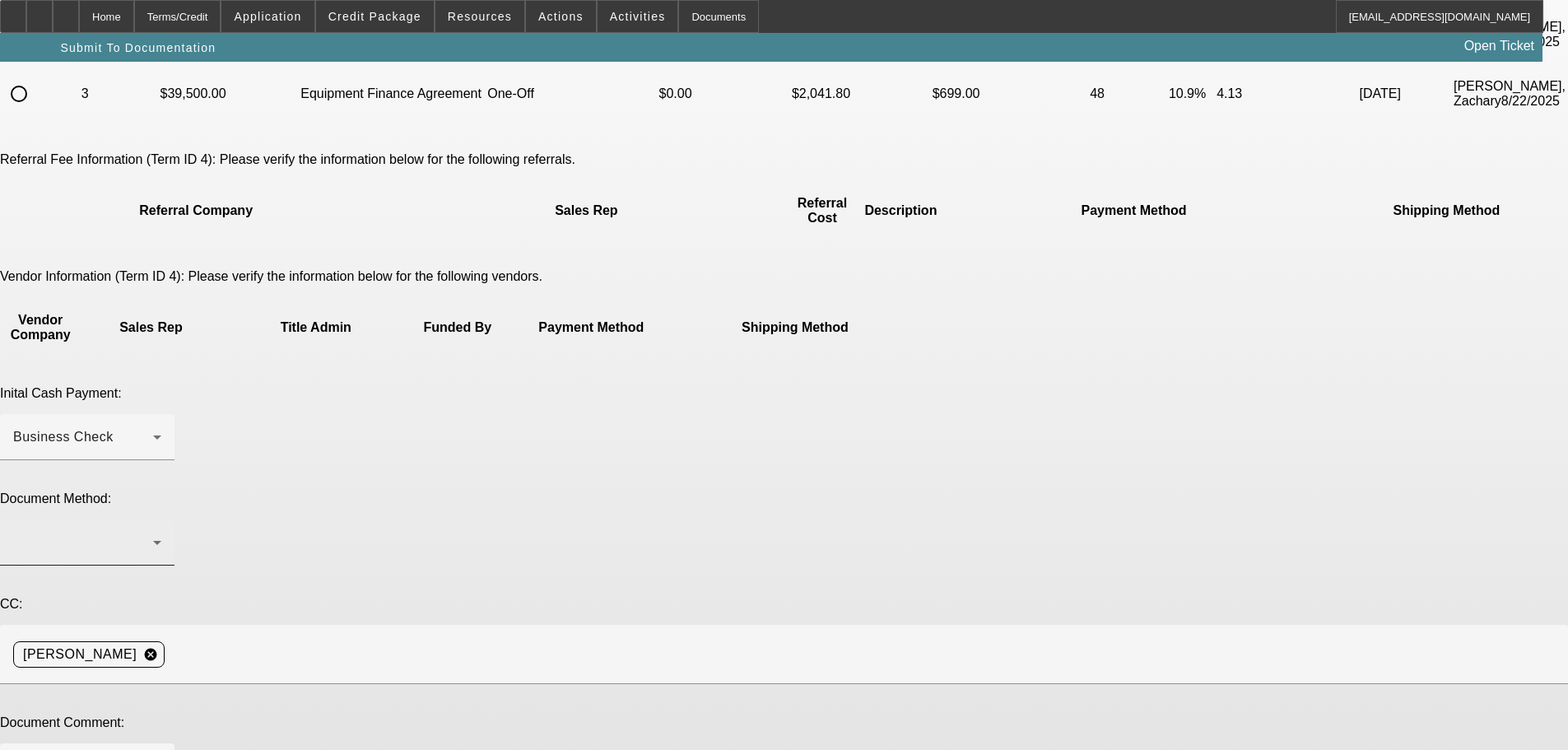
click at [153, 533] on div at bounding box center [83, 542] width 140 height 20
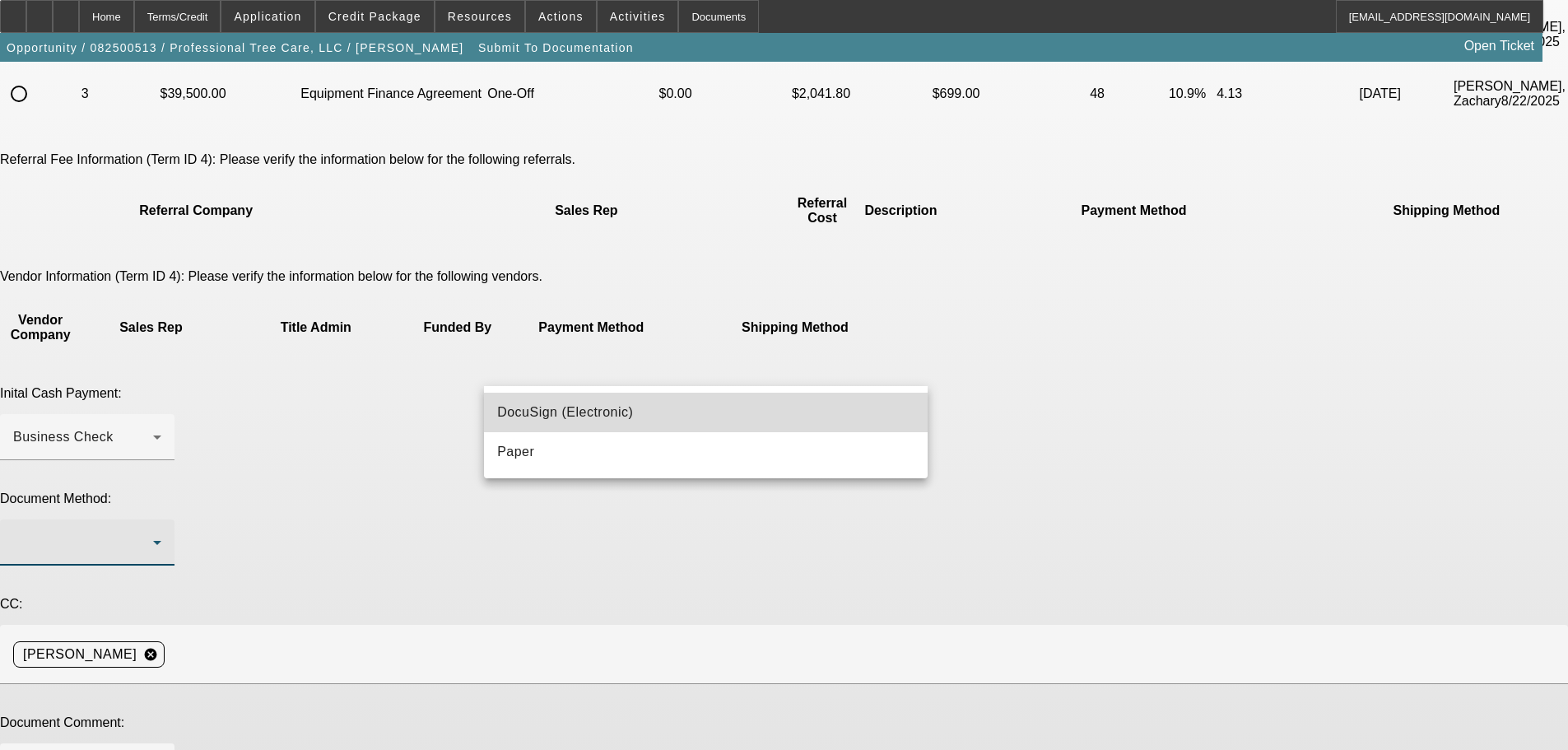
click at [625, 406] on span "DocuSign (Electronic)" at bounding box center [565, 412] width 136 height 20
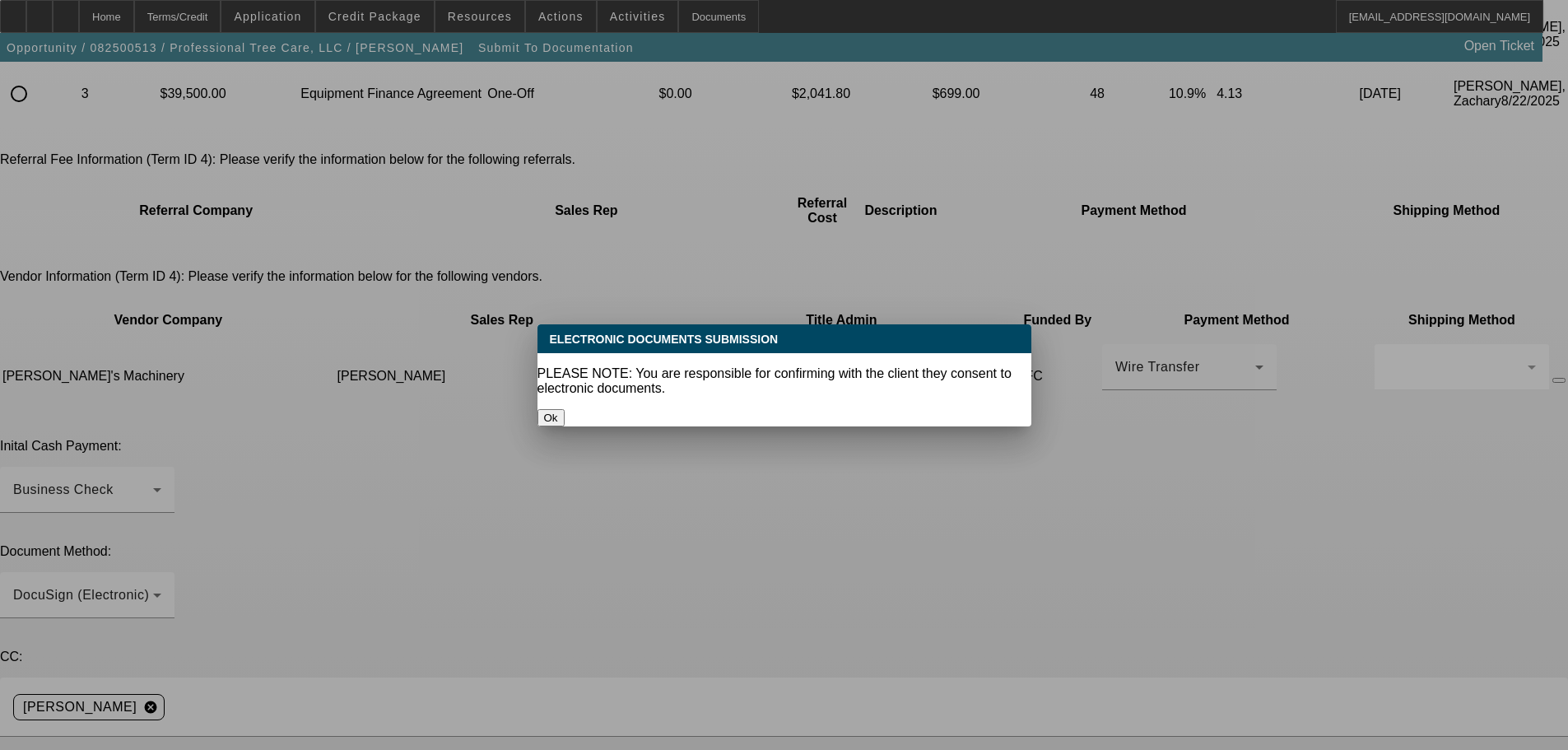
click at [565, 409] on button "Ok" at bounding box center [550, 417] width 27 height 18
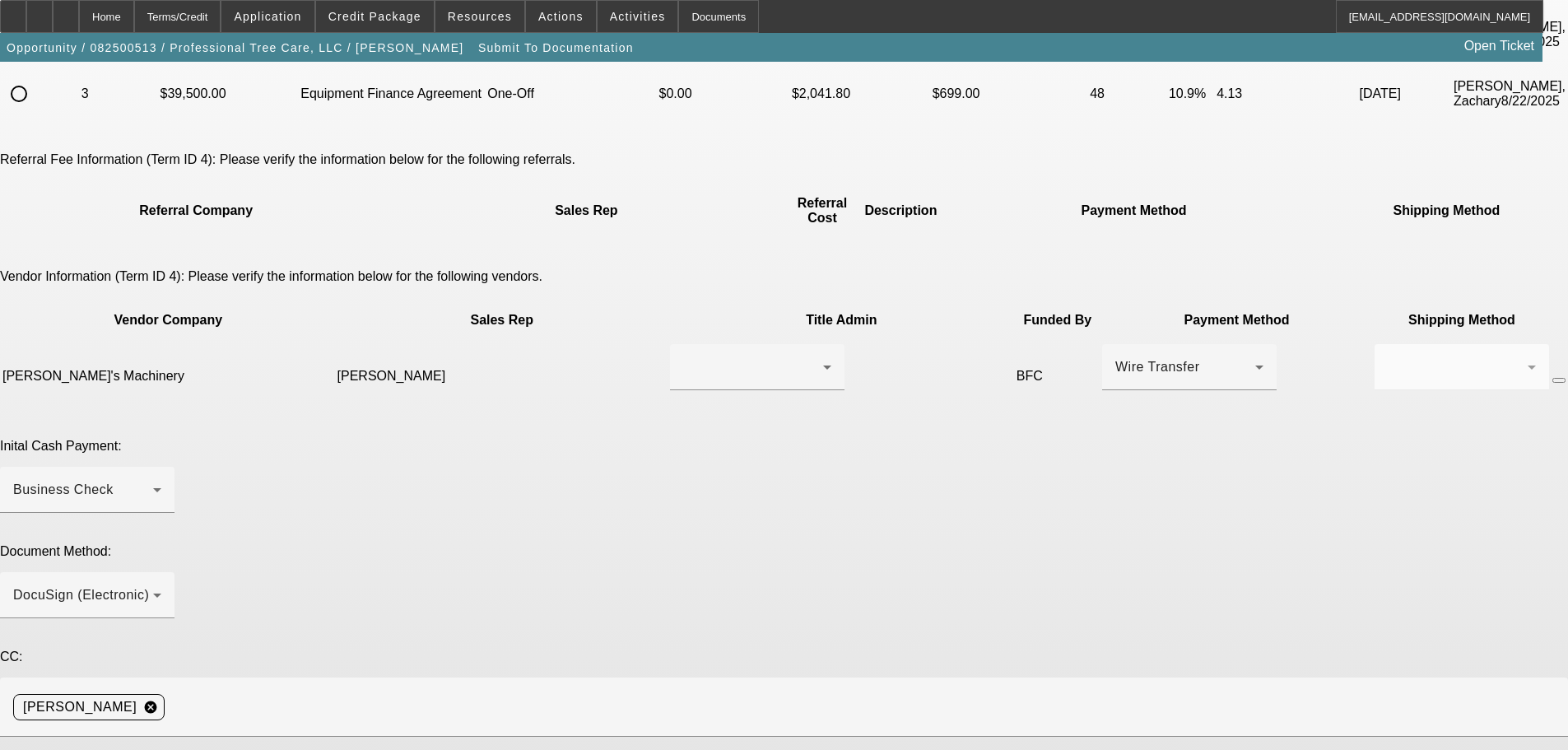
scroll to position [215, 0]
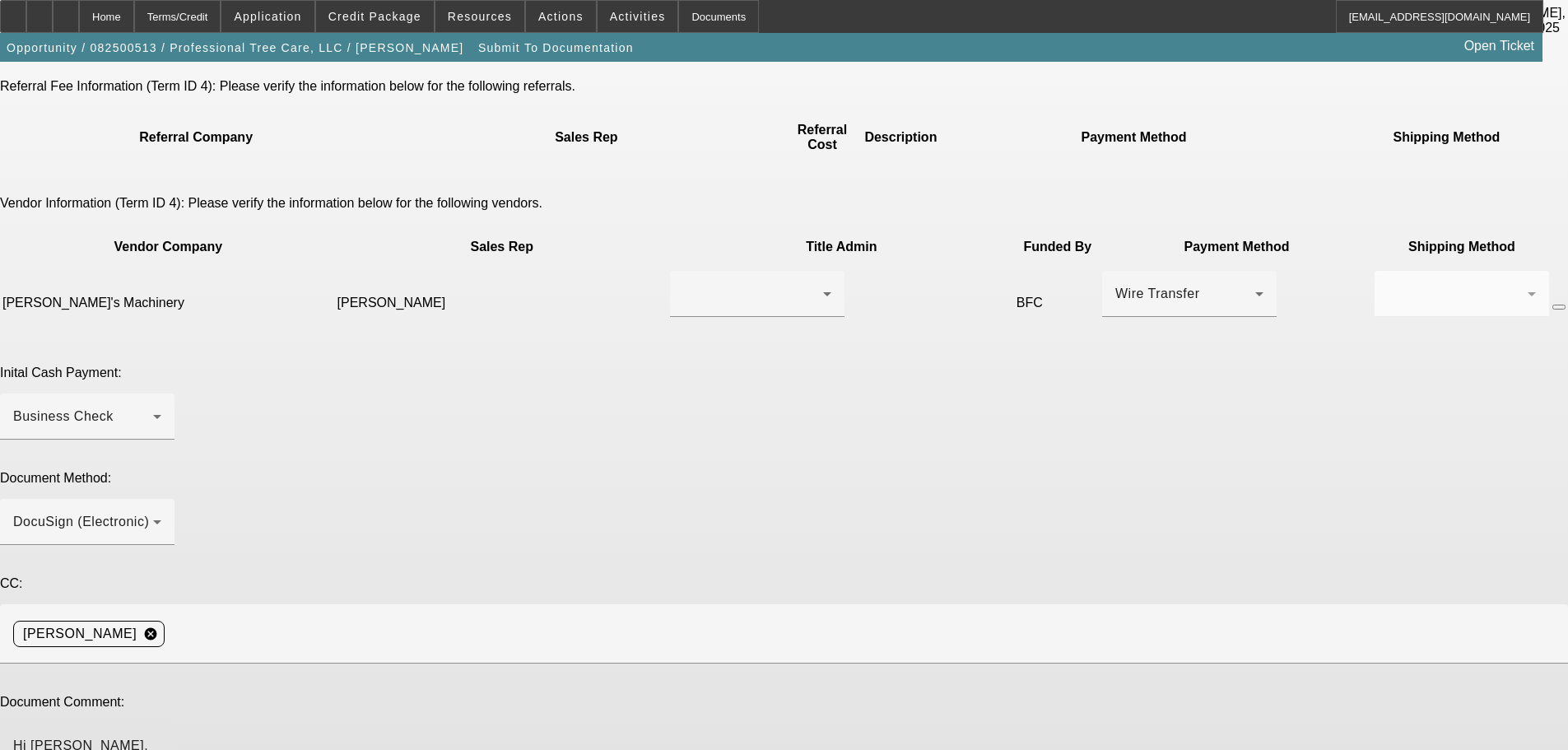
scroll to position [289, 0]
type textarea "Hi Kim, per our discussion, the revised invoice with the DP going to the dealer…"
drag, startPoint x: 620, startPoint y: 614, endPoint x: 468, endPoint y: 614, distance: 152.0
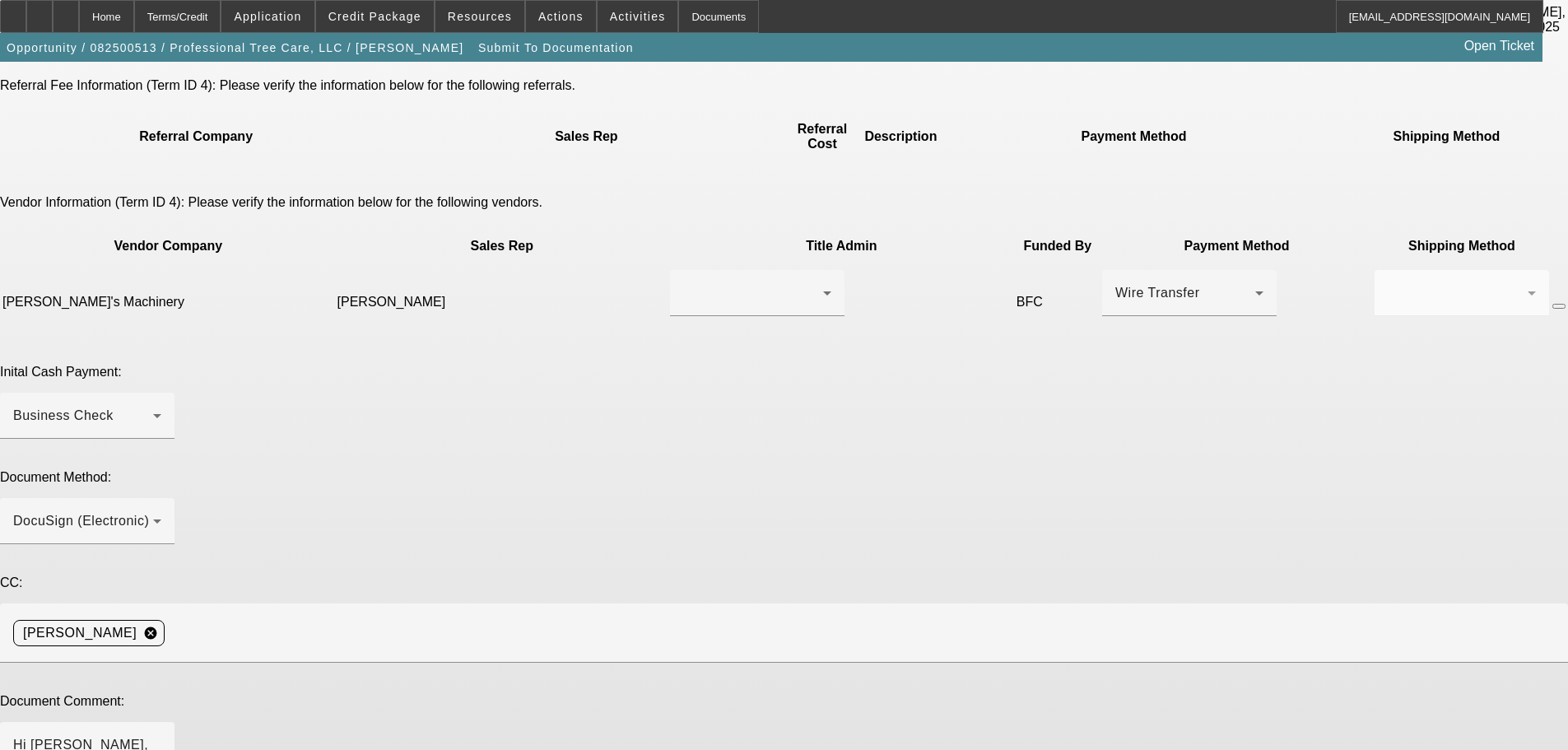
type textarea "CPEF approved dp to vendor"
drag, startPoint x: 1170, startPoint y: 709, endPoint x: 1048, endPoint y: 684, distance: 124.5
click at [729, 283] on div at bounding box center [753, 293] width 140 height 20
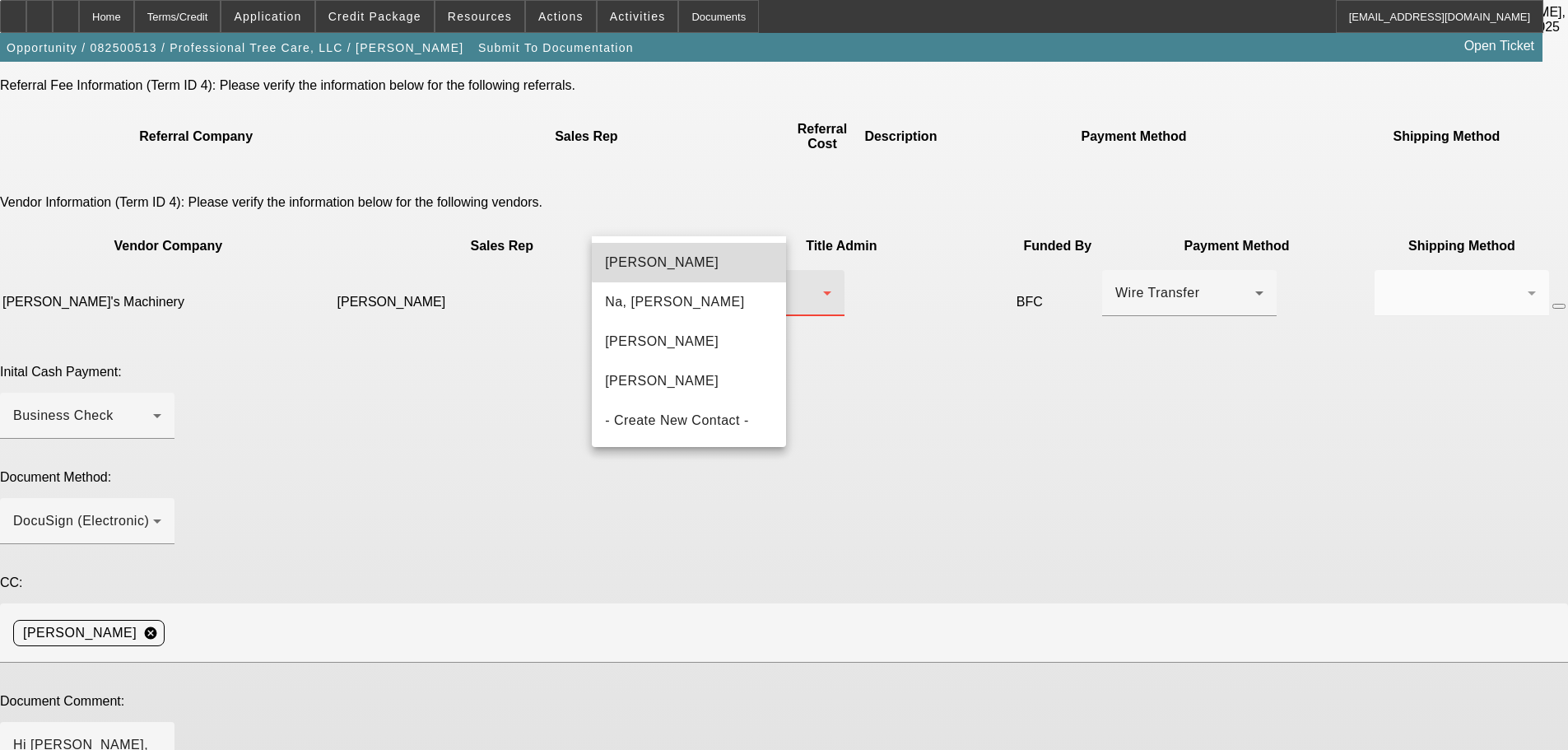
click at [709, 256] on mat-option "Kelch, Jessika" at bounding box center [689, 262] width 194 height 40
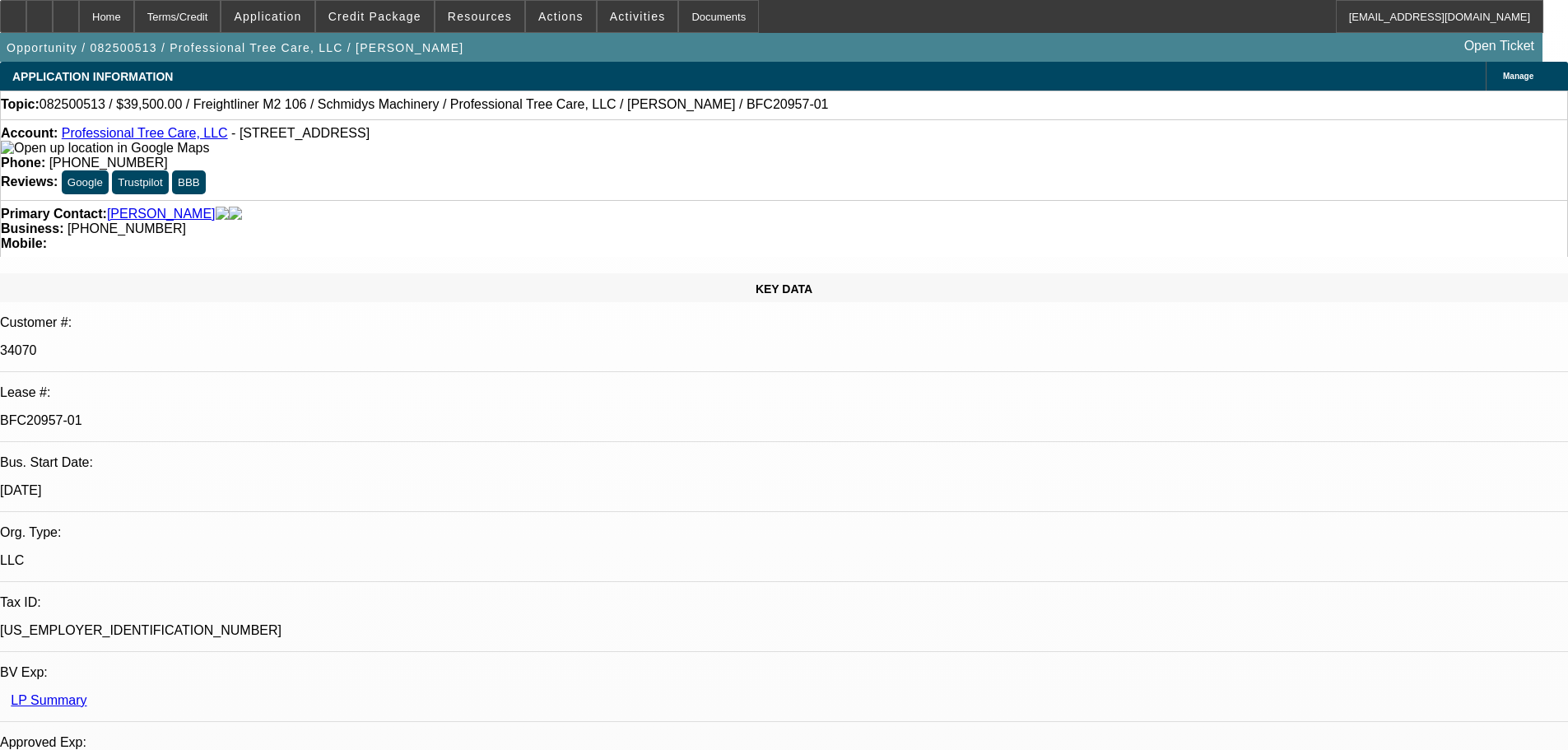
select select "0"
select select "6"
select select "0"
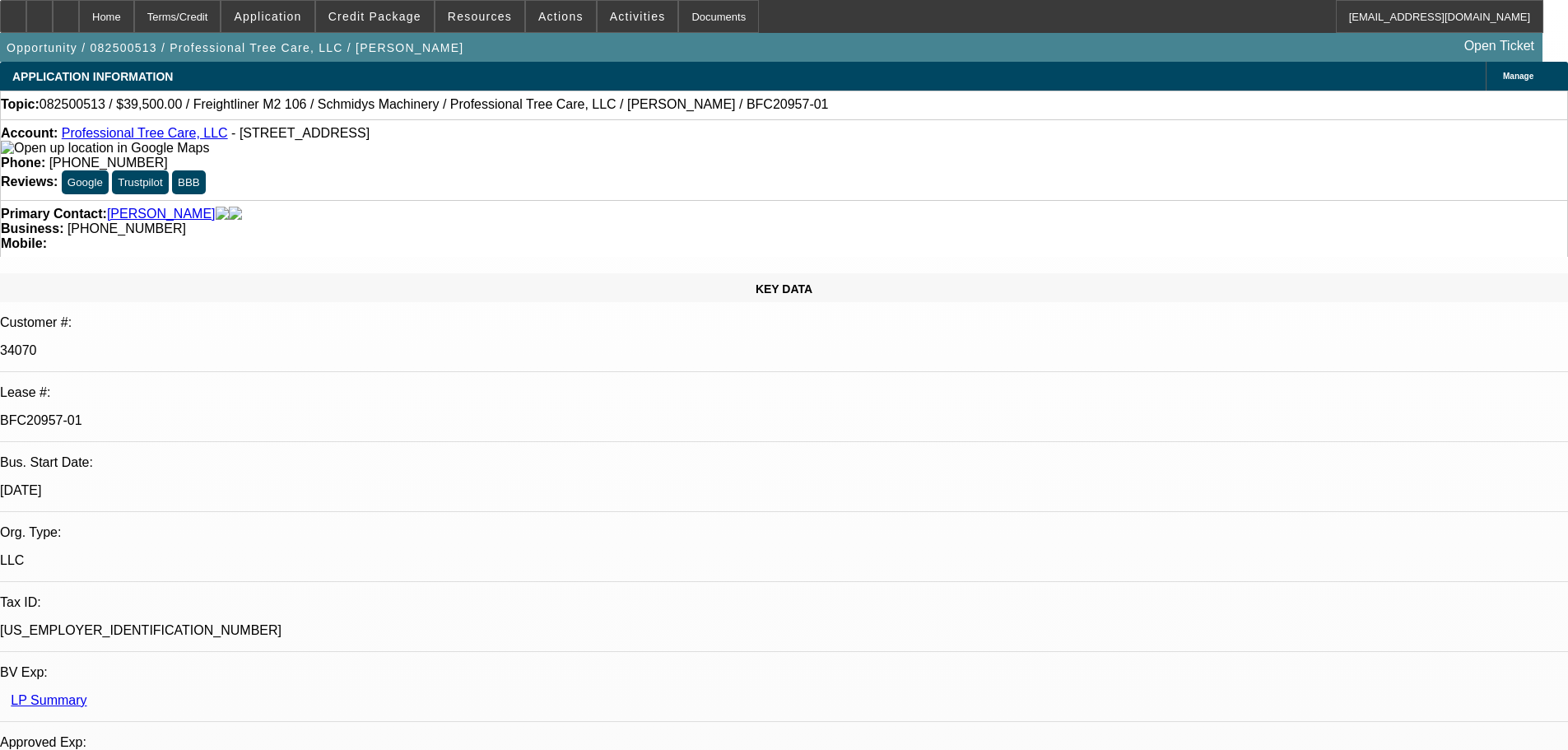
select select "0"
select select "6"
select select "0"
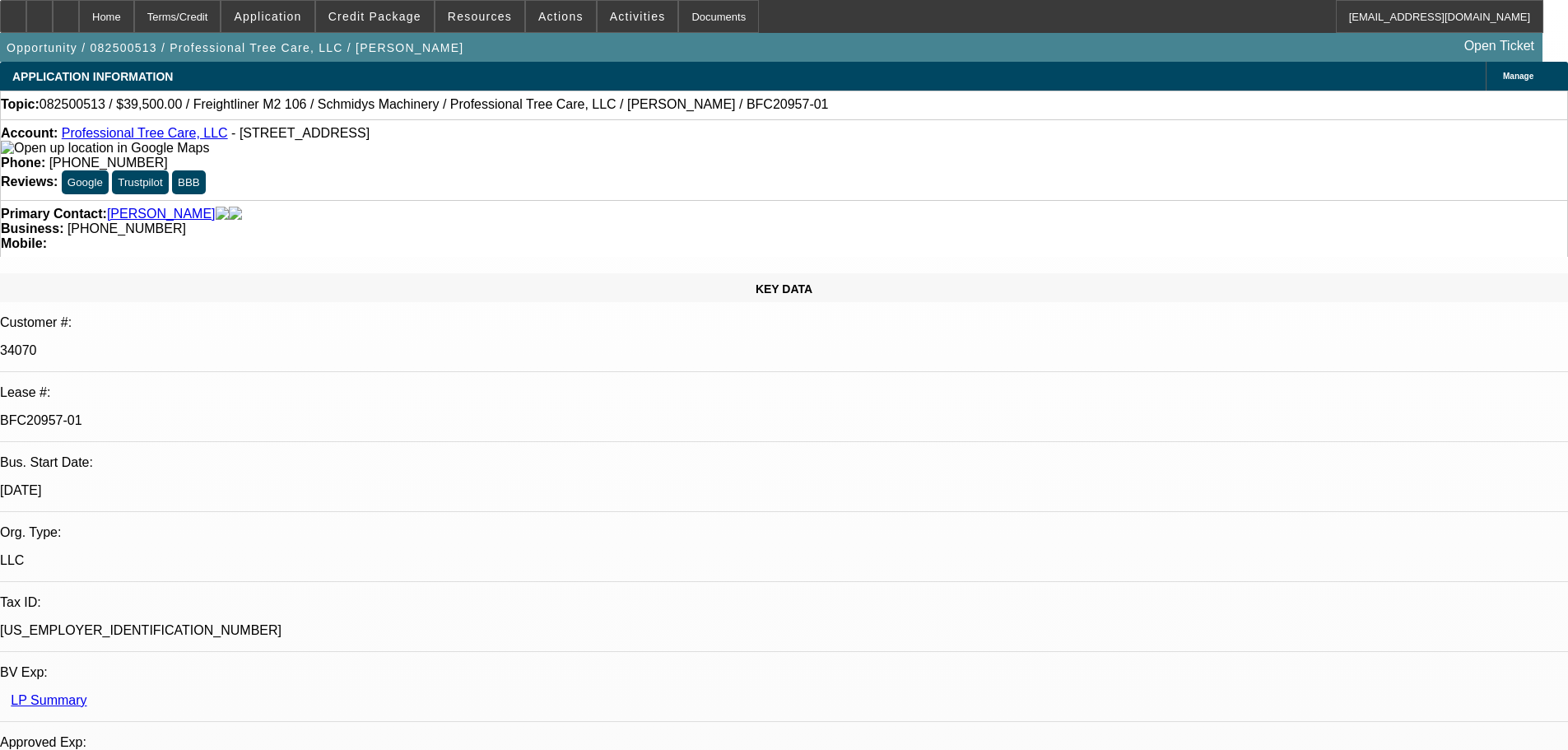
select select "0"
select select "6"
select select "0"
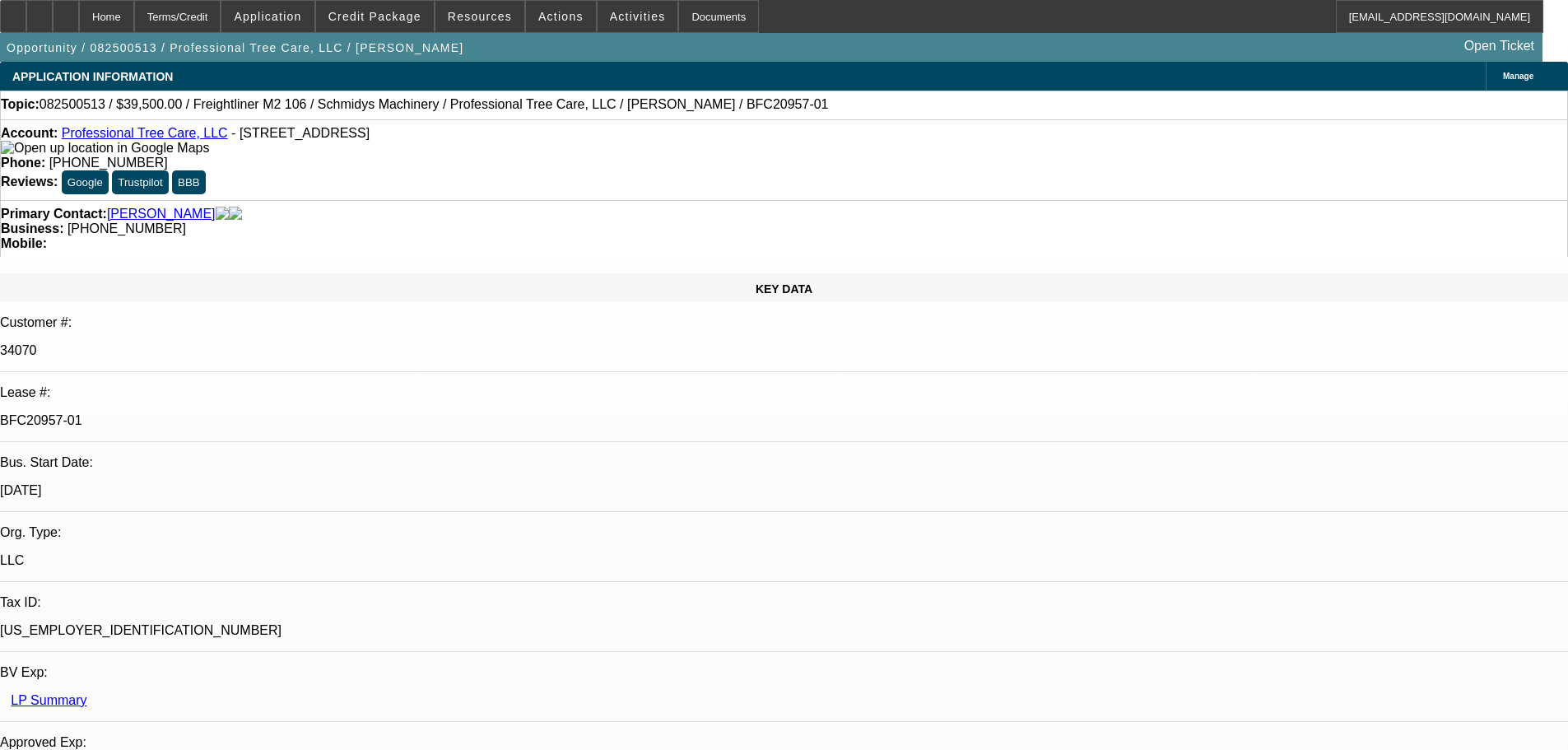
select select "6"
select select "0"
select select "3"
select select "0"
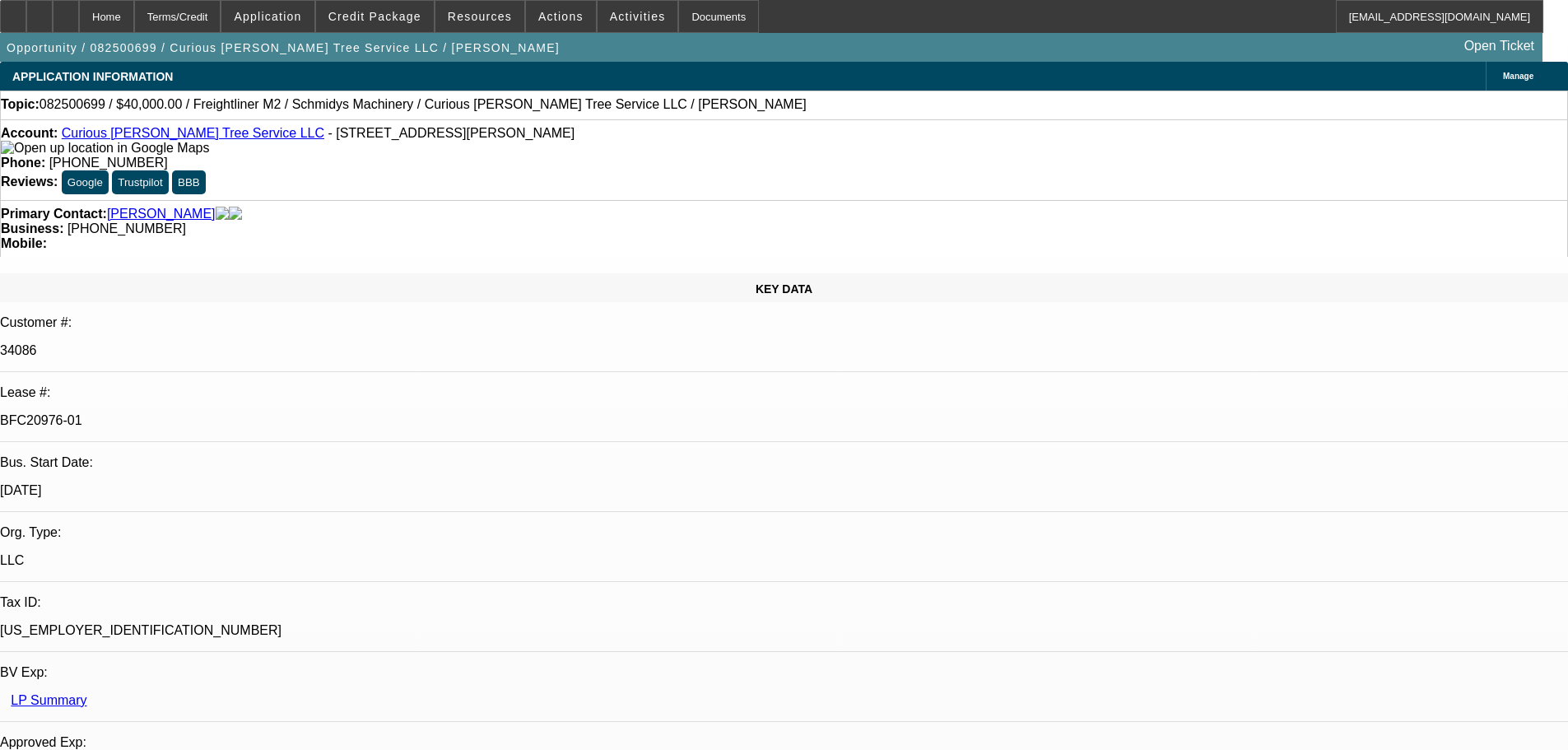
select select "6"
select select "0"
select select "2"
select select "0"
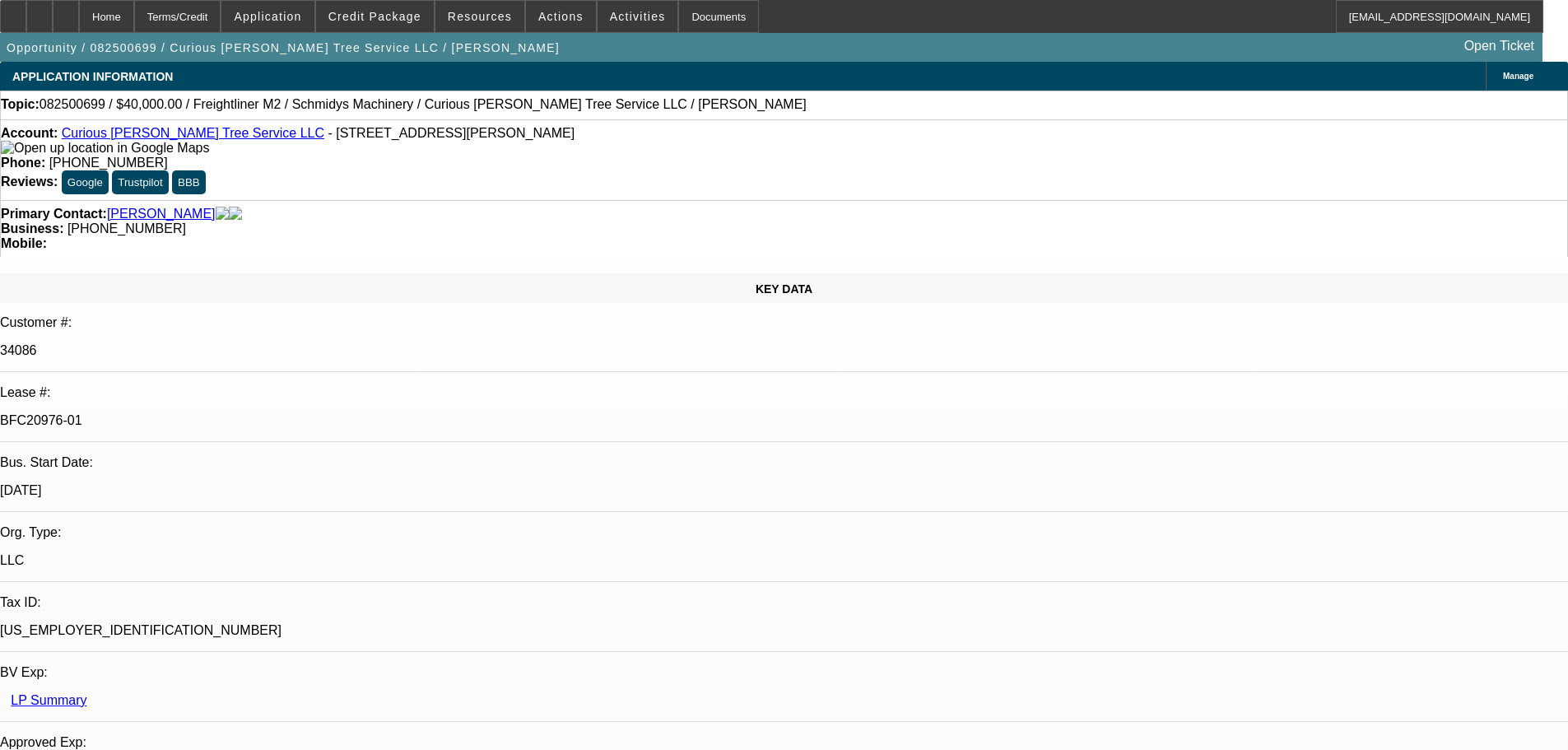
select select "6"
select select "0"
select select "2"
select select "0"
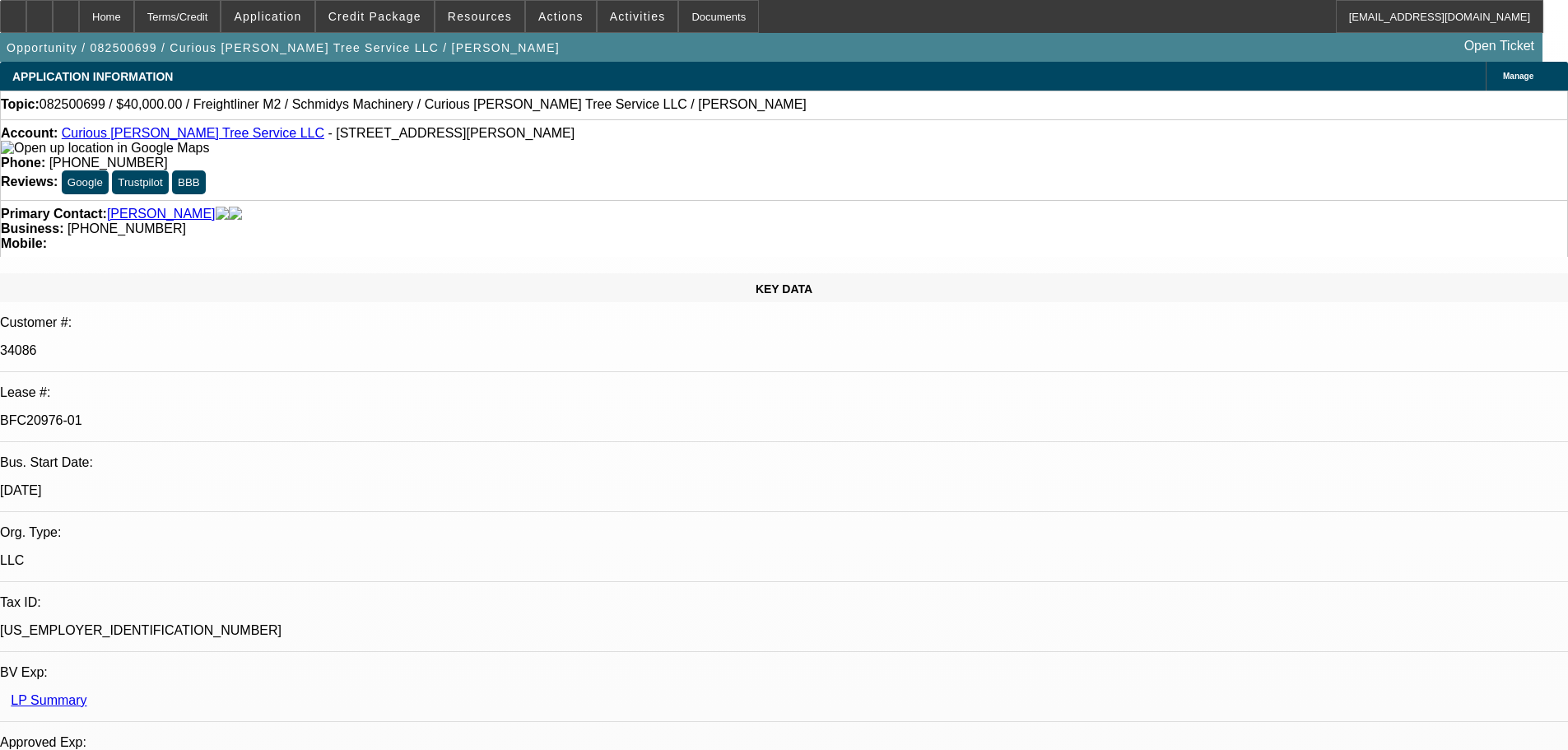
select select "6"
select select "0"
select select "6"
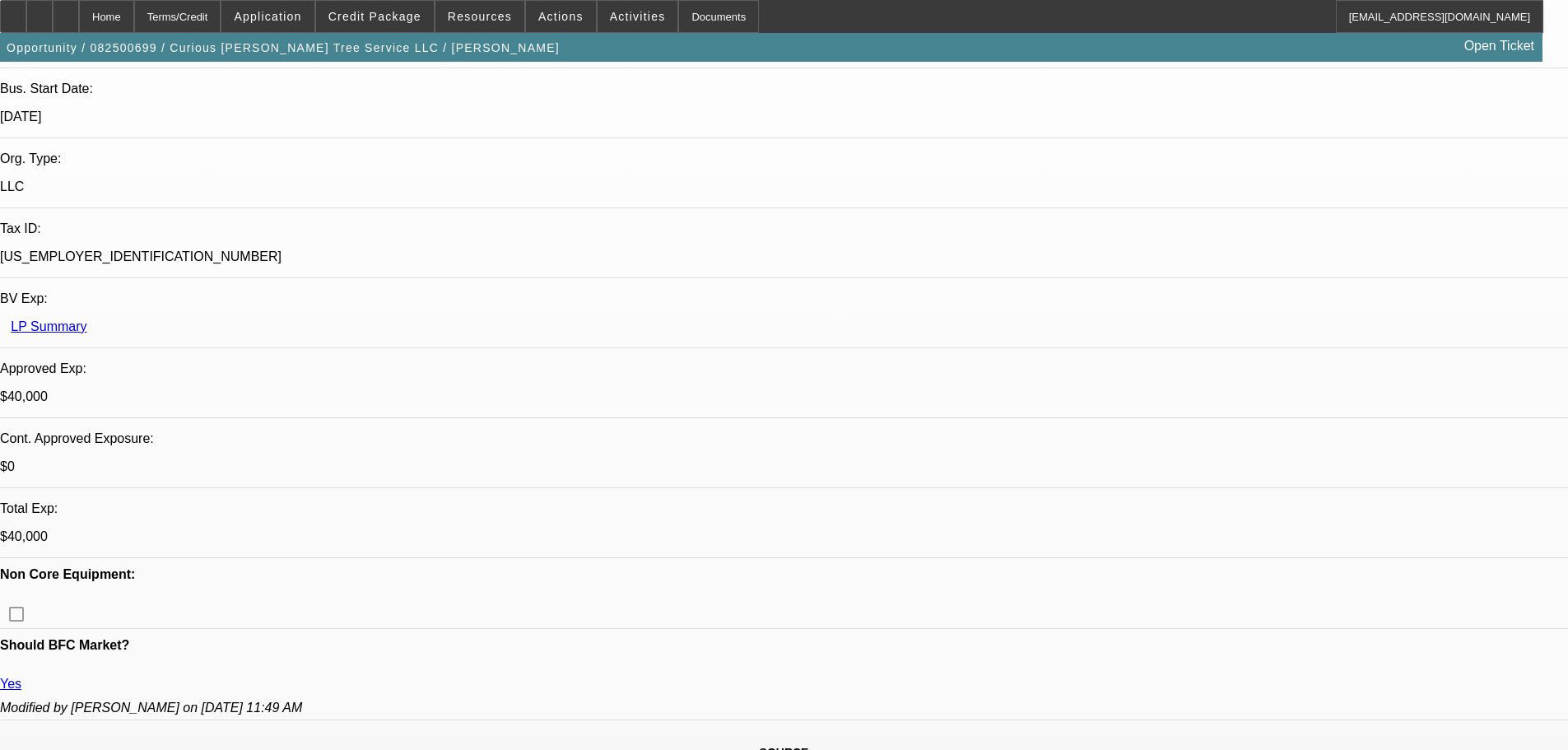
scroll to position [283, 0]
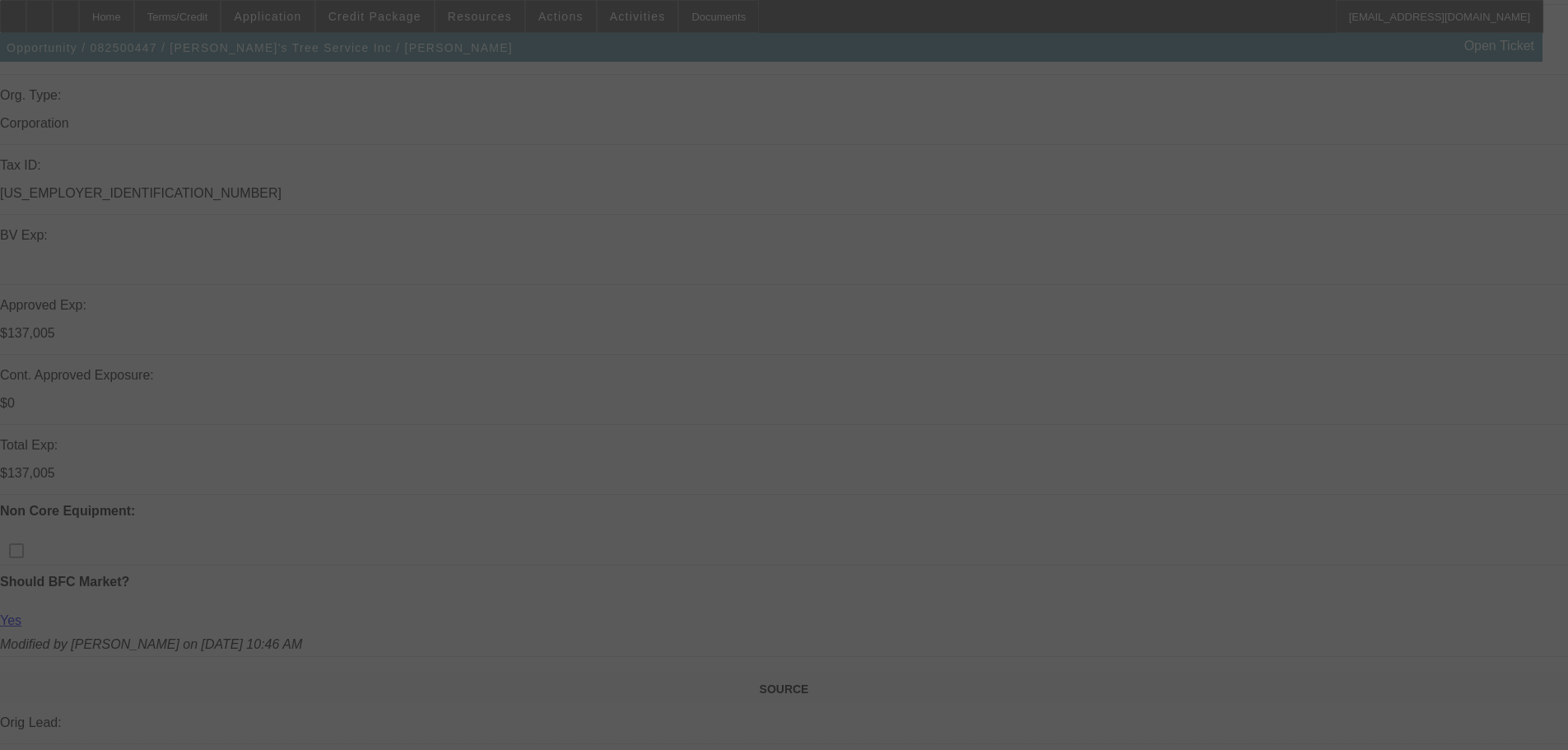
scroll to position [412, 0]
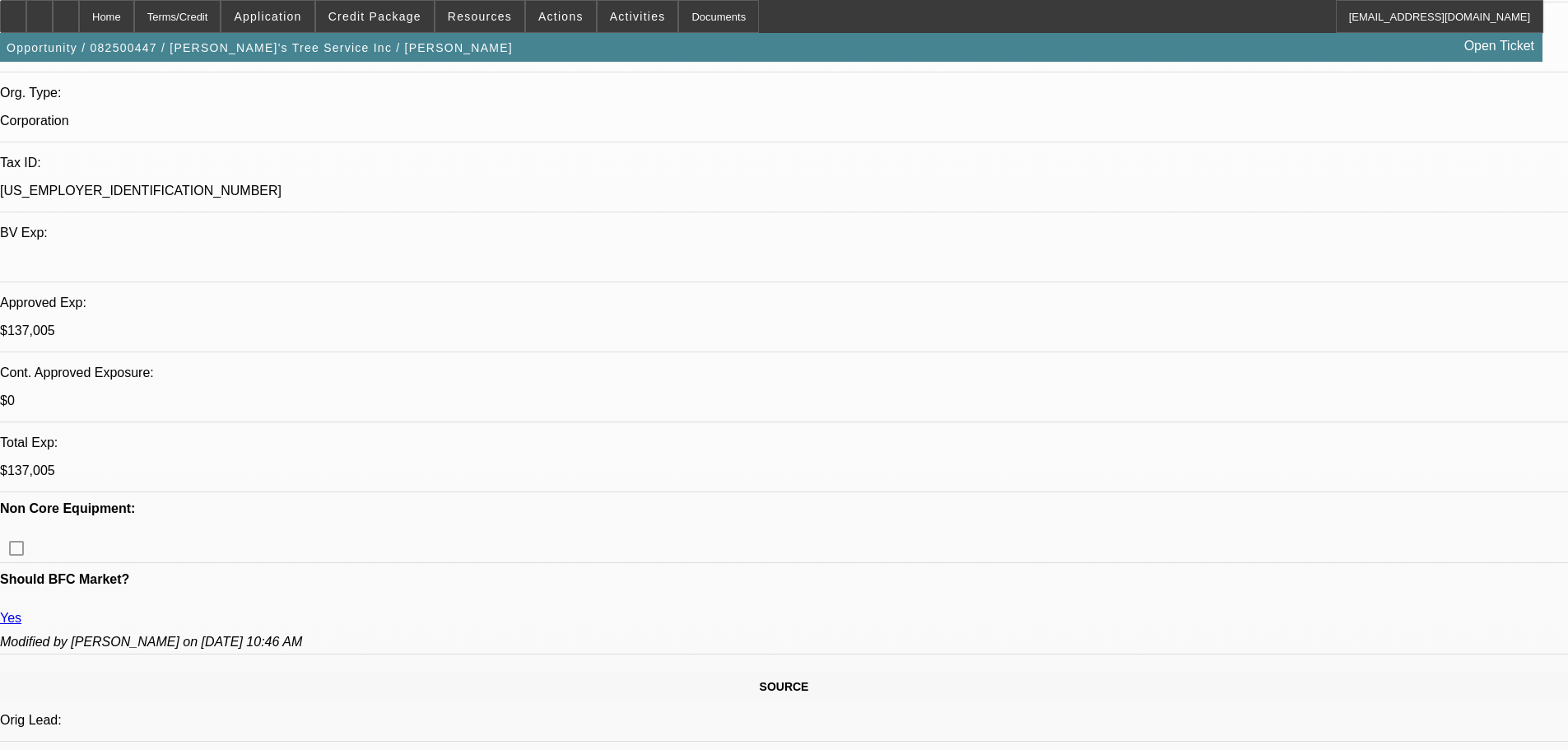
select select "0"
select select "3"
select select "0"
select select "6"
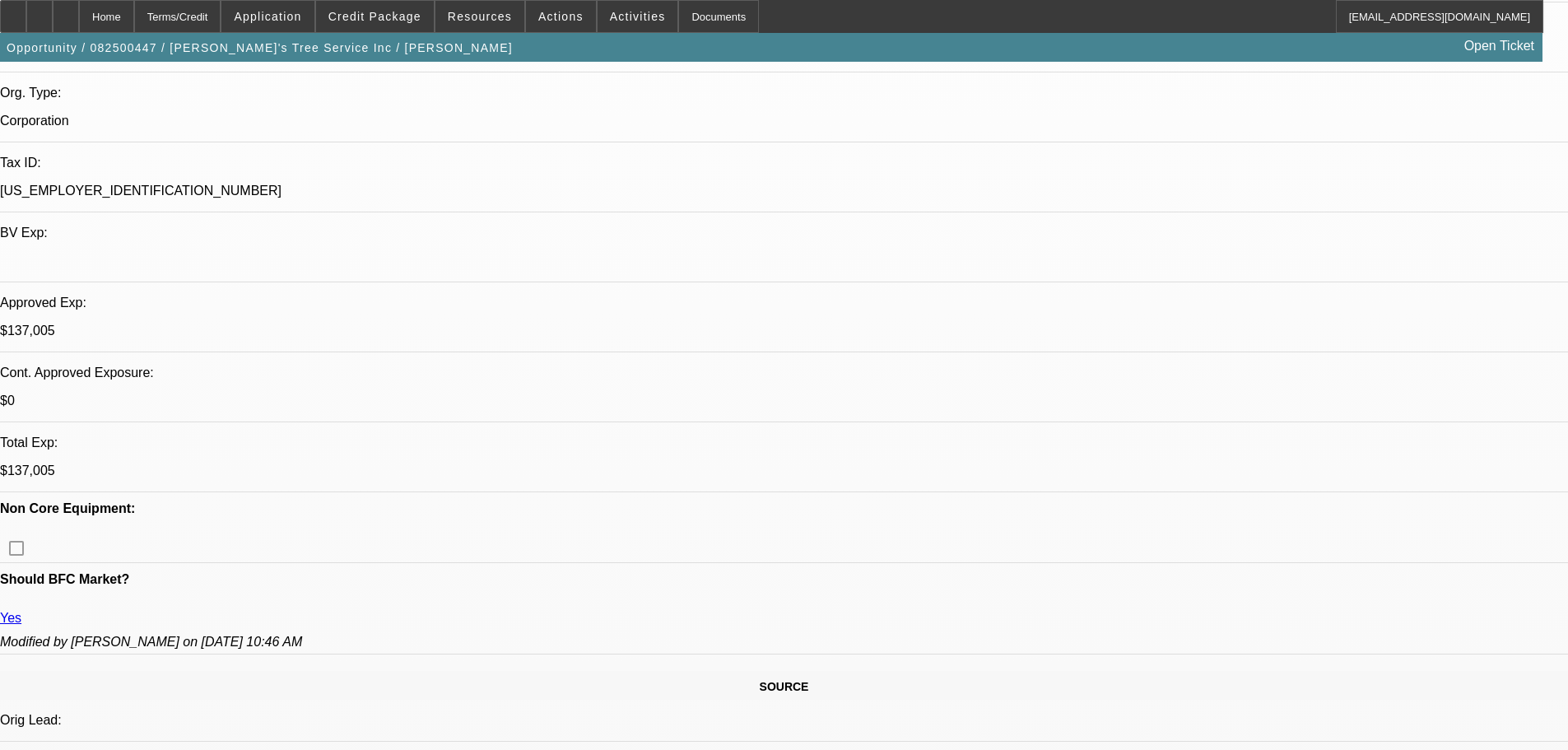
select select "0"
select select "3"
select select "0"
select select "6"
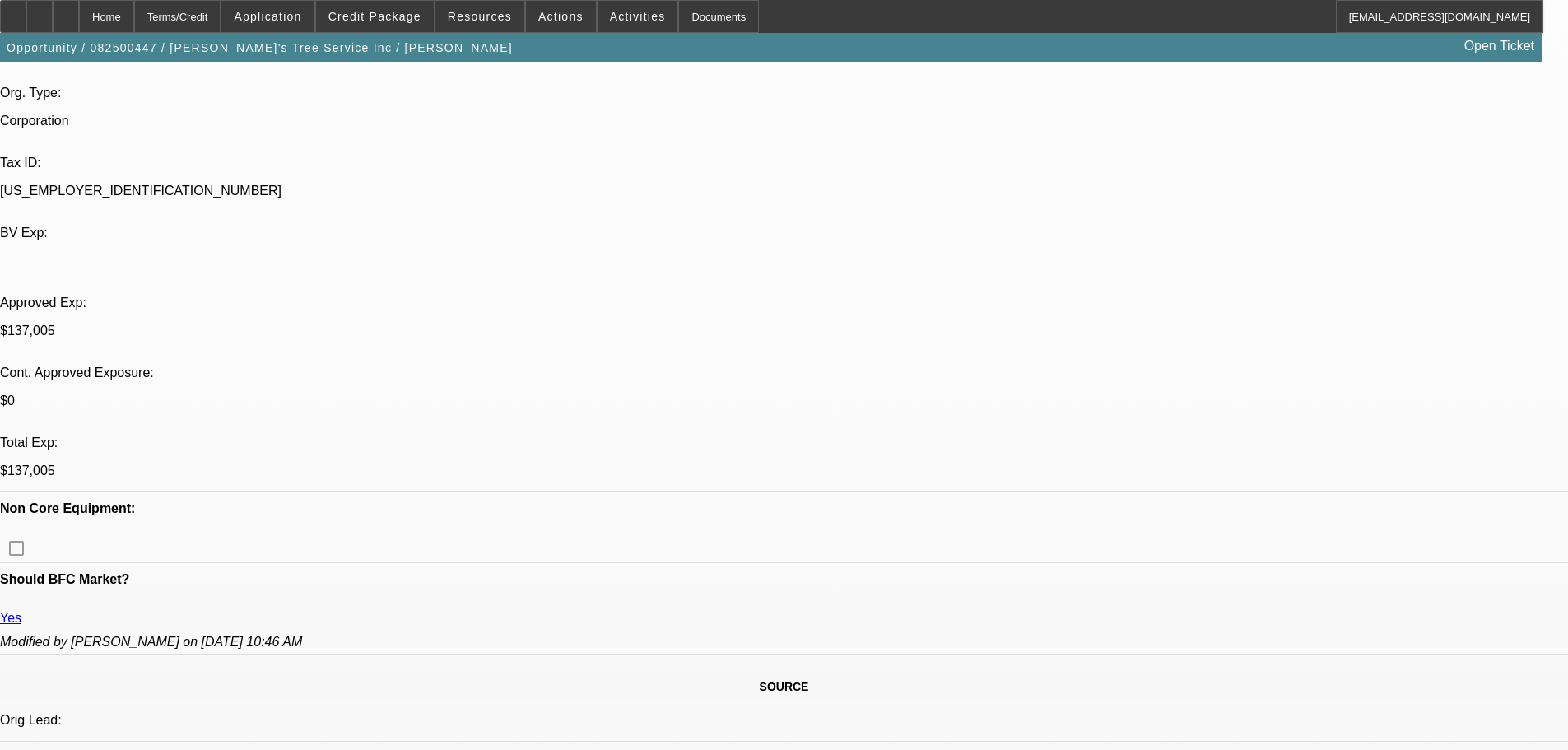
select select "0"
select select "6"
select select "0"
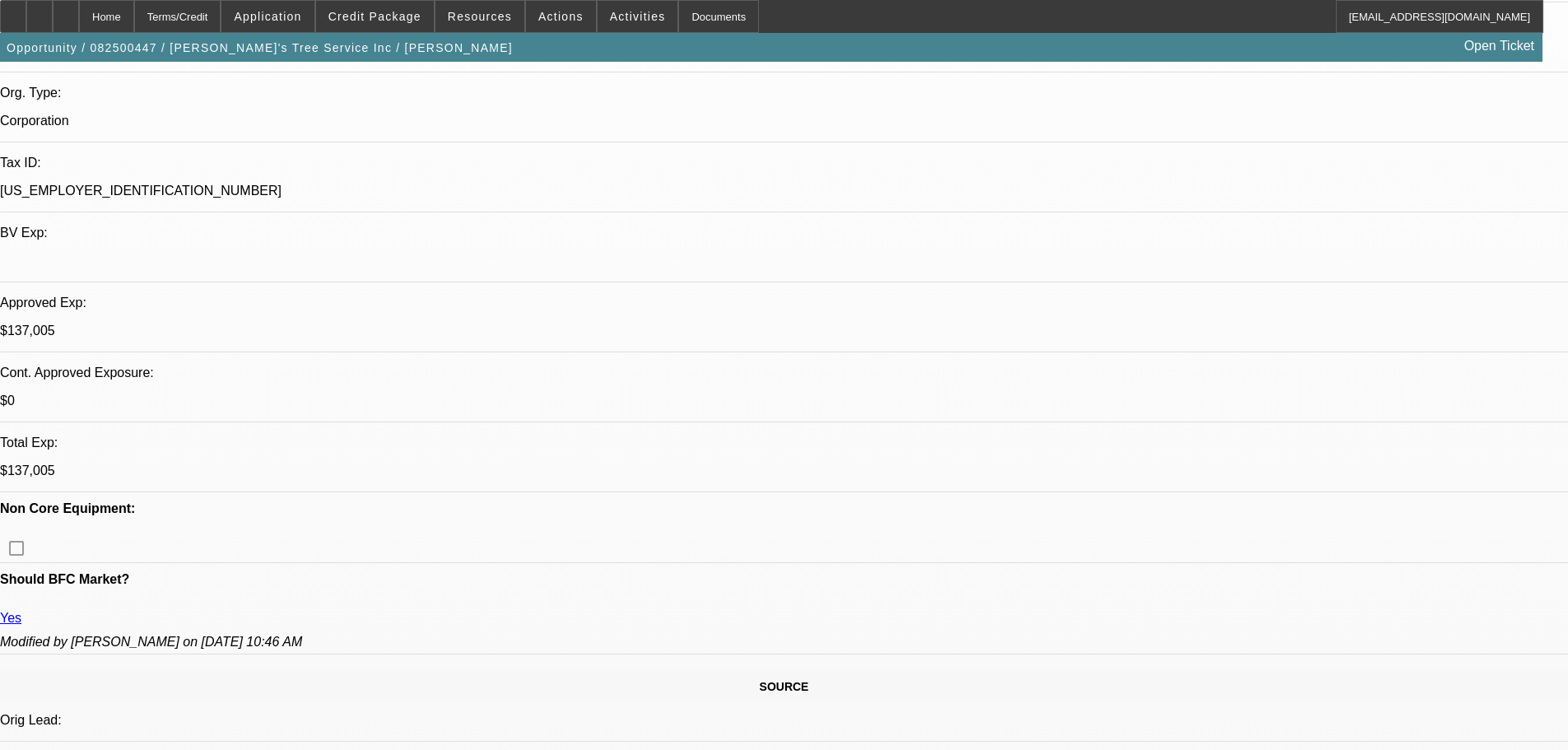
select select "0"
select select "3"
select select "0"
select select "6"
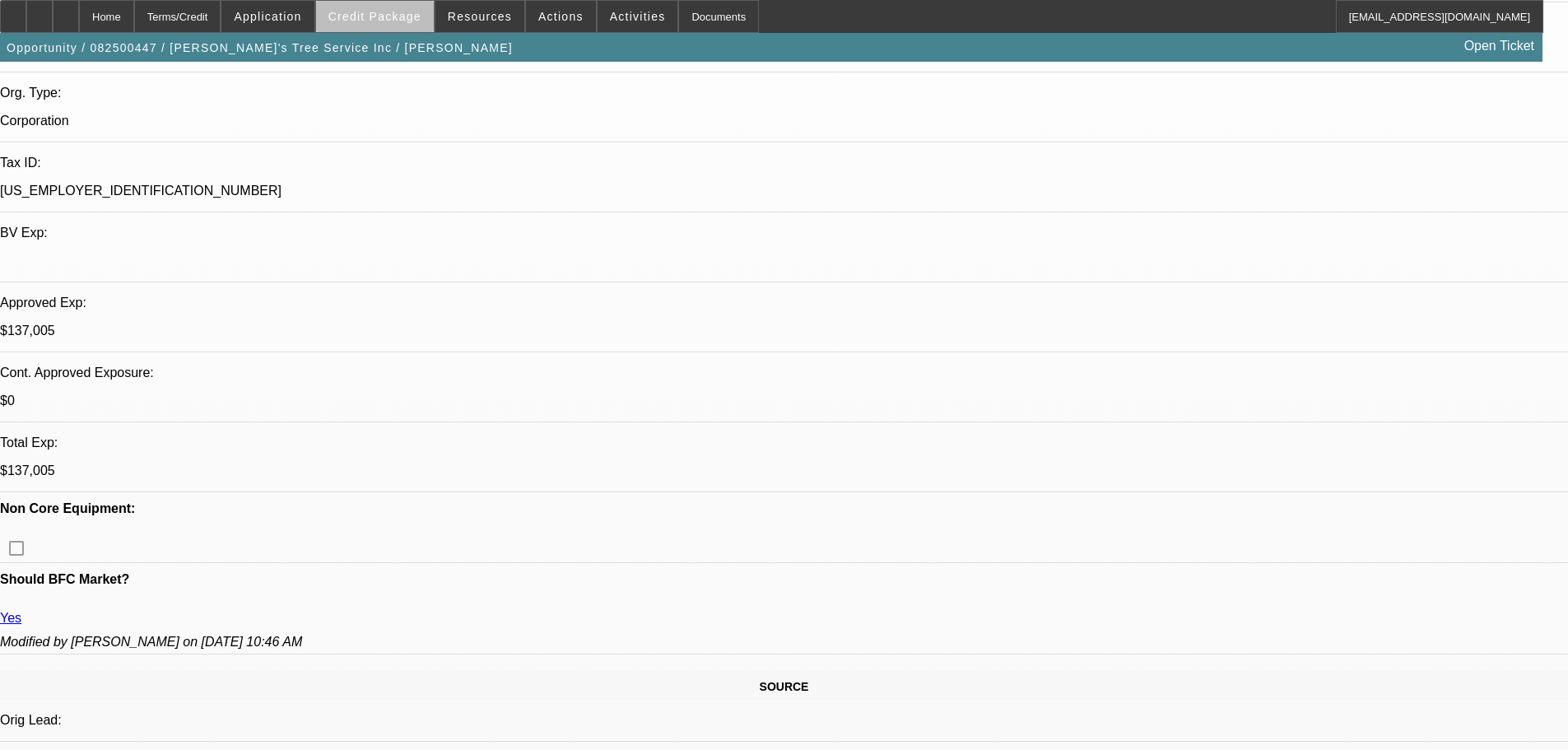
click at [401, 24] on span at bounding box center [375, 16] width 118 height 40
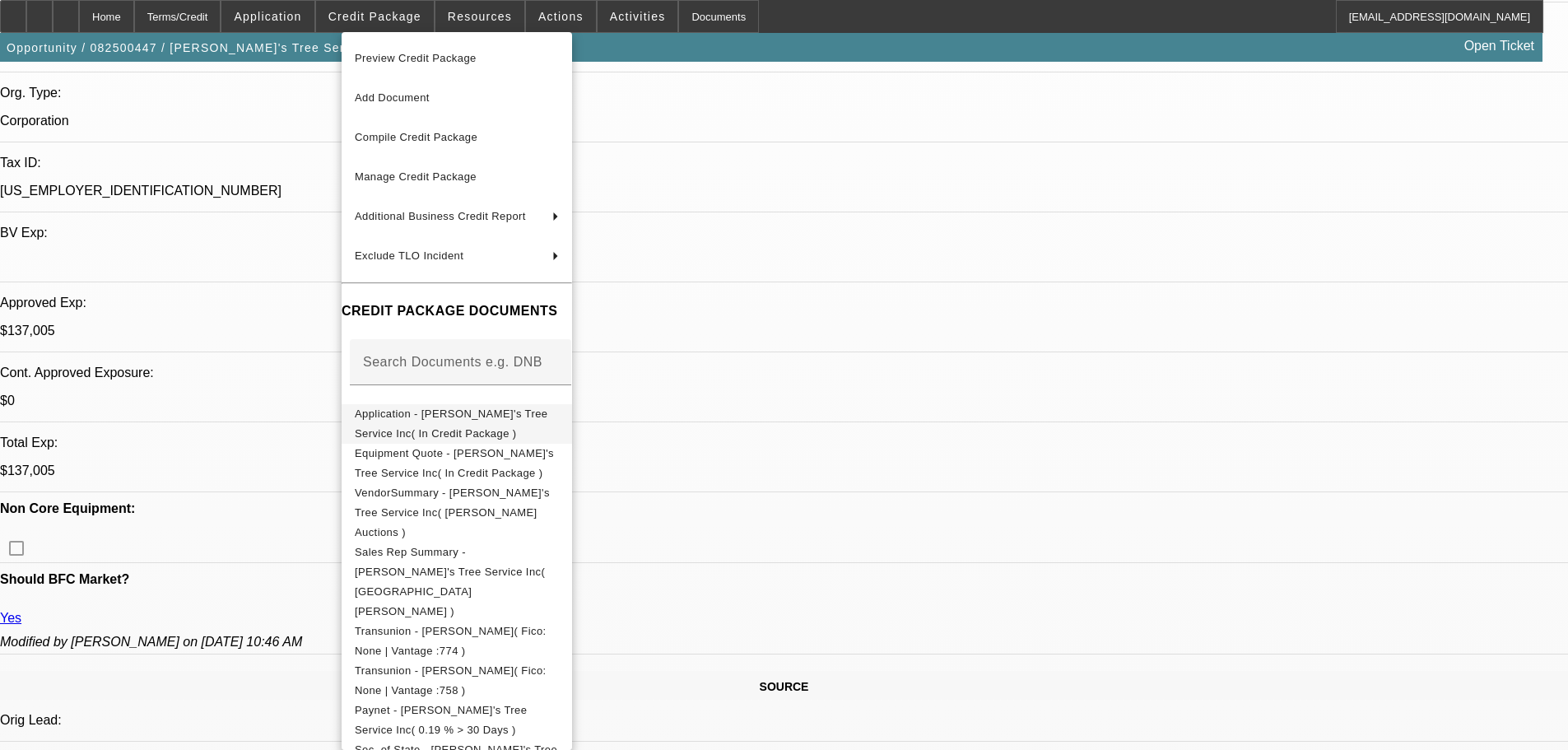
click at [498, 413] on span "Application - [PERSON_NAME]'s Tree Service Inc( In Credit Package )" at bounding box center [451, 423] width 192 height 33
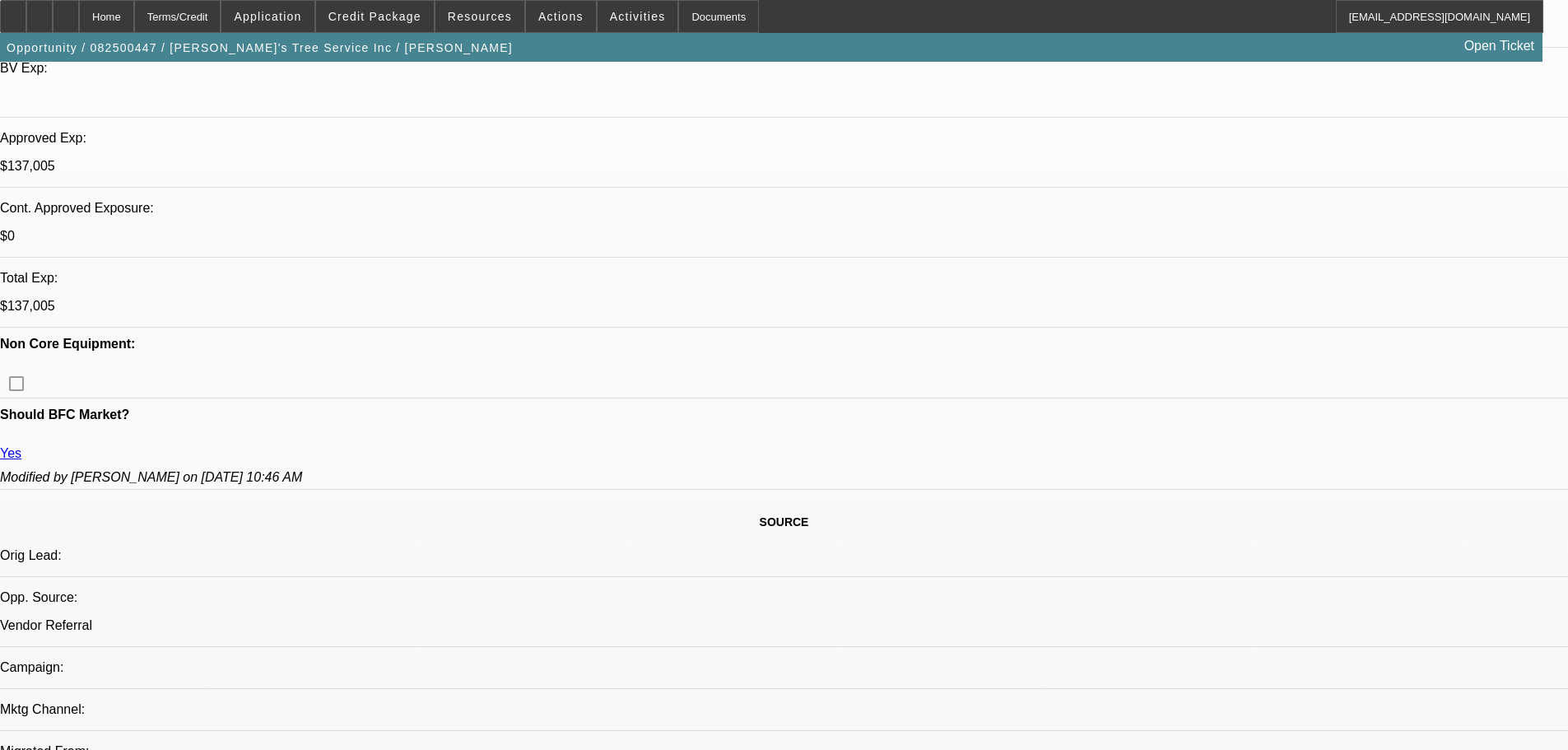
scroll to position [659, 0]
